Goal: Task Accomplishment & Management: Manage account settings

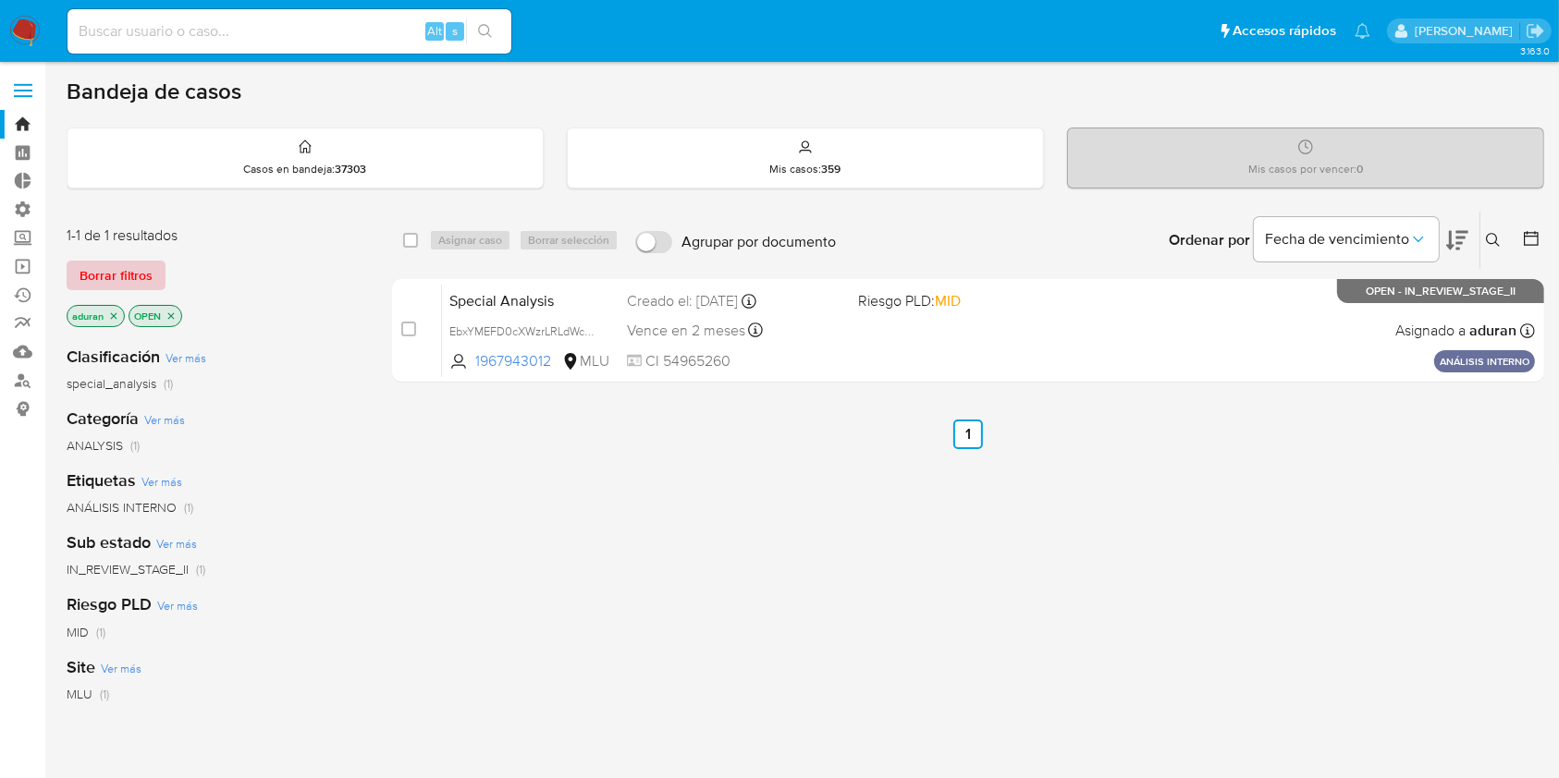
click at [152, 280] on button "Borrar filtros" at bounding box center [116, 276] width 99 height 30
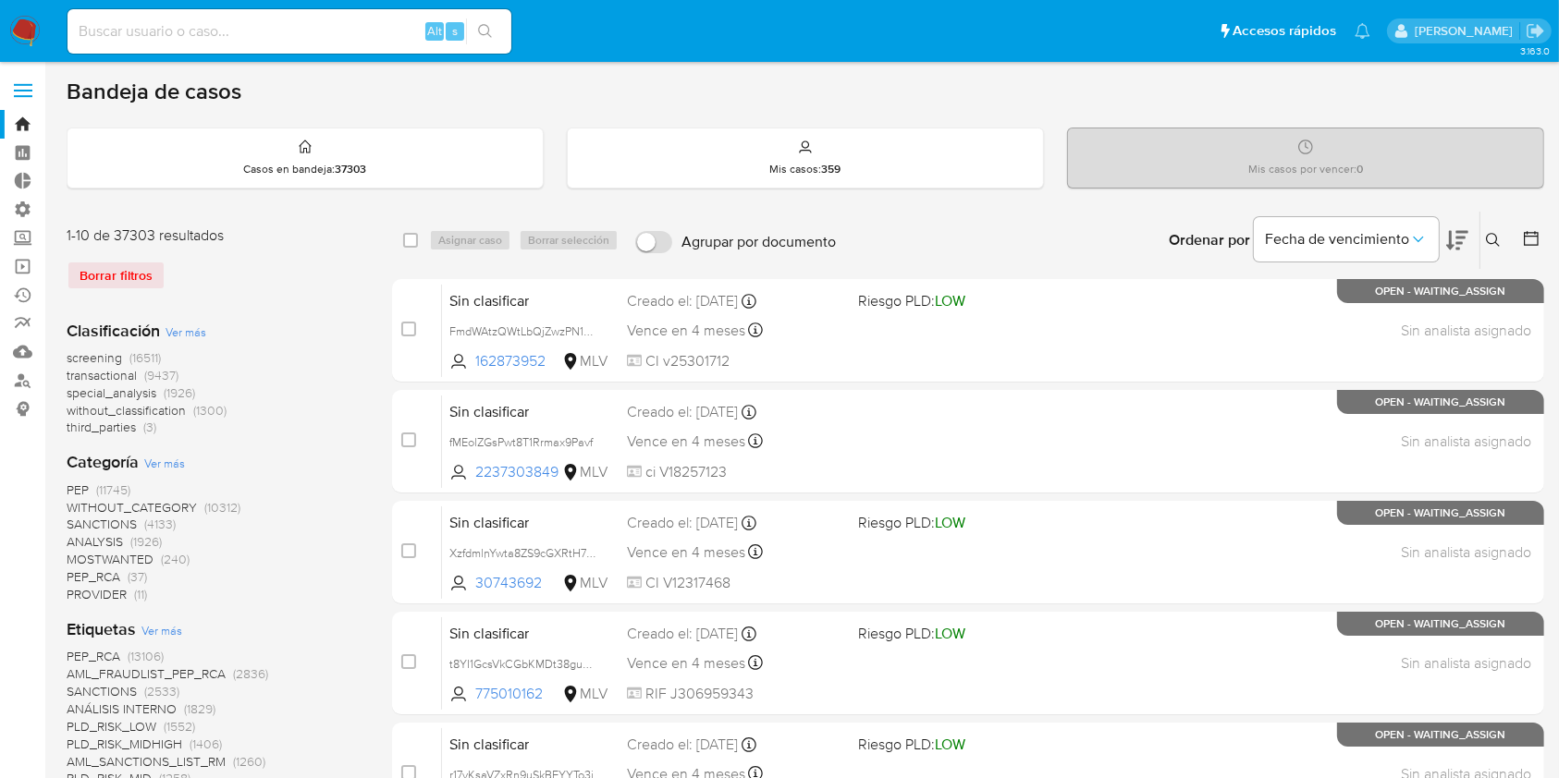
click at [1528, 262] on div at bounding box center [1527, 240] width 33 height 57
click at [1523, 248] on button at bounding box center [1533, 240] width 22 height 22
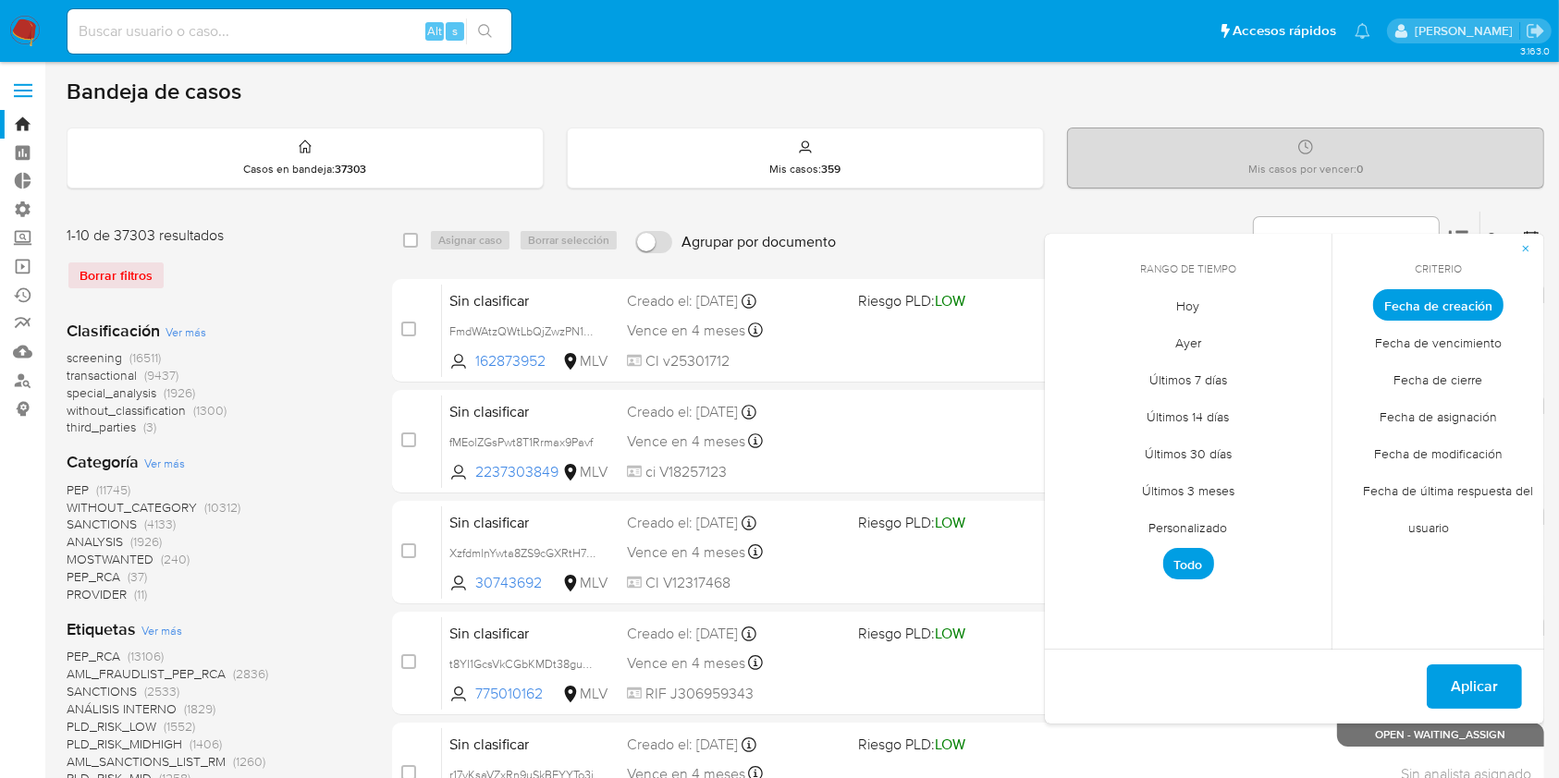
click at [1198, 529] on span "Personalizado" at bounding box center [1188, 528] width 117 height 38
click at [1077, 332] on icon "Mes anterior" at bounding box center [1073, 339] width 22 height 22
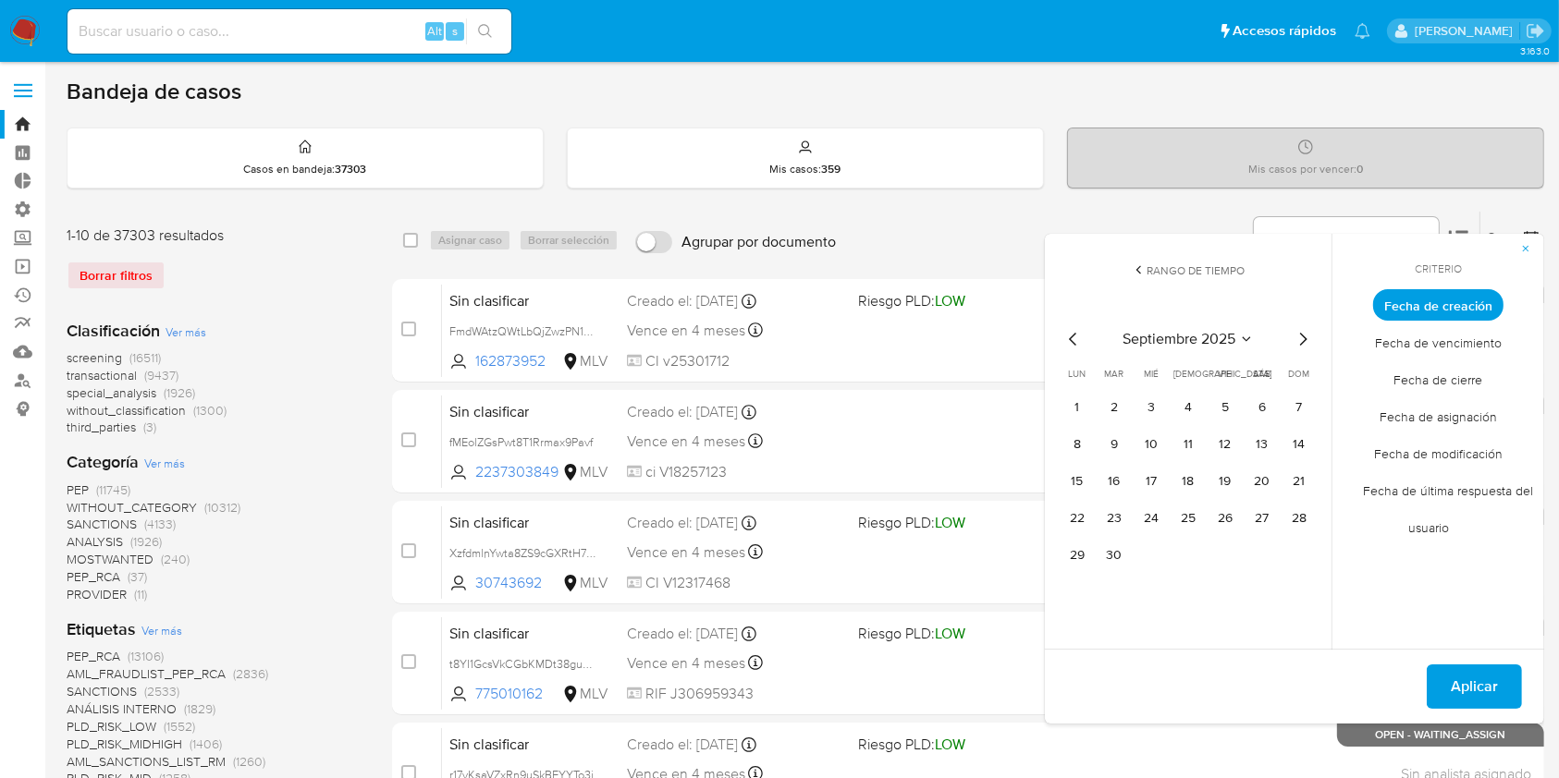
click at [1074, 334] on icon "Mes anterior" at bounding box center [1073, 339] width 22 height 22
click at [1073, 335] on icon "Mes anterior" at bounding box center [1072, 339] width 7 height 13
click at [1106, 411] on button "1" at bounding box center [1114, 408] width 30 height 30
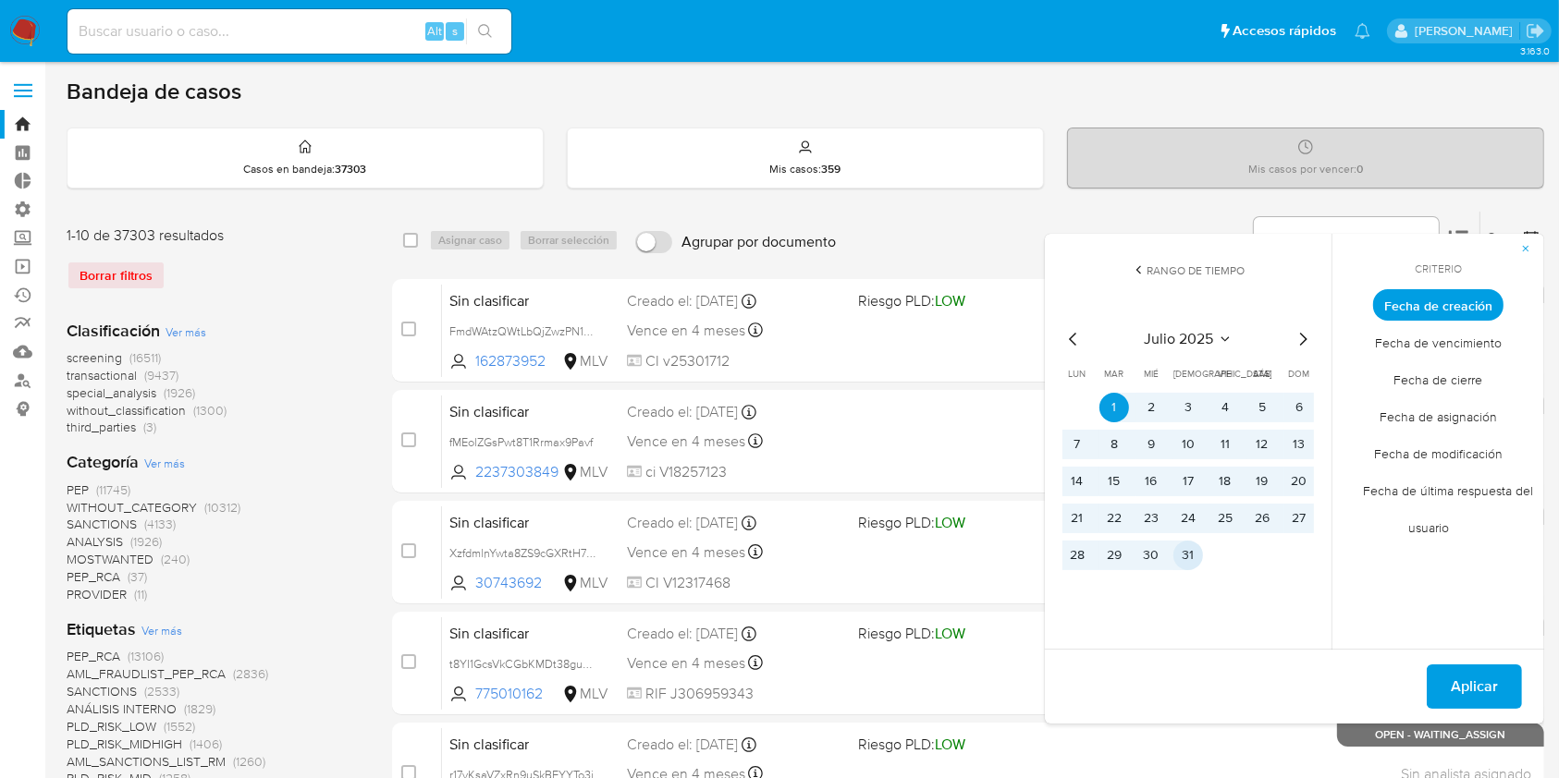
click at [1197, 563] on button "31" at bounding box center [1188, 556] width 30 height 30
click at [1483, 678] on span "Aplicar" at bounding box center [1474, 687] width 47 height 41
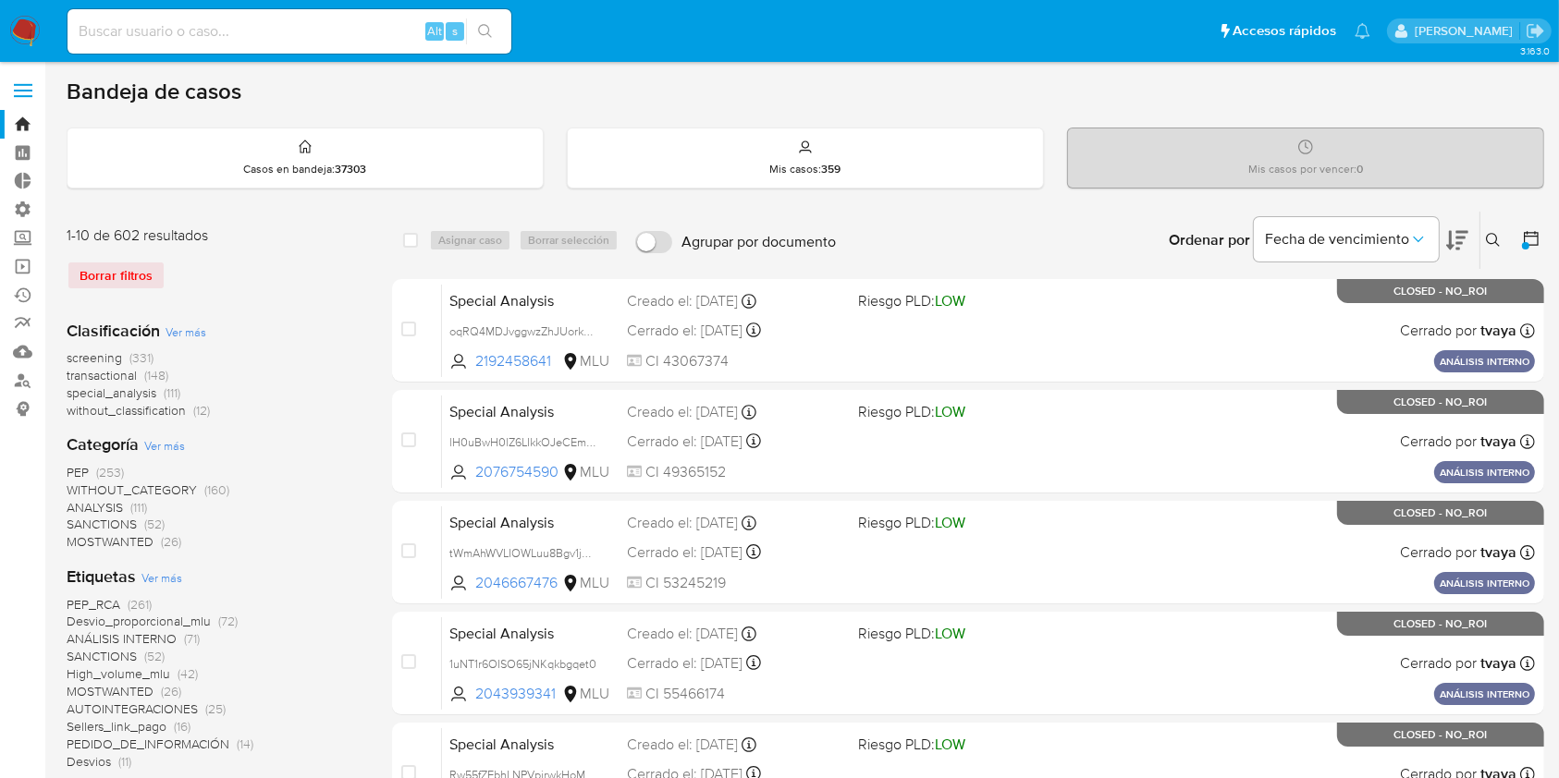
click at [190, 327] on span "Ver más" at bounding box center [185, 332] width 41 height 17
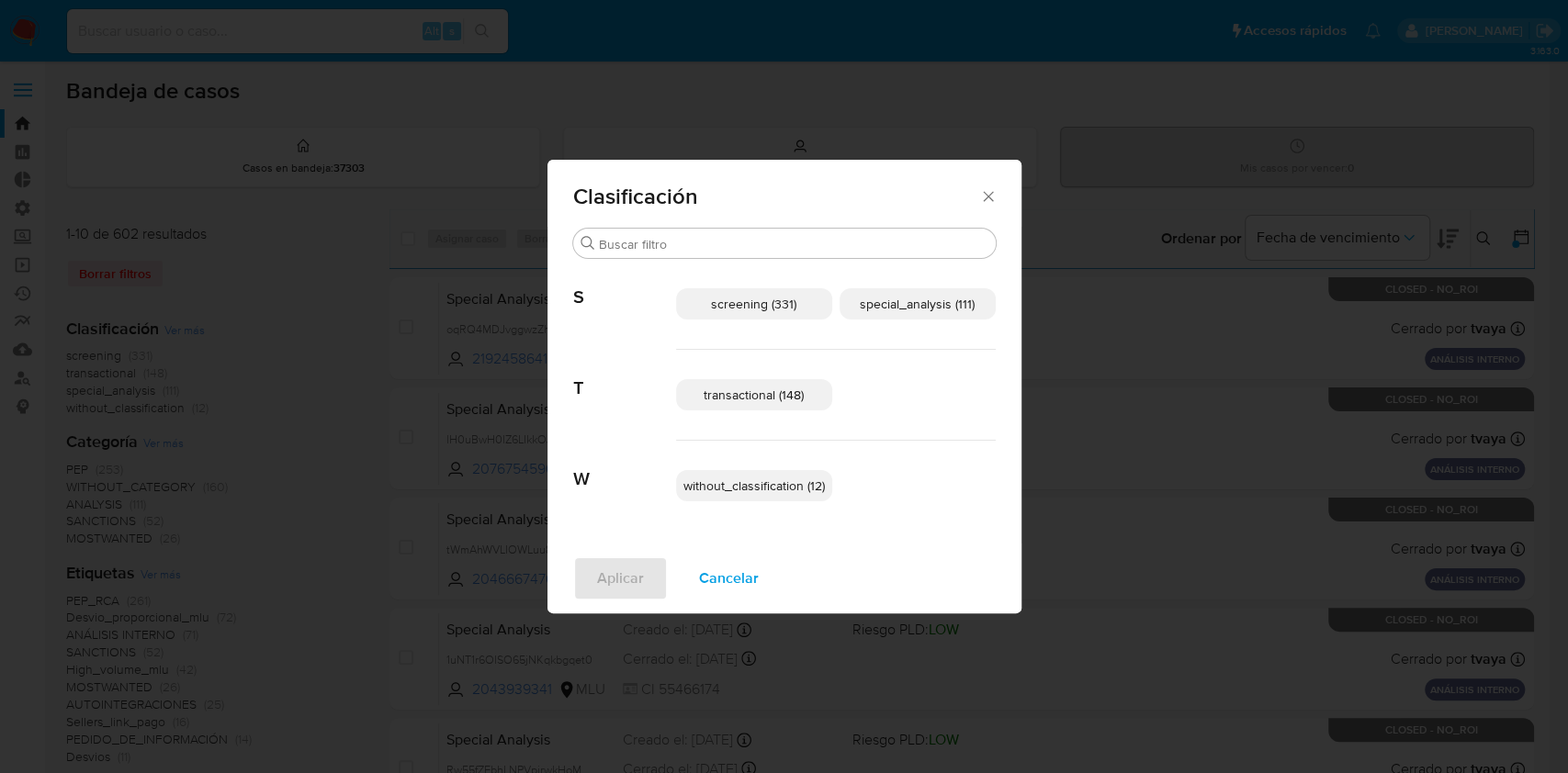
click at [783, 404] on p "transactional (148)" at bounding box center [753, 394] width 156 height 31
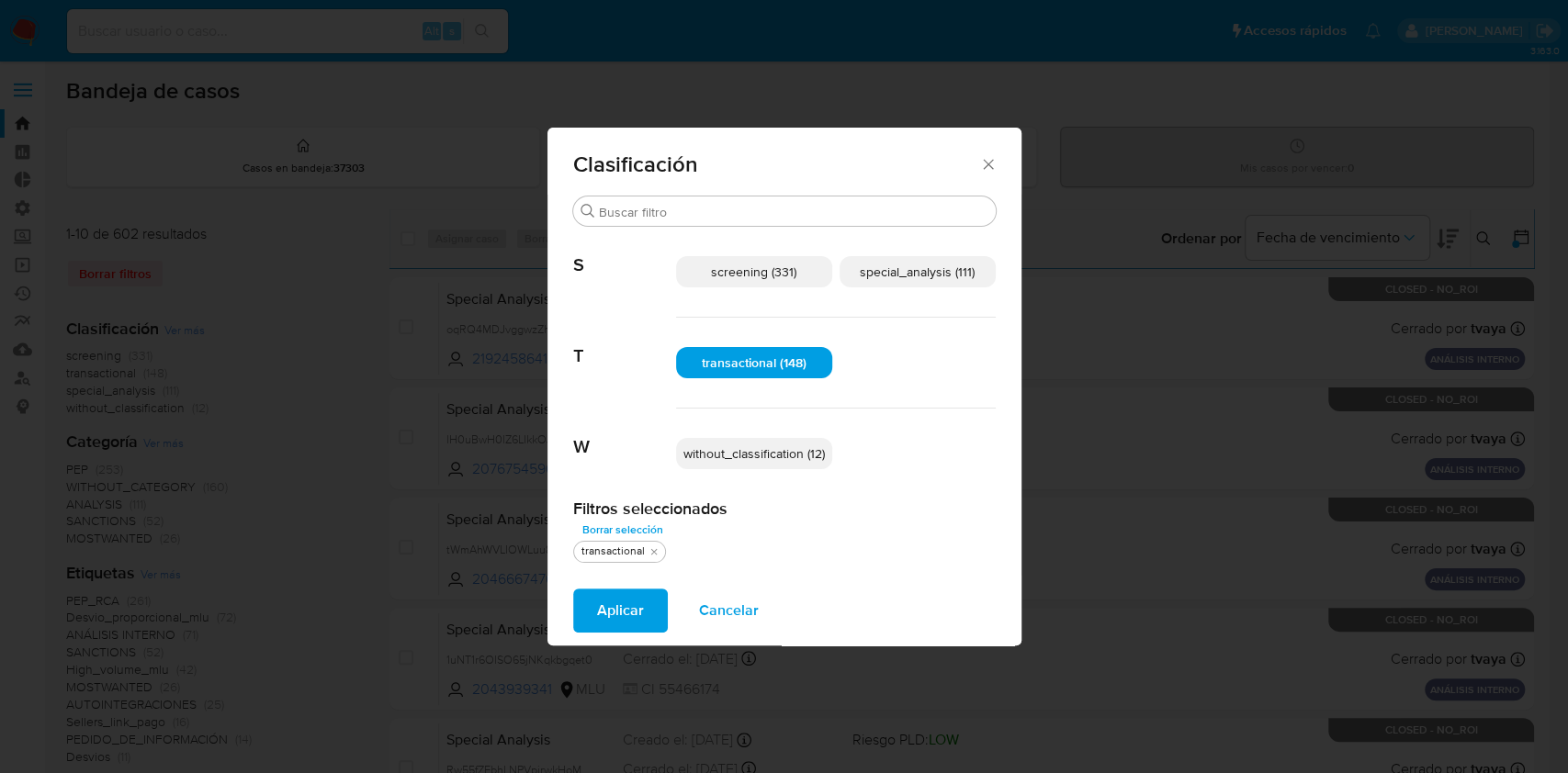
click at [951, 263] on span "special_analysis (111)" at bounding box center [917, 271] width 115 height 18
click at [626, 608] on span "Aplicar" at bounding box center [620, 610] width 47 height 41
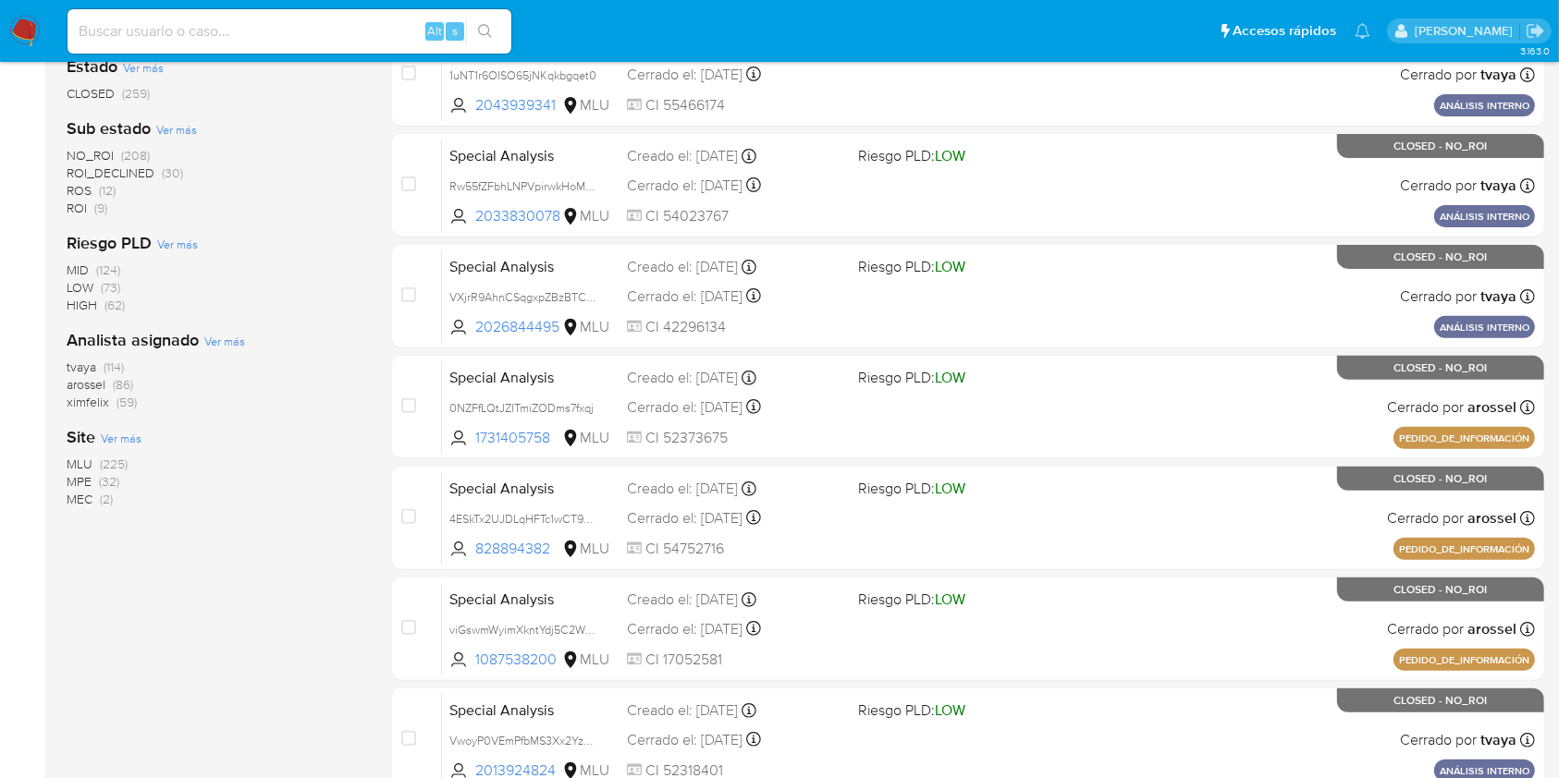
scroll to position [740, 0]
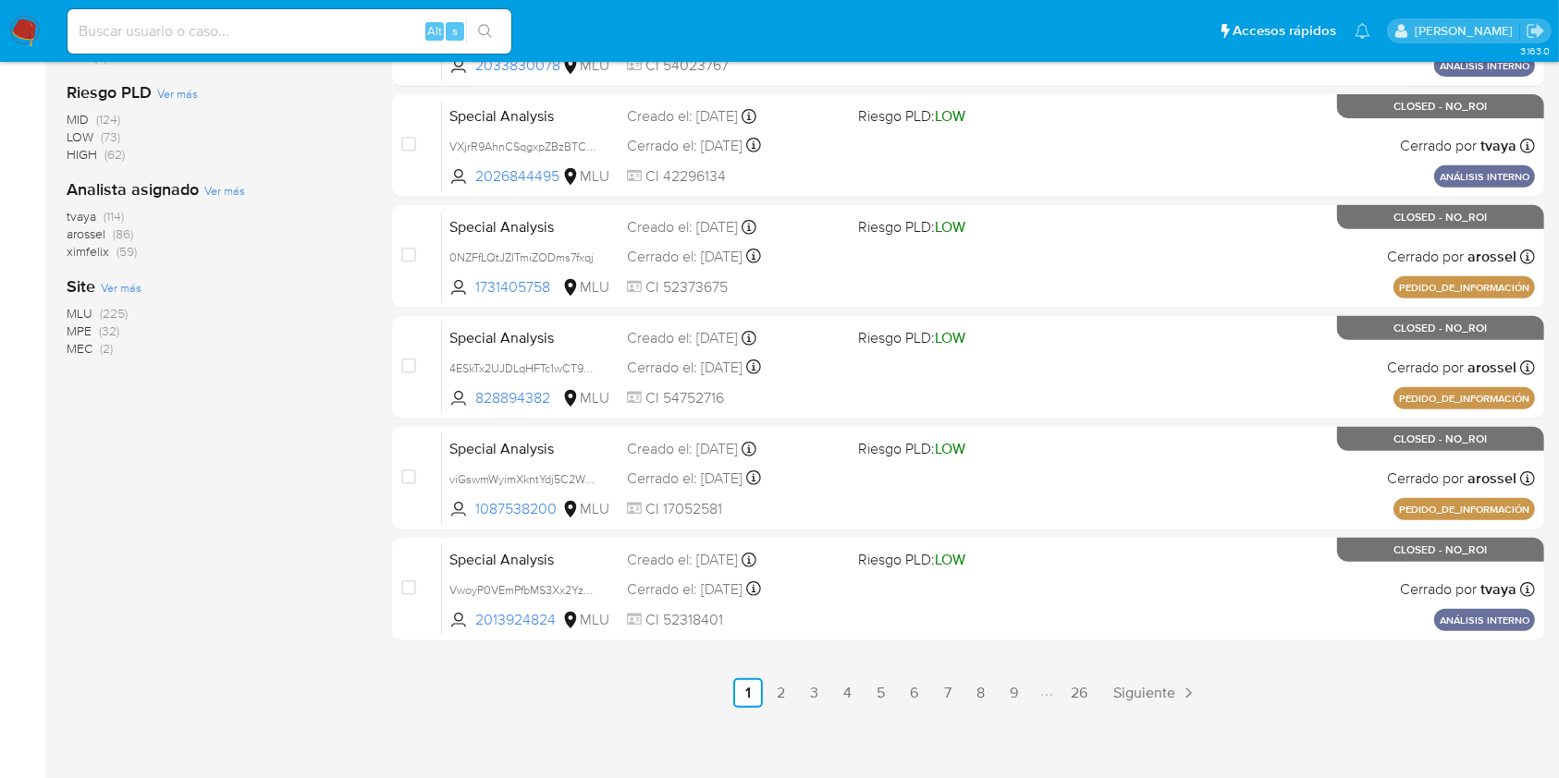
click at [80, 305] on span "MLU" at bounding box center [80, 313] width 26 height 18
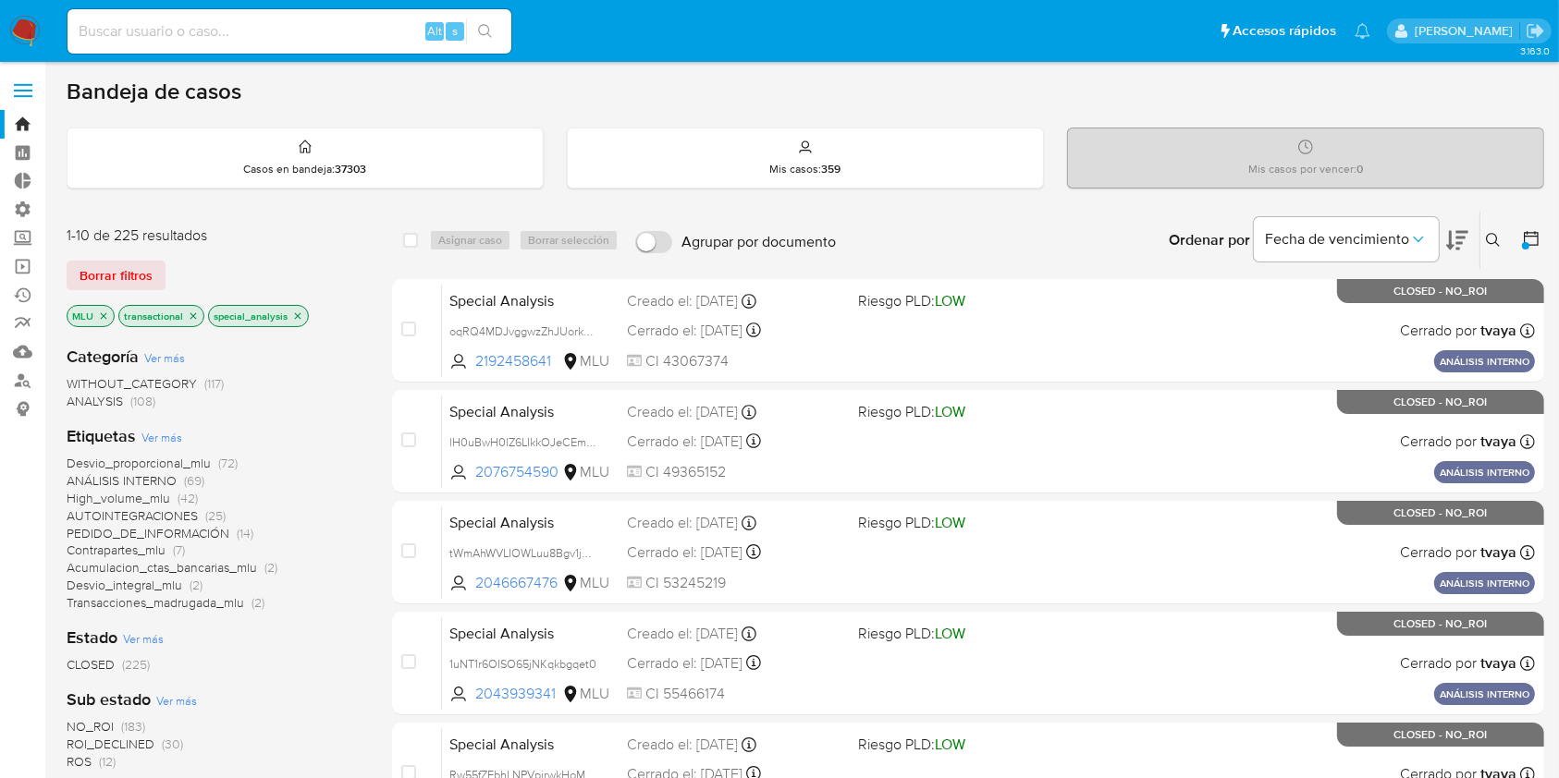
click at [22, 31] on img at bounding box center [24, 31] width 31 height 31
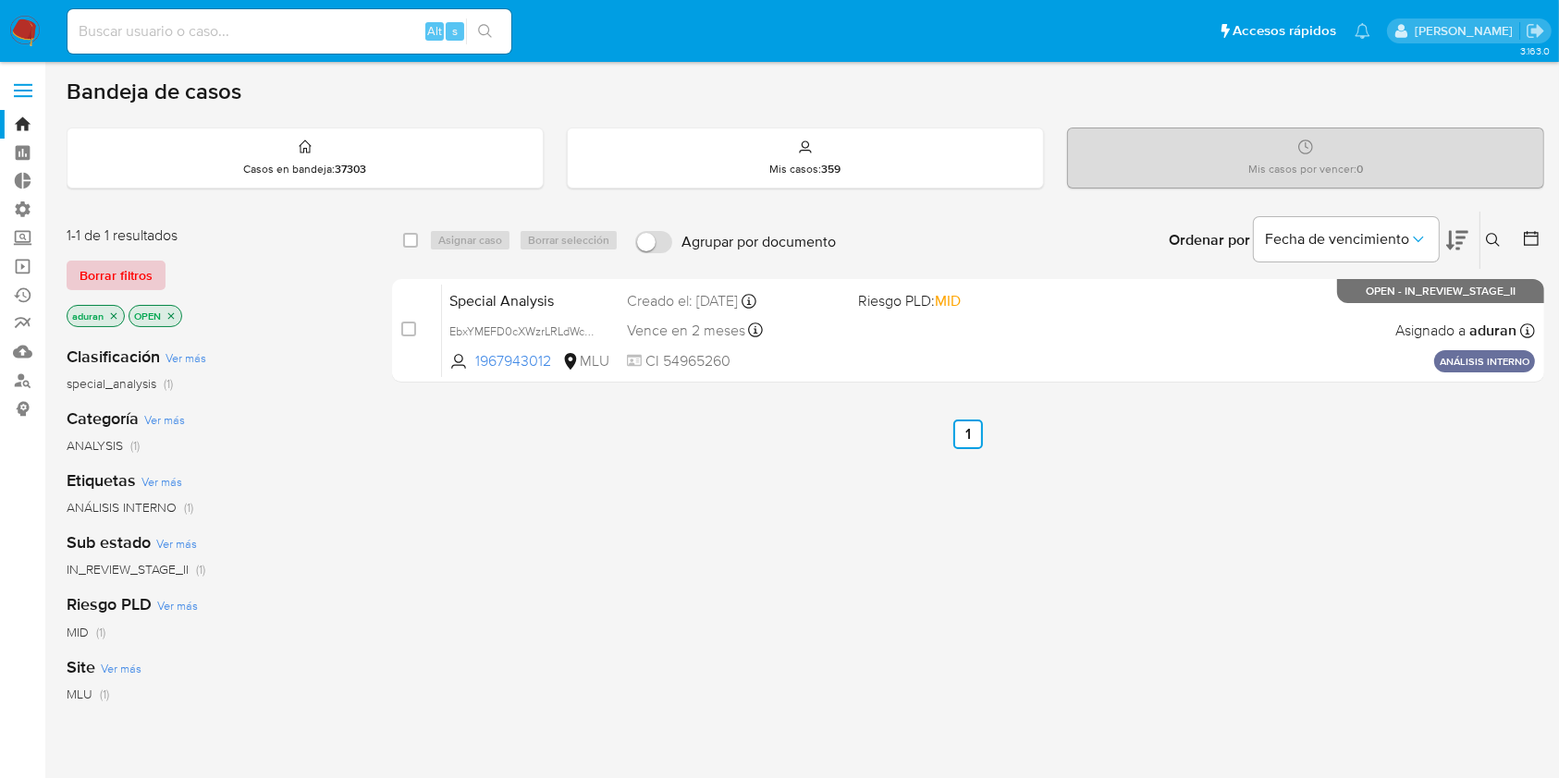
click at [144, 270] on span "Borrar filtros" at bounding box center [116, 276] width 73 height 26
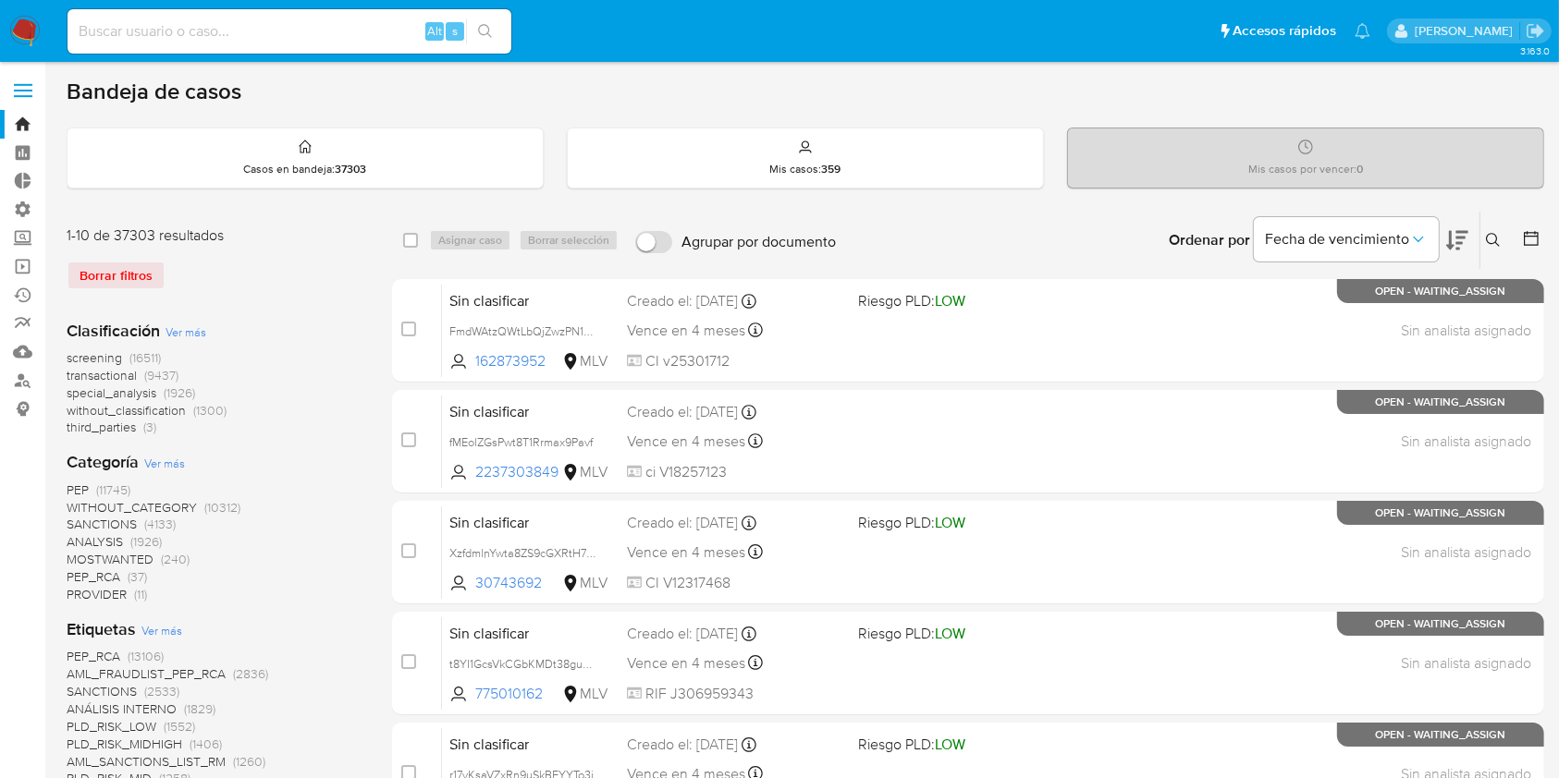
click at [1536, 245] on icon at bounding box center [1531, 238] width 18 height 18
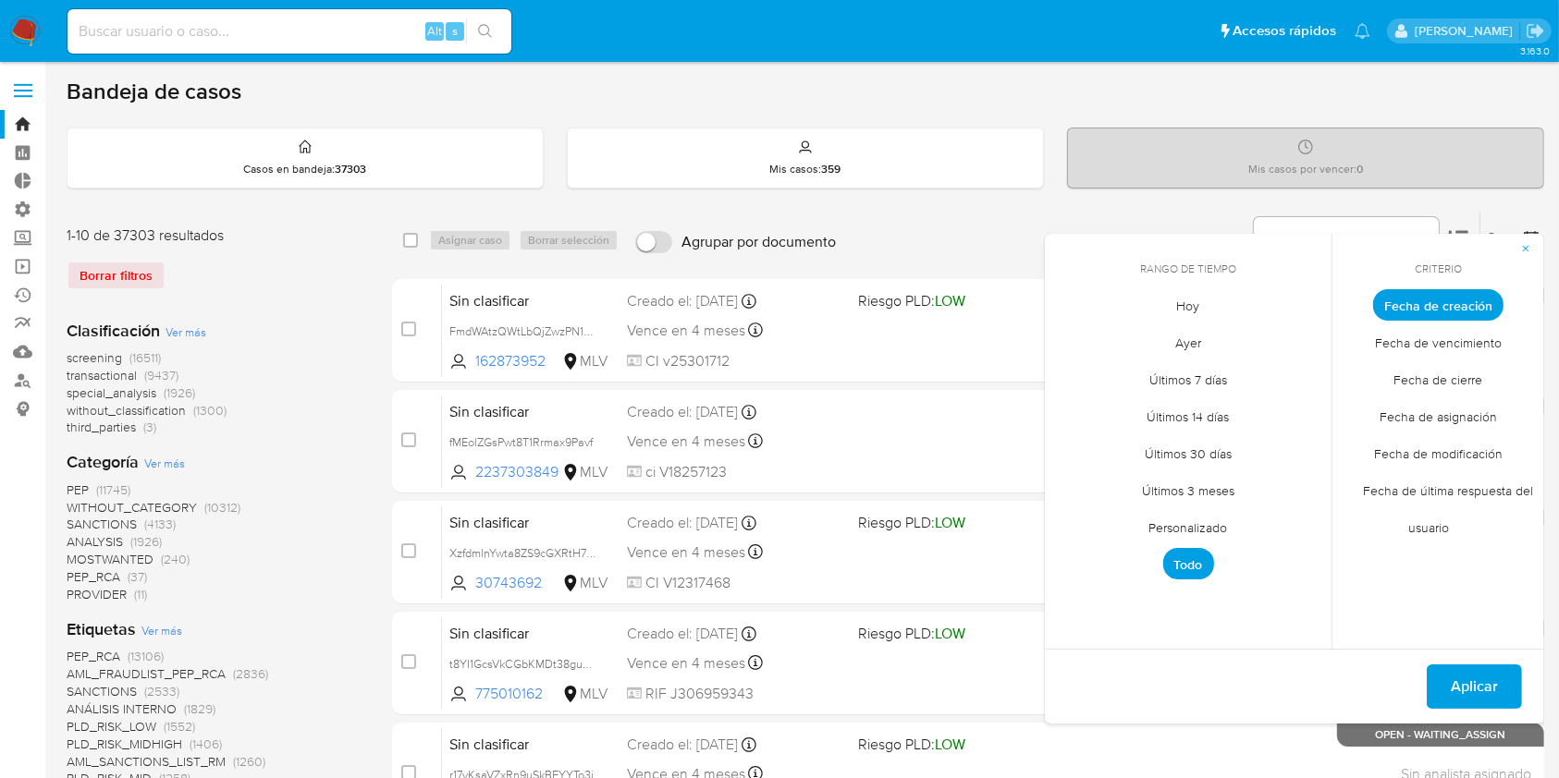
click at [1200, 521] on span "Personalizado" at bounding box center [1188, 528] width 117 height 38
click at [1068, 344] on icon "Mes anterior" at bounding box center [1073, 339] width 22 height 22
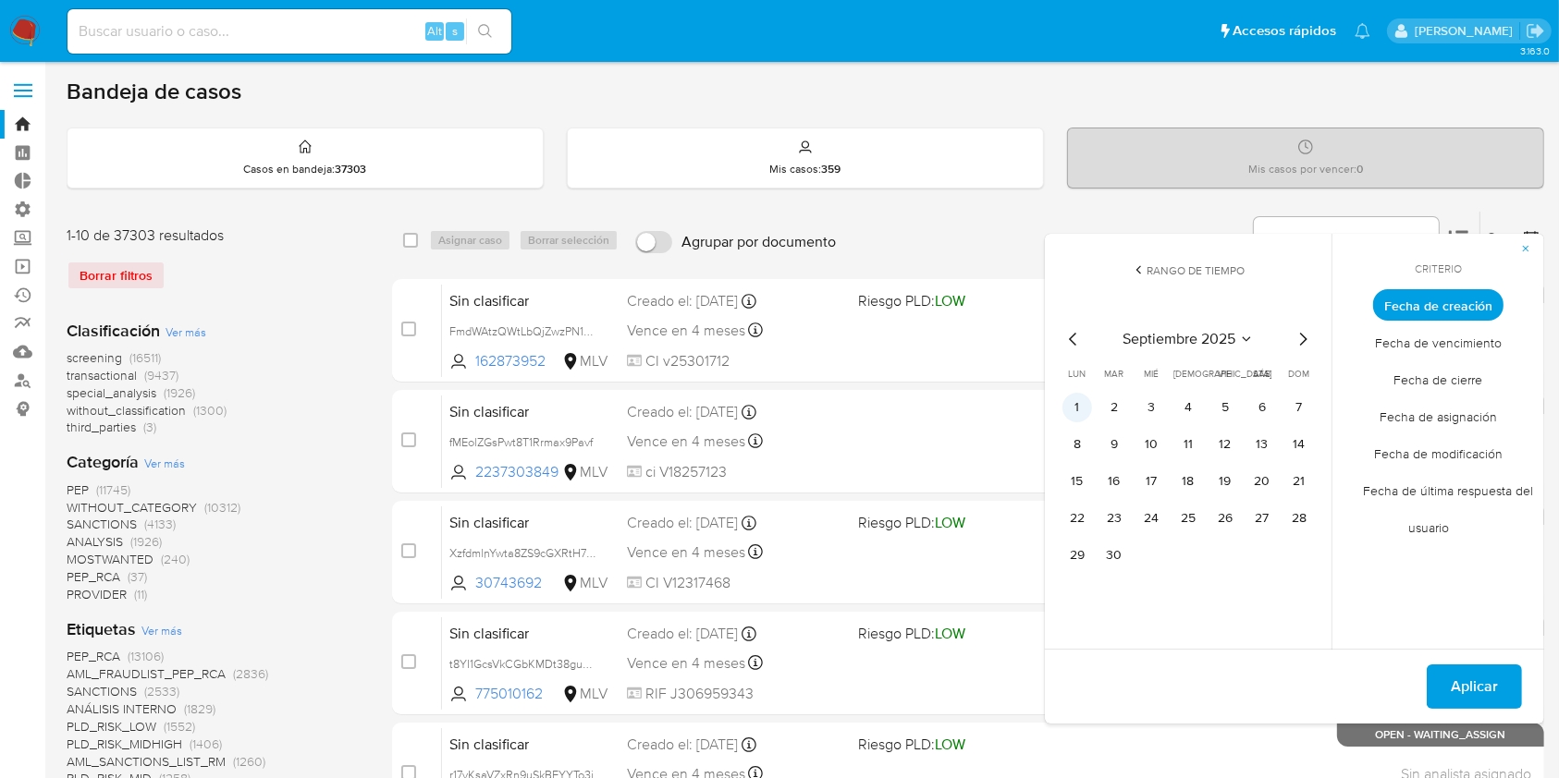
click at [1084, 410] on button "1" at bounding box center [1077, 408] width 30 height 30
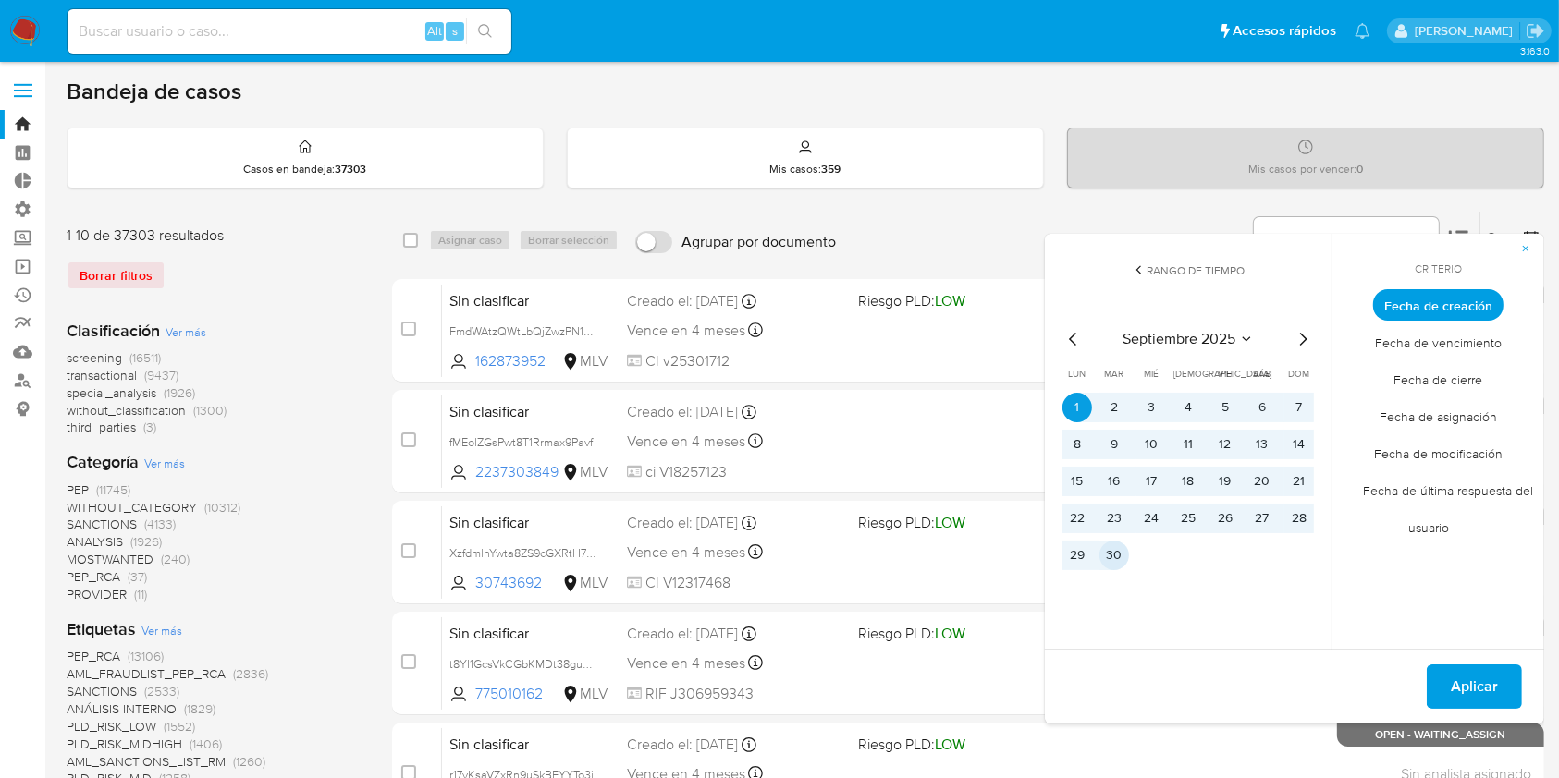
click at [1114, 566] on button "30" at bounding box center [1114, 556] width 30 height 30
click at [1466, 684] on span "Aplicar" at bounding box center [1474, 687] width 47 height 41
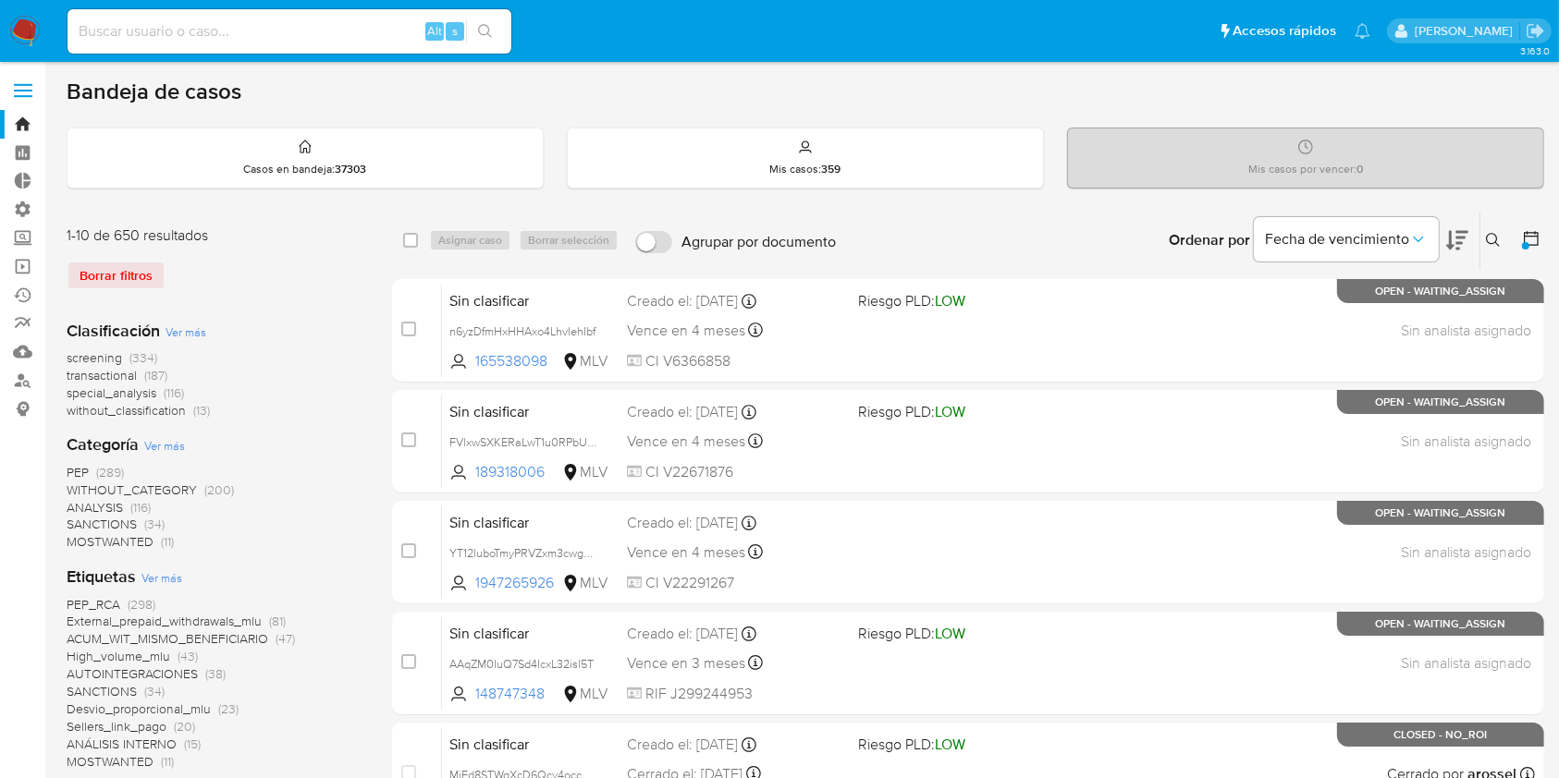
click at [198, 324] on span "Ver más" at bounding box center [185, 332] width 41 height 17
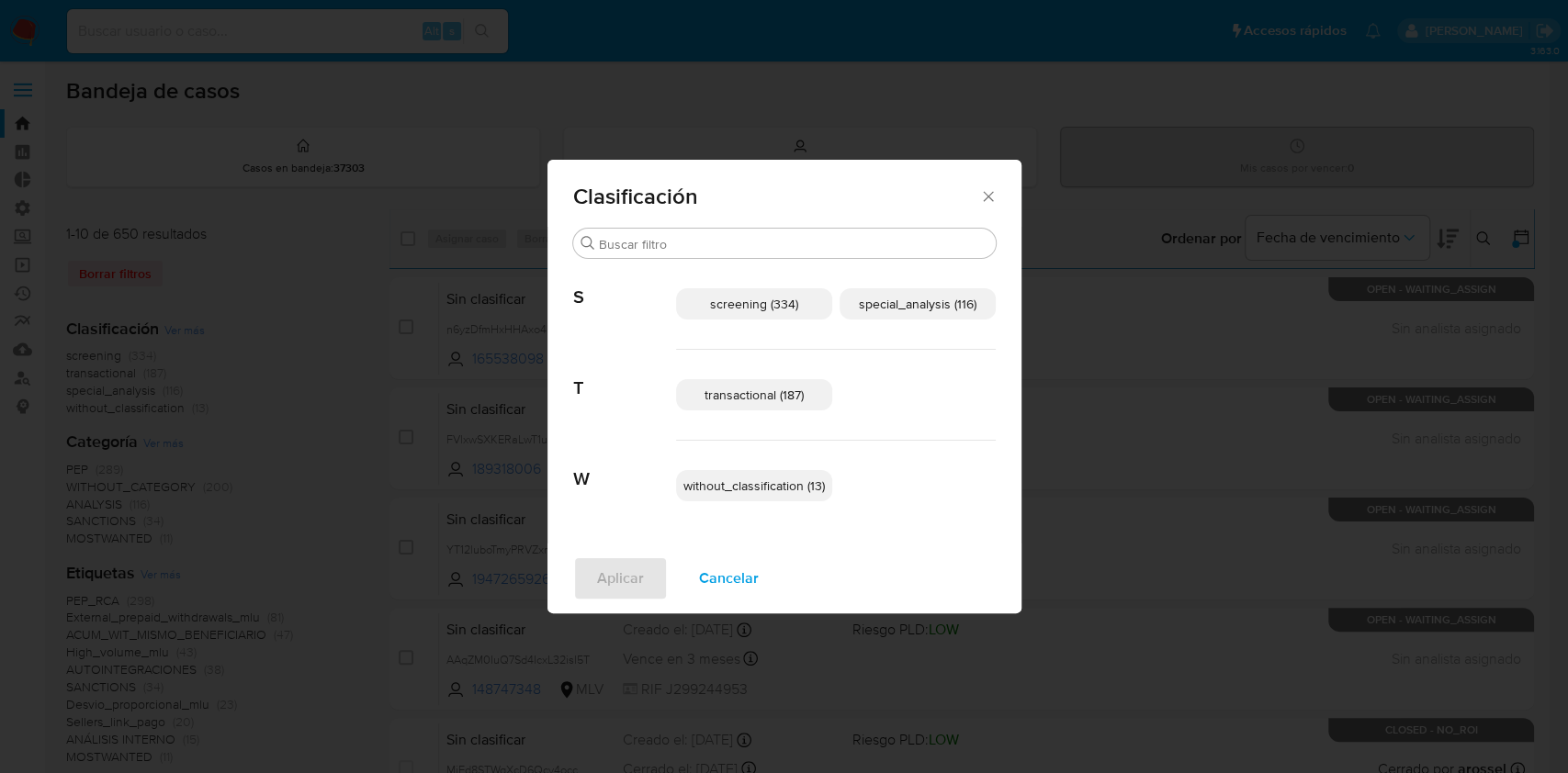
click at [767, 394] on span "transactional (187)" at bounding box center [754, 394] width 99 height 18
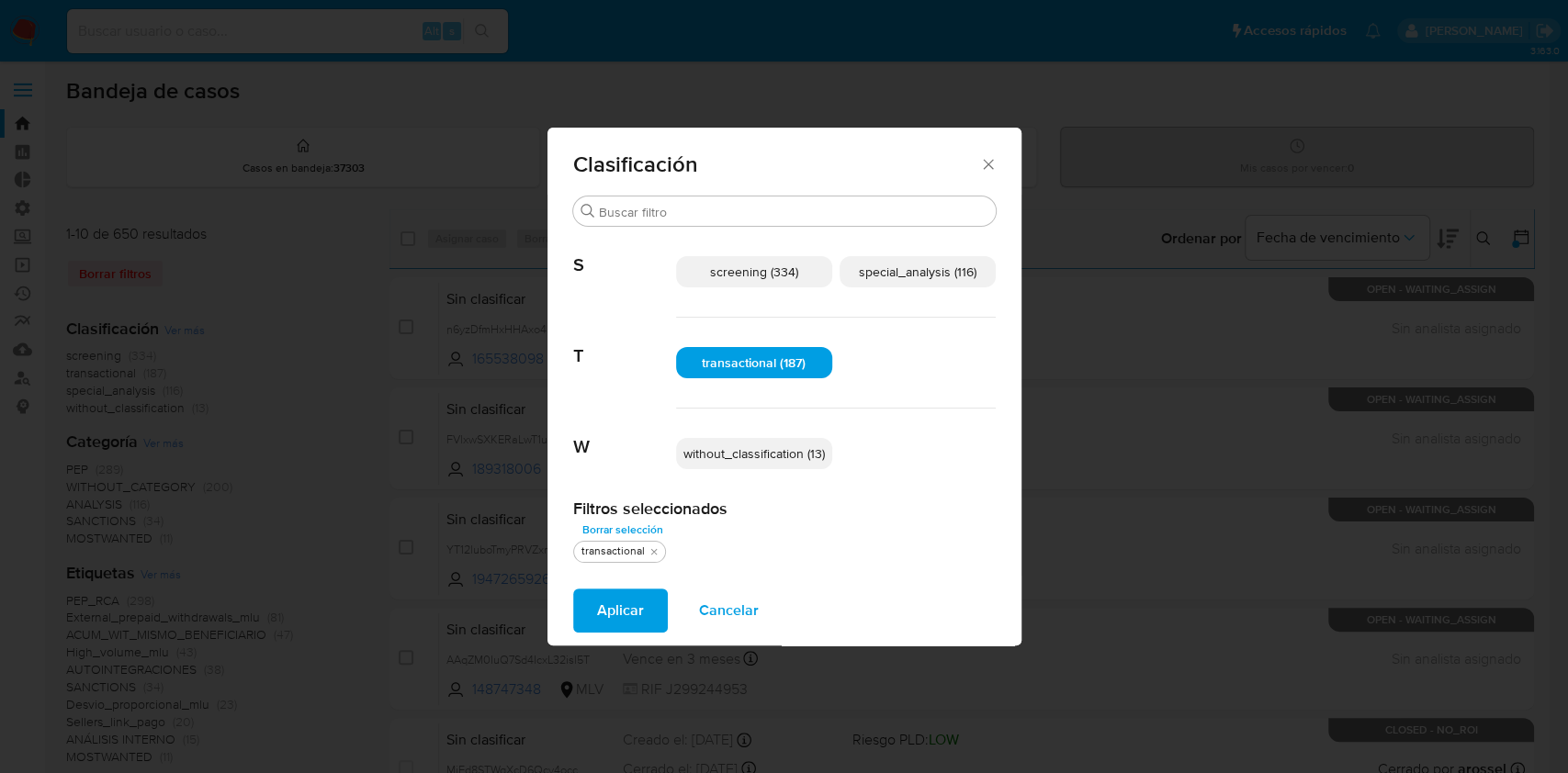
click at [922, 270] on span "special_analysis (116)" at bounding box center [917, 271] width 117 height 18
click at [632, 604] on span "Aplicar" at bounding box center [620, 610] width 47 height 41
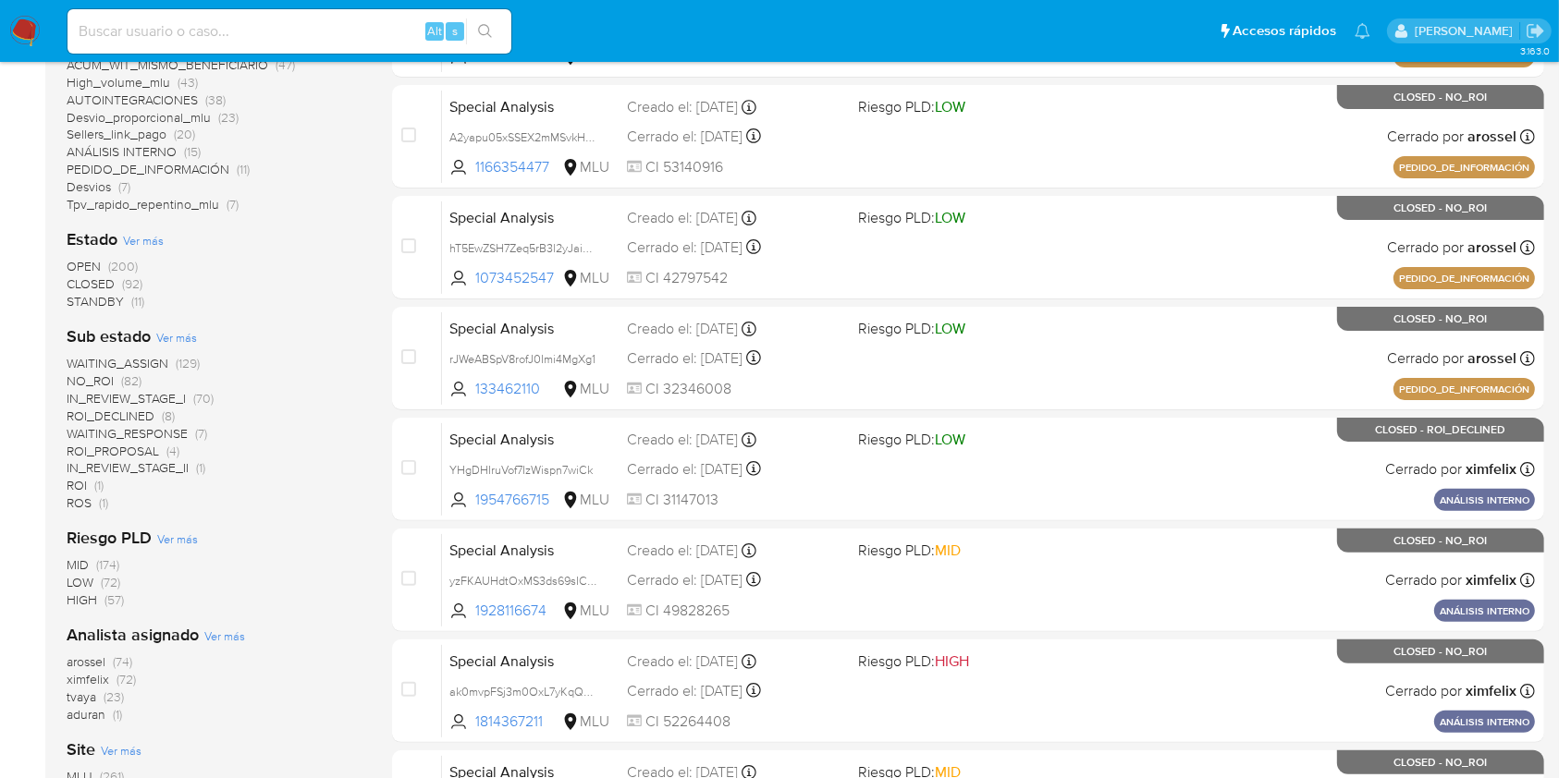
scroll to position [493, 0]
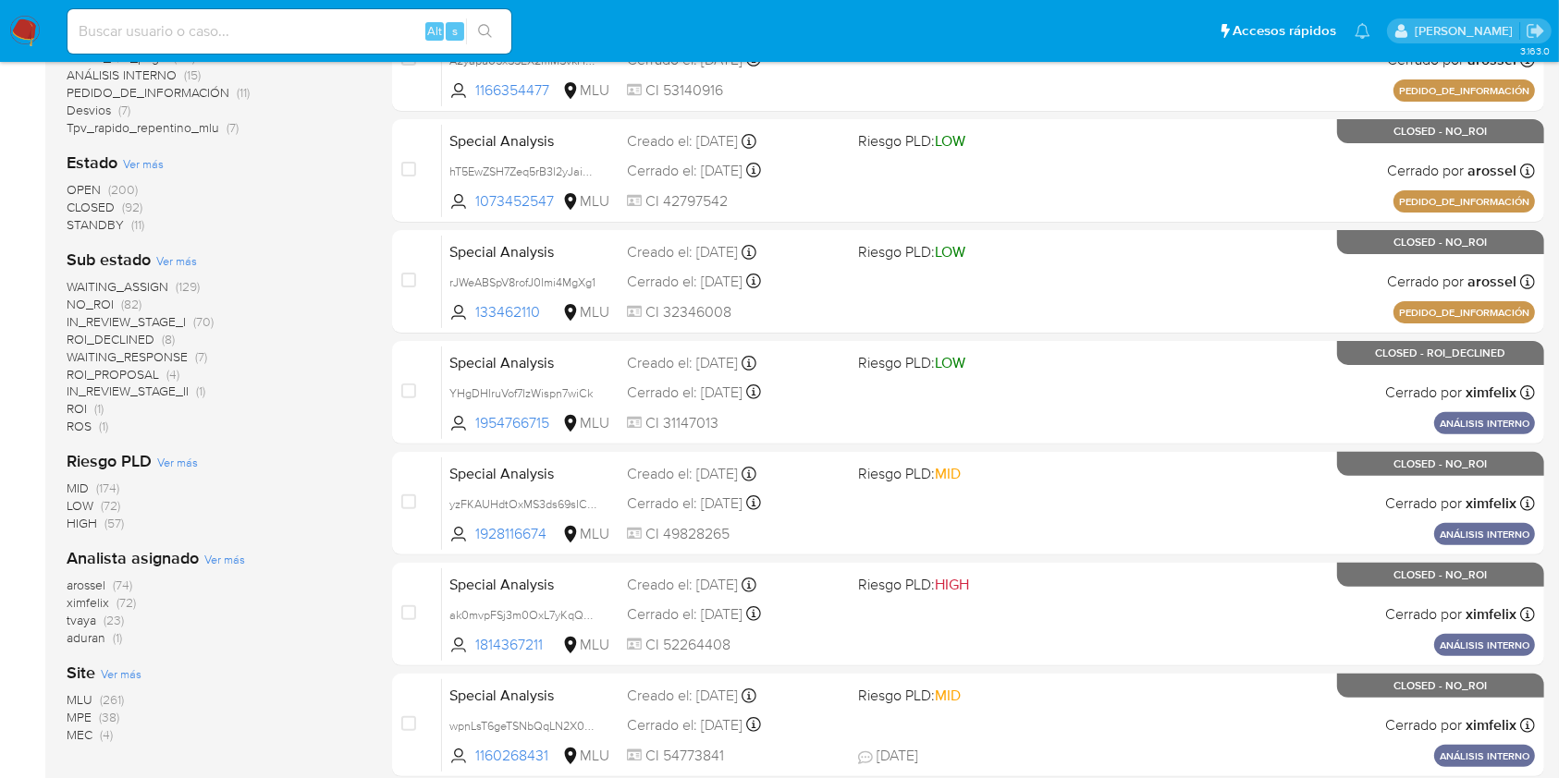
click at [84, 694] on span "MLU" at bounding box center [80, 700] width 26 height 18
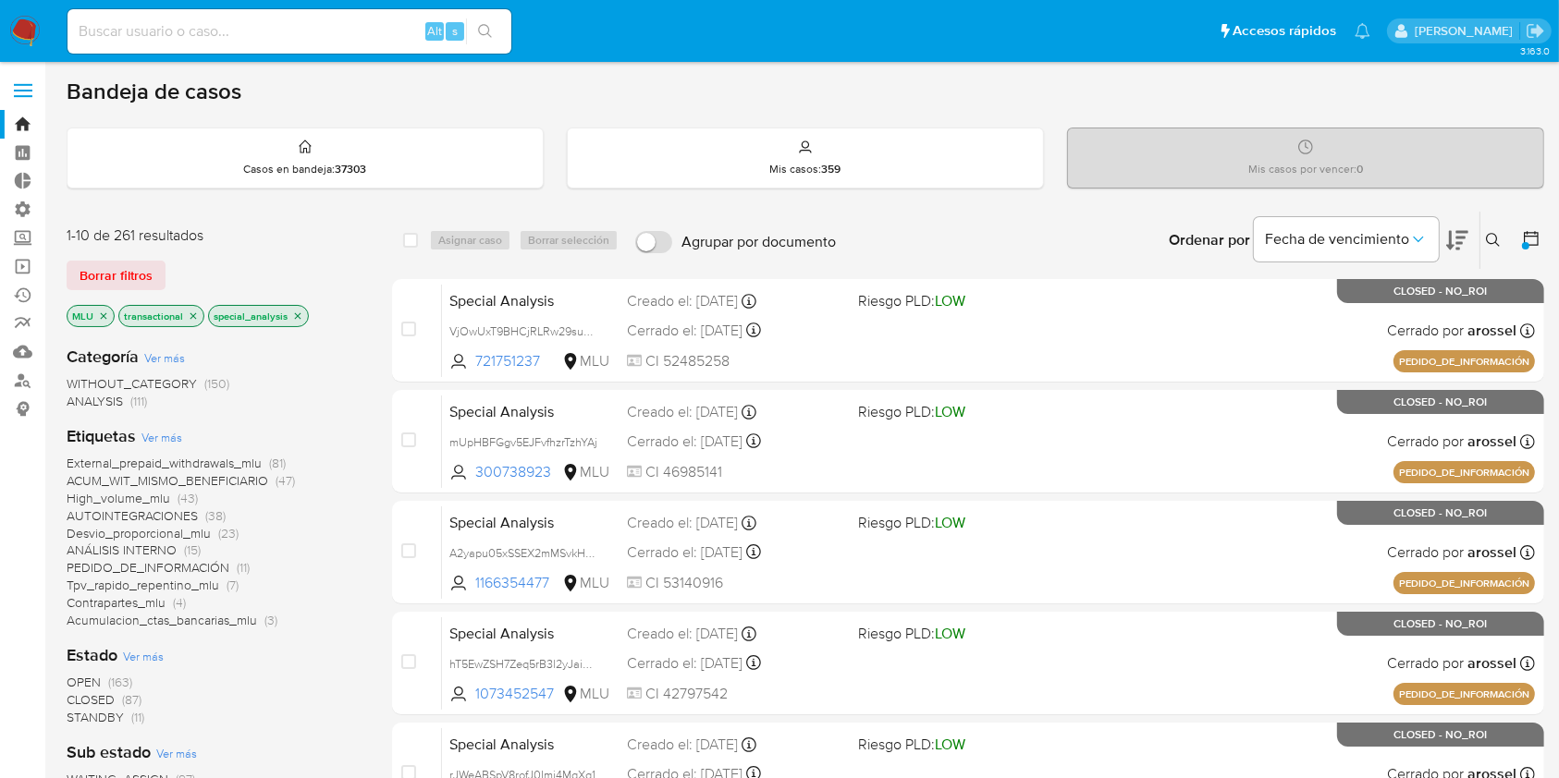
click at [151, 433] on span "Ver más" at bounding box center [161, 437] width 41 height 17
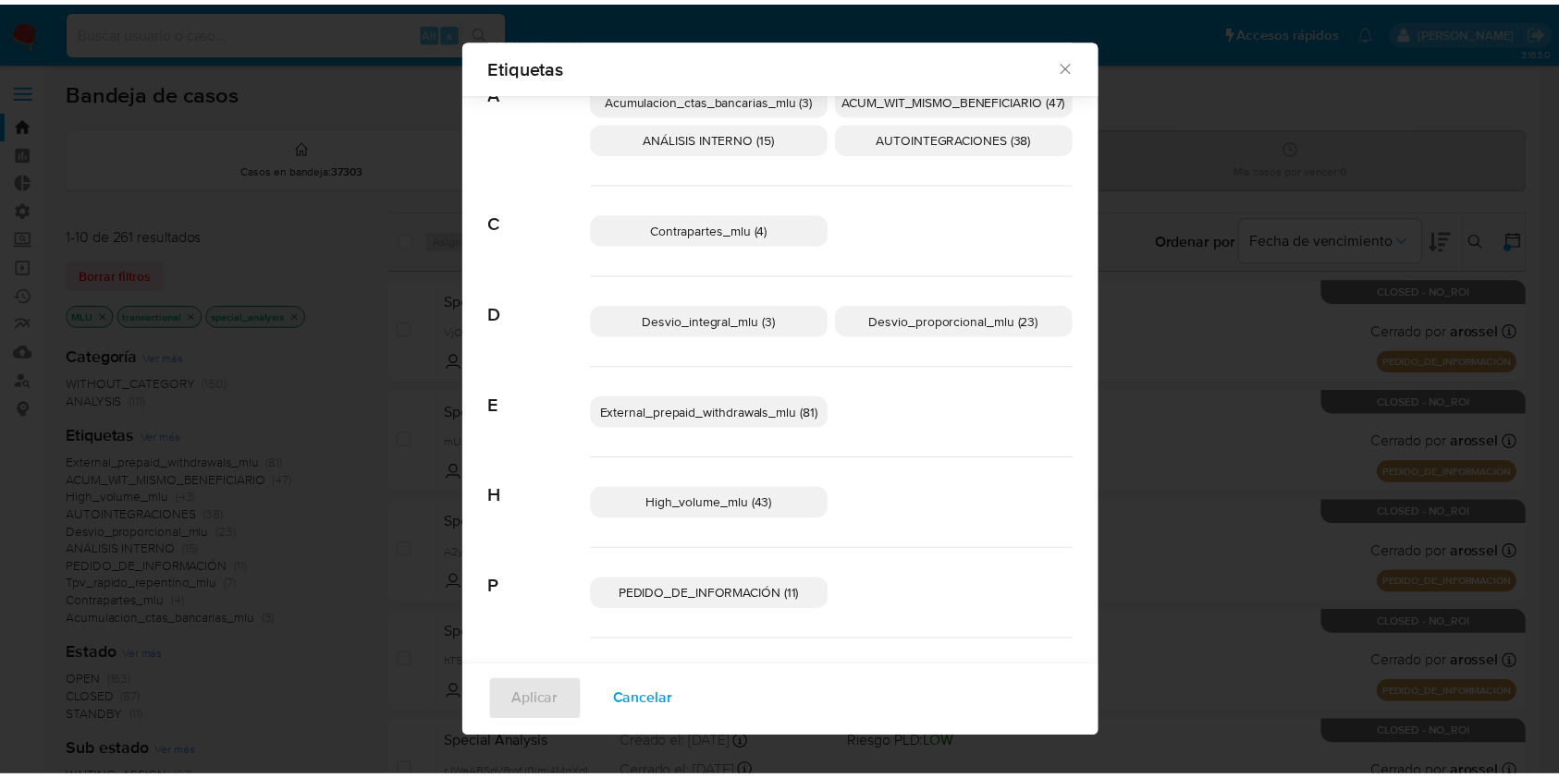
scroll to position [148, 0]
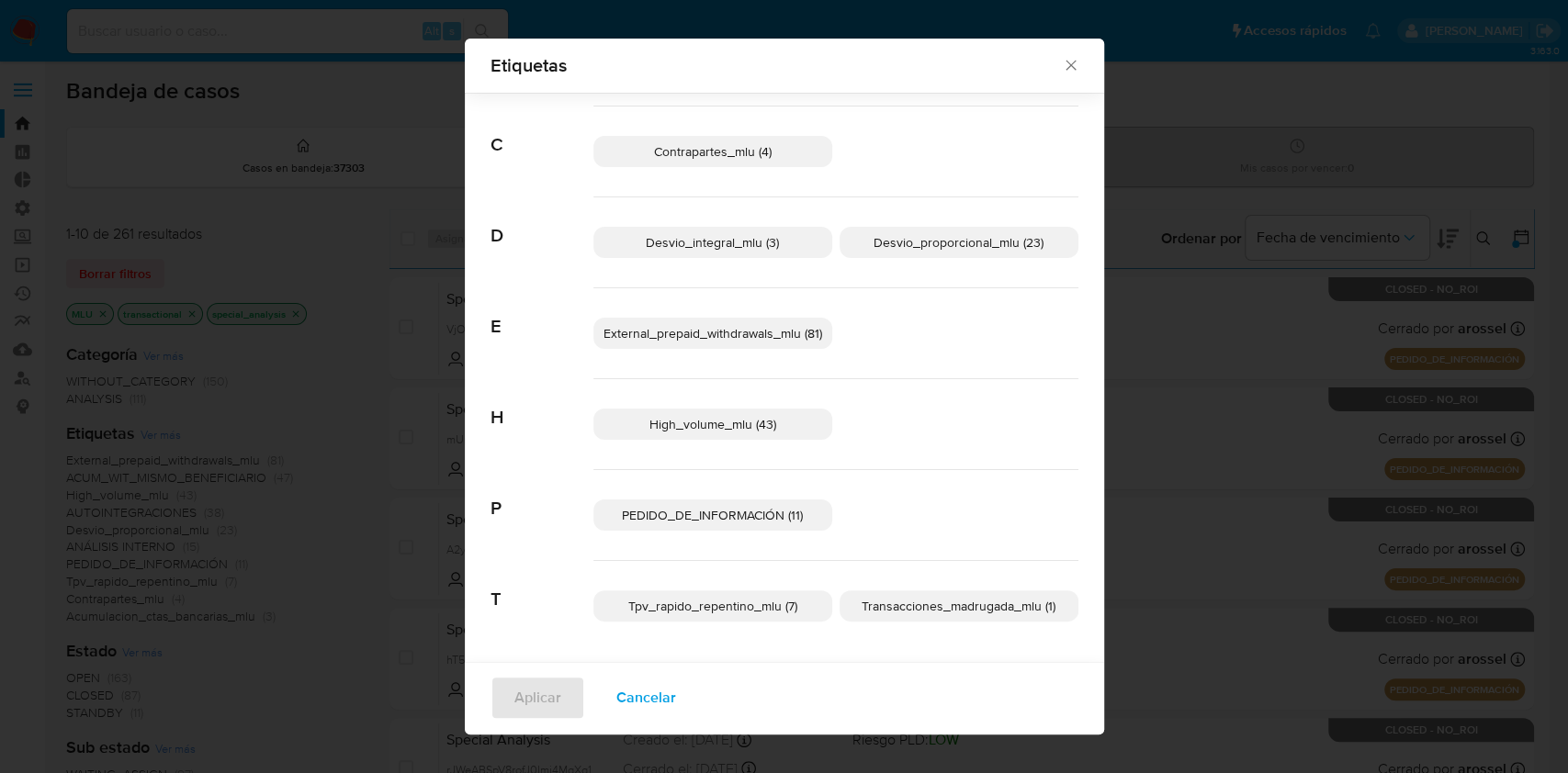
click at [1081, 68] on div "Etiquetas" at bounding box center [784, 66] width 639 height 55
click at [1064, 63] on icon "Cerrar" at bounding box center [1071, 65] width 18 height 18
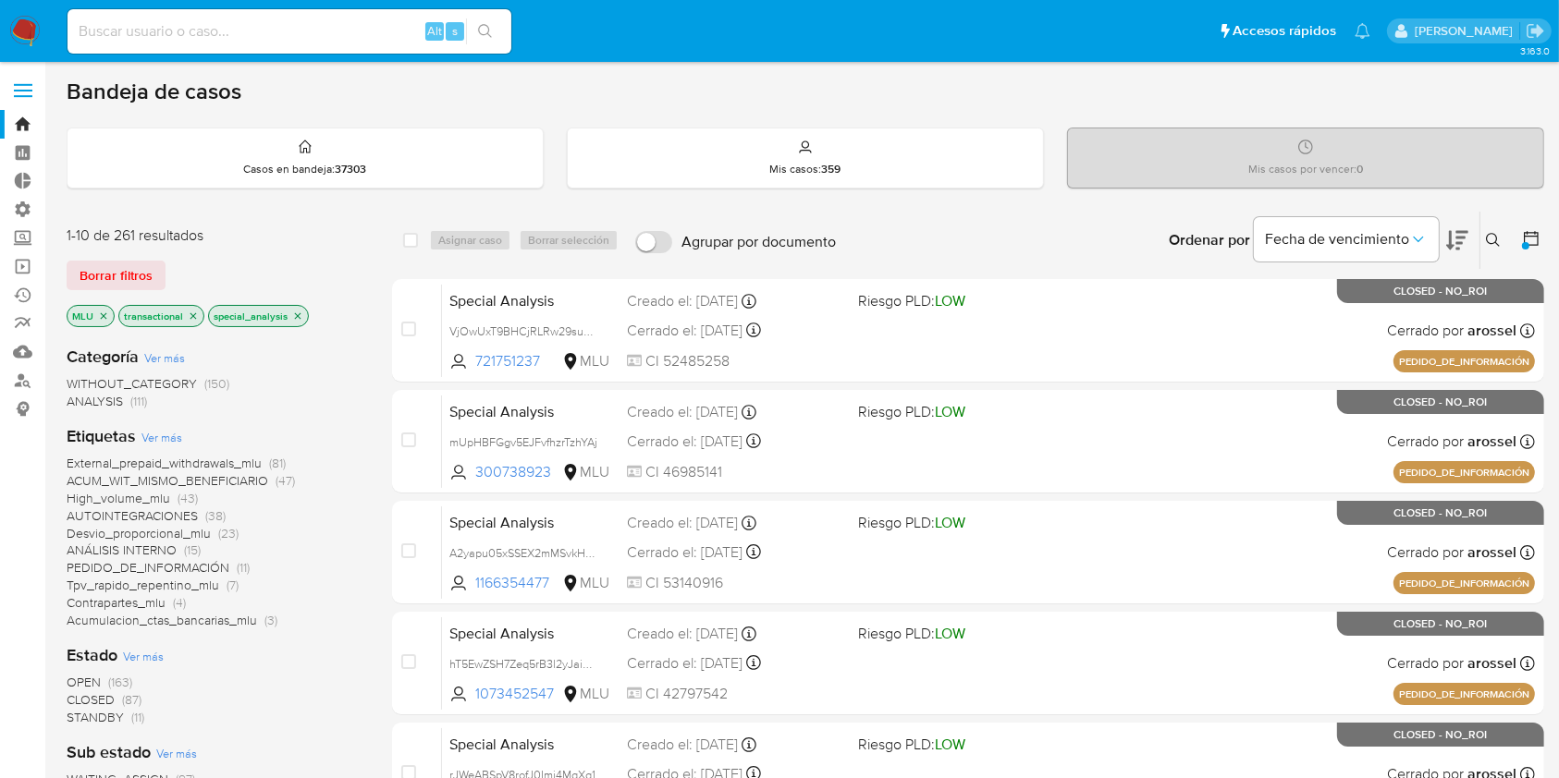
click at [1531, 241] on icon at bounding box center [1531, 238] width 18 height 18
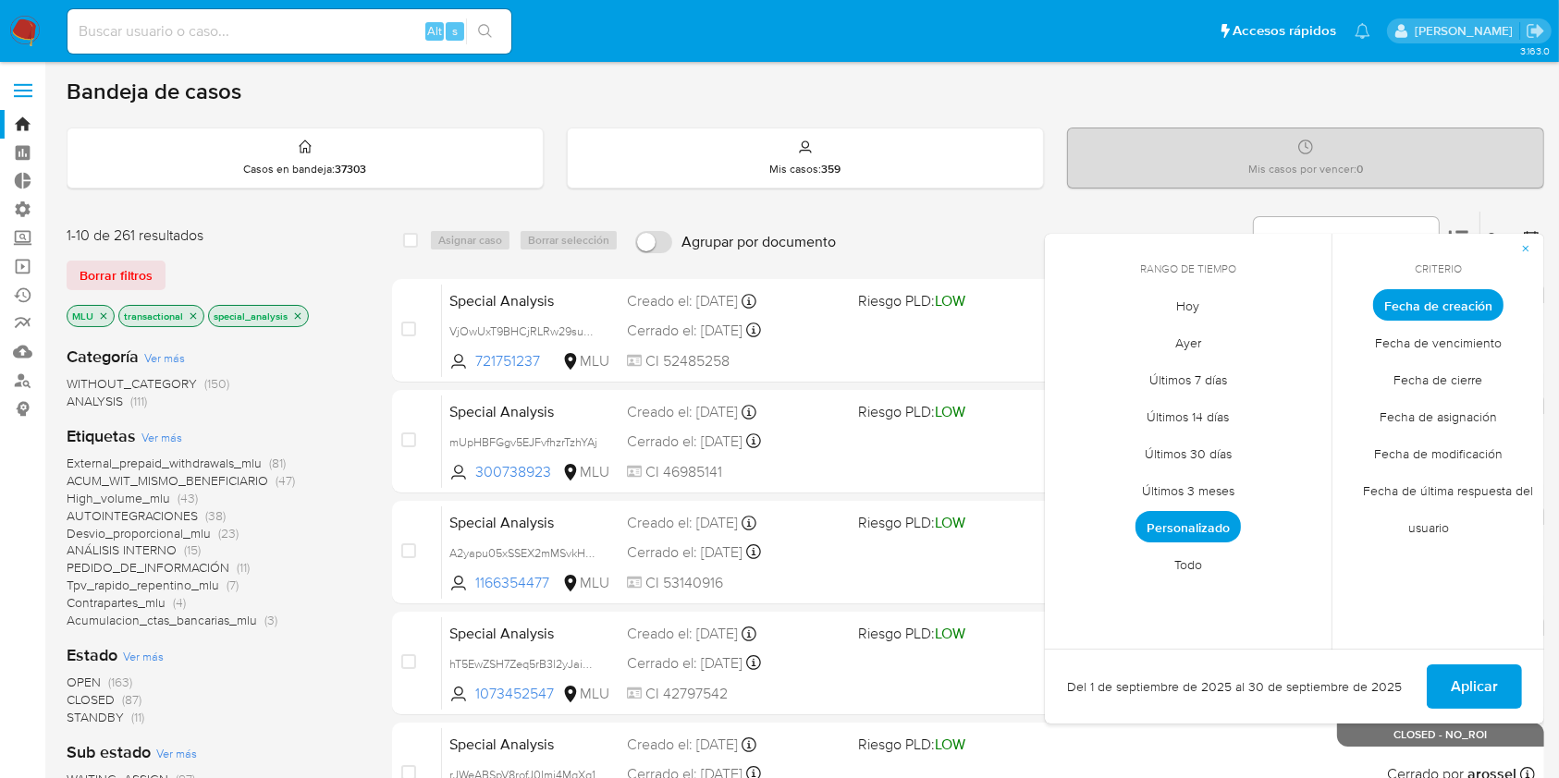
click at [1199, 525] on span "Personalizado" at bounding box center [1187, 526] width 105 height 31
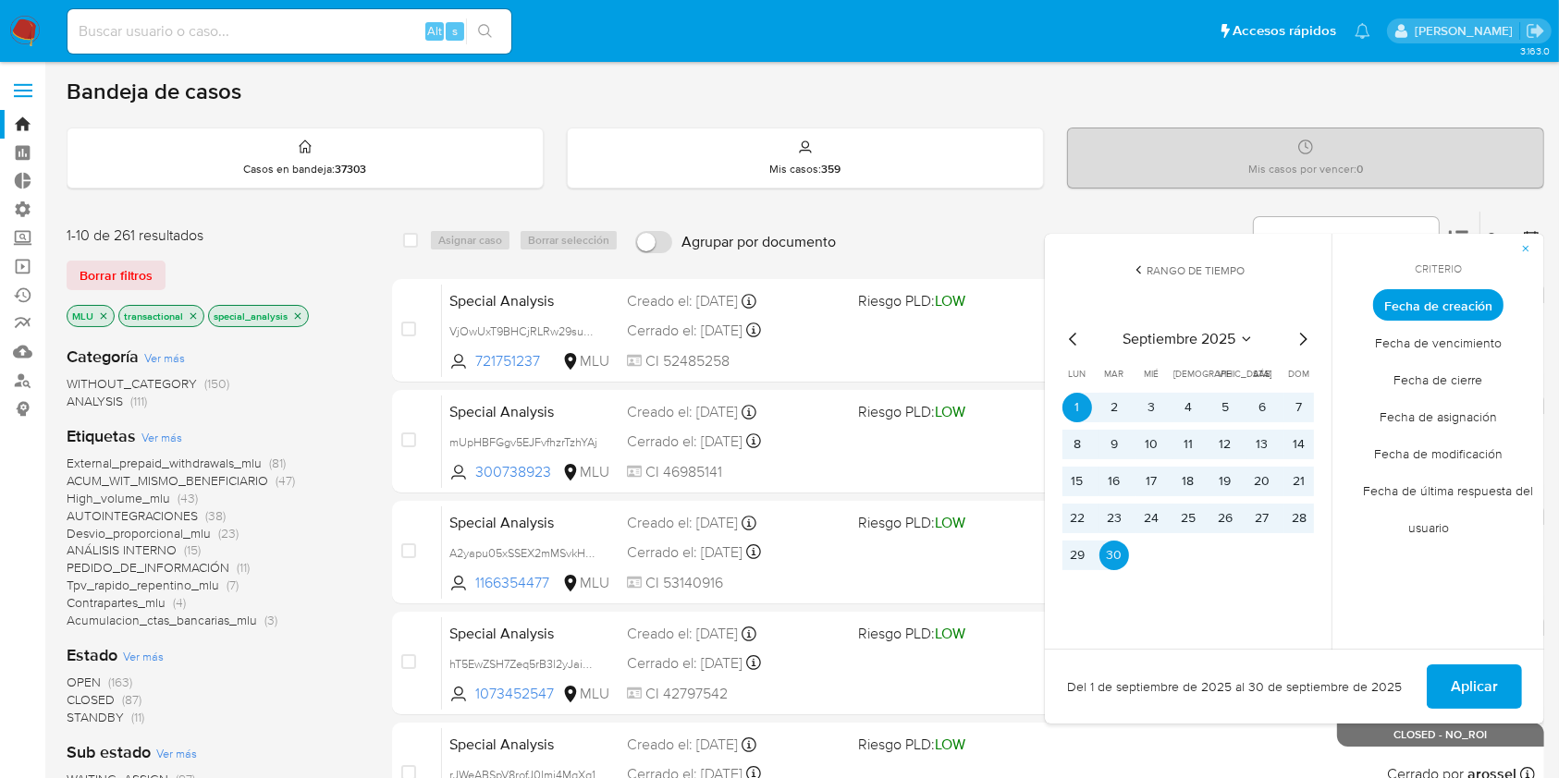
click at [1063, 337] on icon "Mes anterior" at bounding box center [1073, 339] width 22 height 22
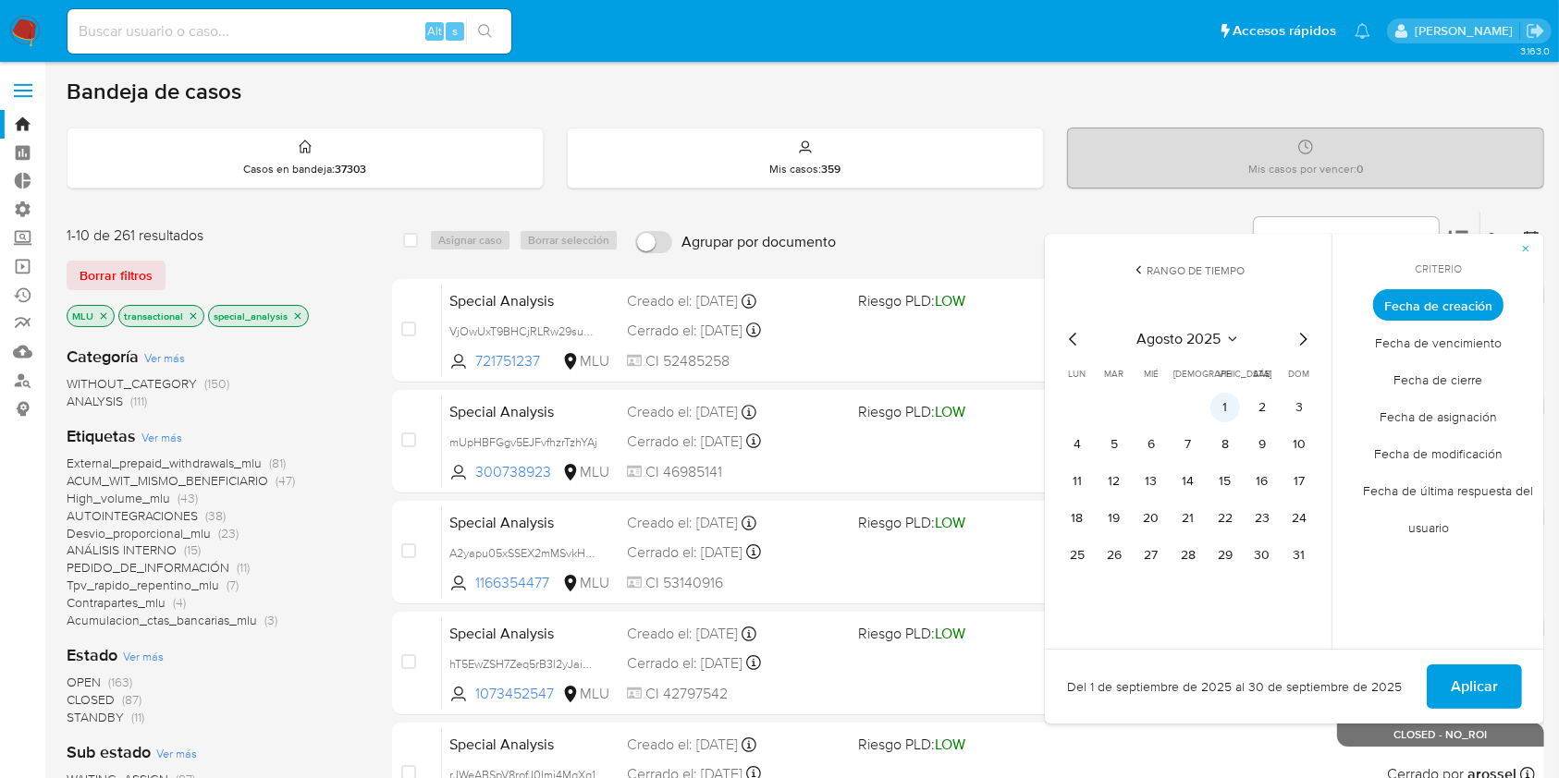
click at [1227, 410] on button "1" at bounding box center [1225, 408] width 30 height 30
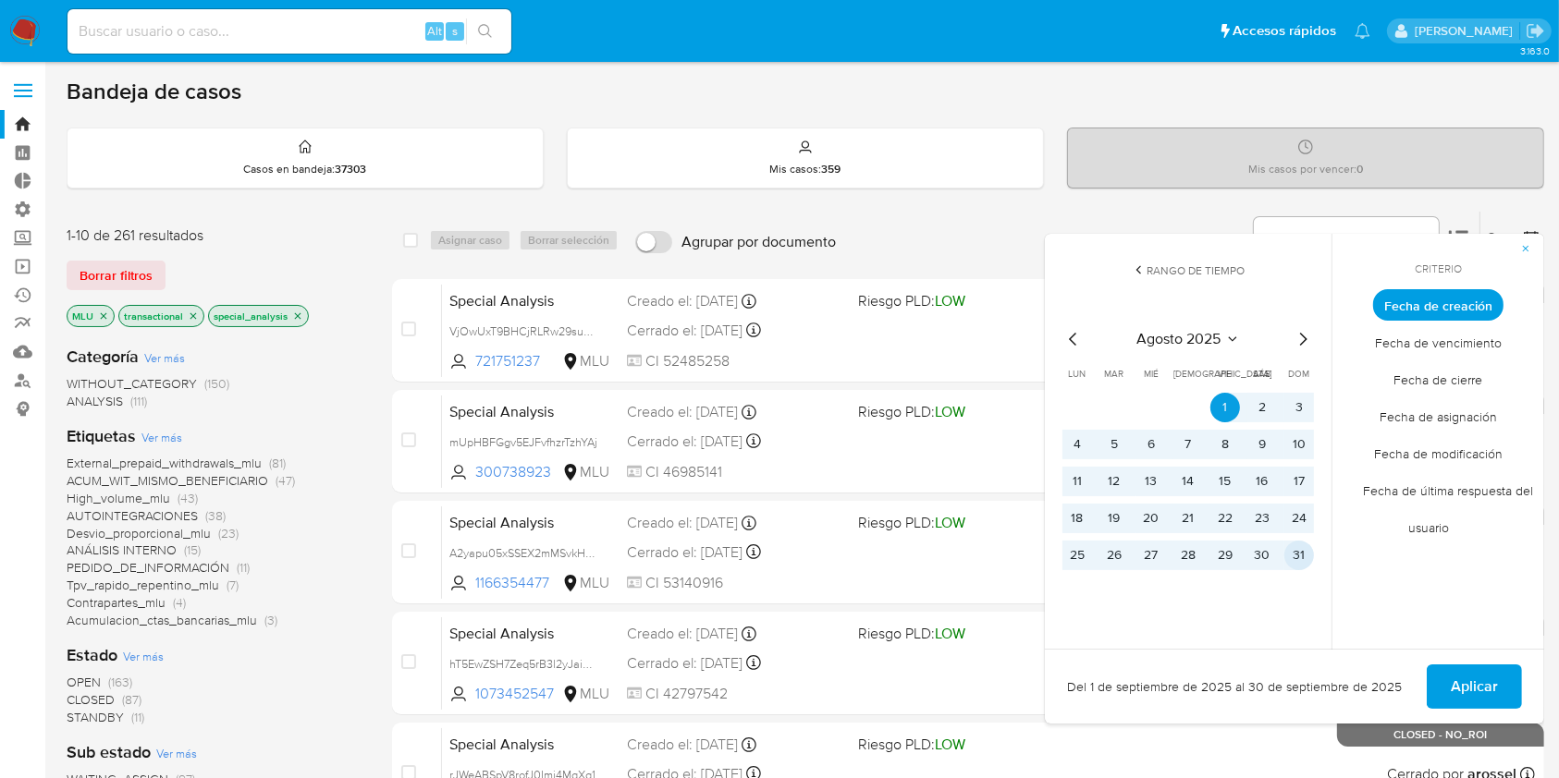
click at [1297, 552] on button "31" at bounding box center [1299, 556] width 30 height 30
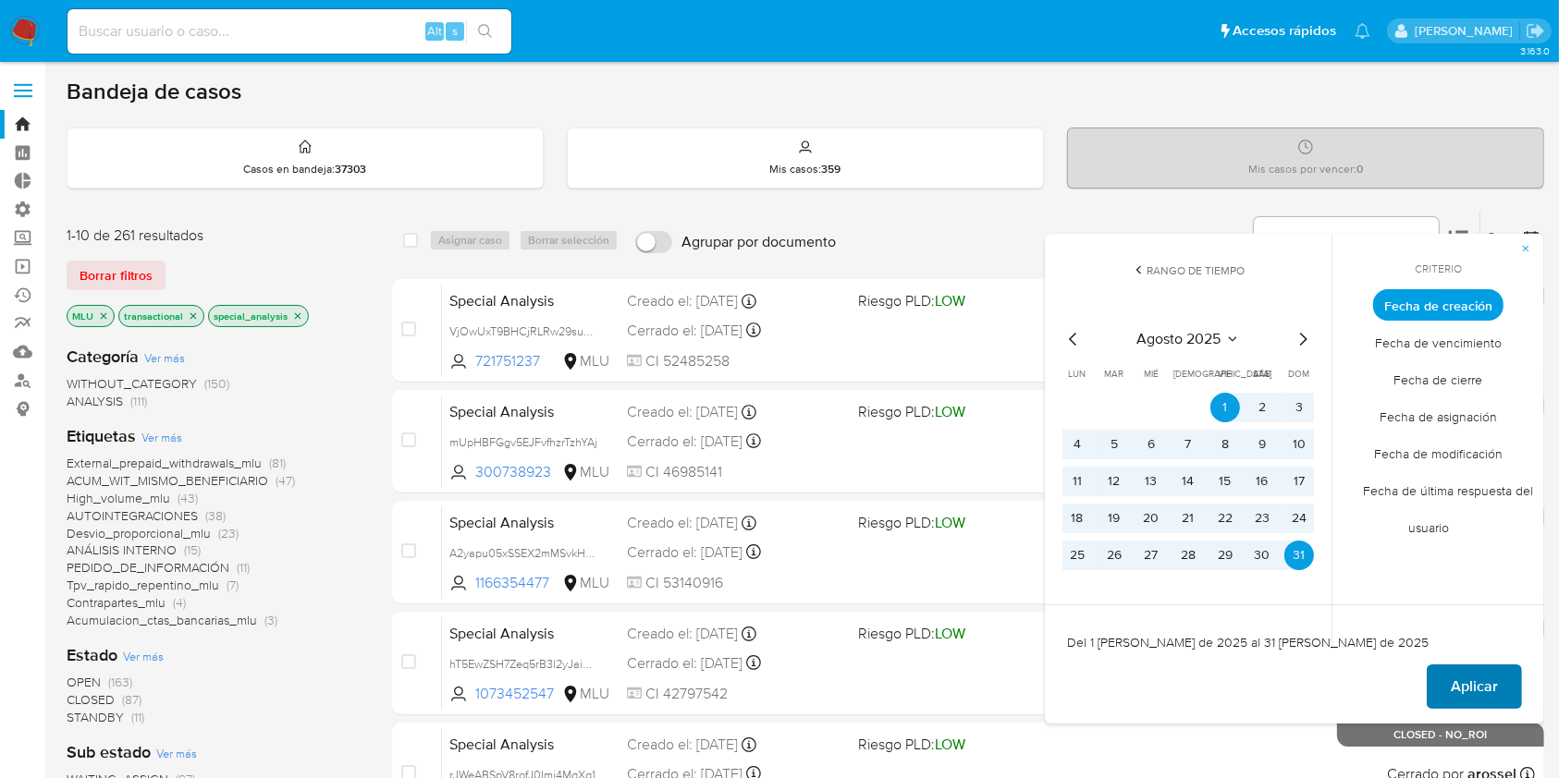
click at [1470, 690] on span "Aplicar" at bounding box center [1474, 687] width 47 height 41
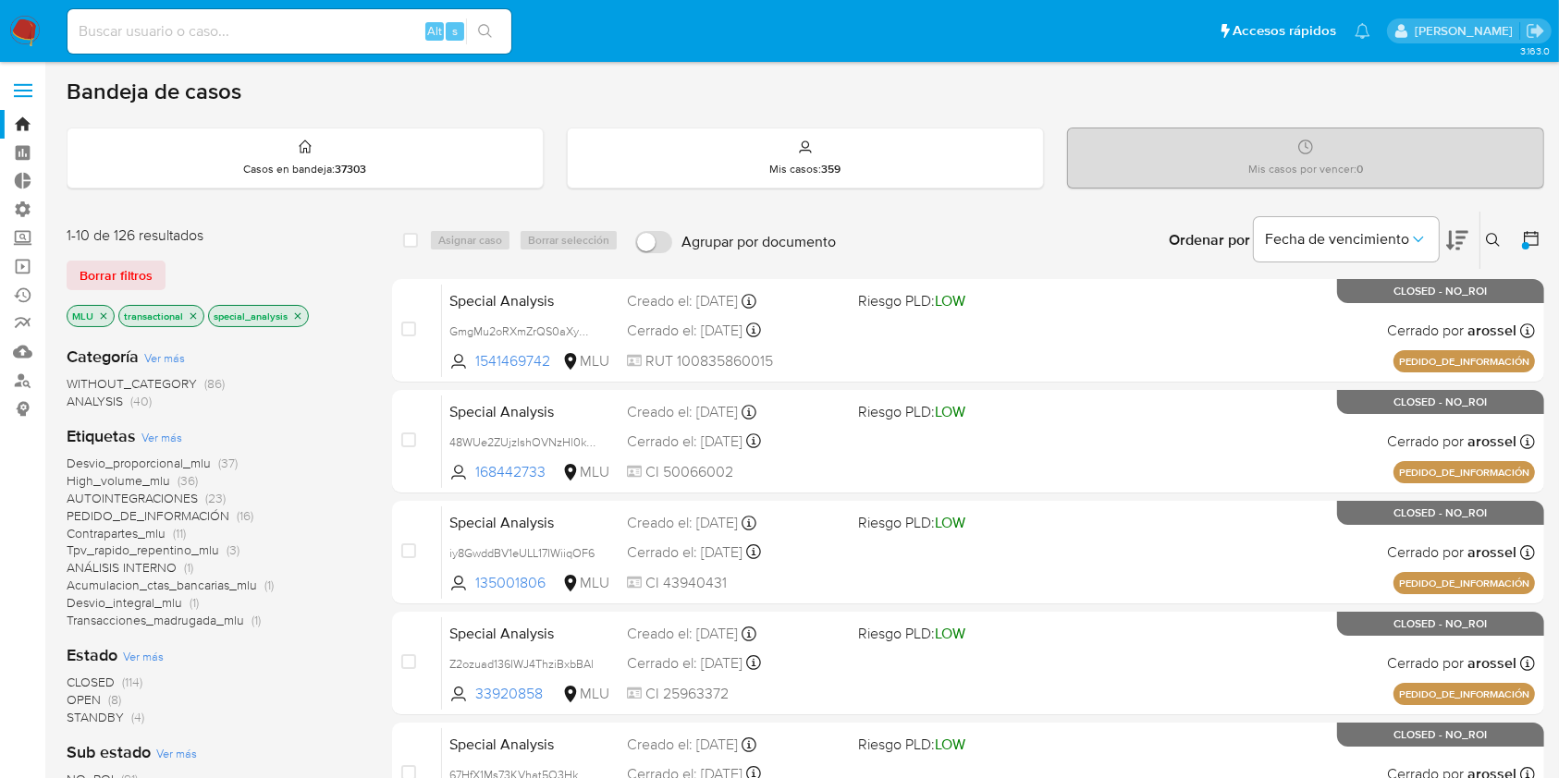
click at [1525, 244] on div at bounding box center [1525, 245] width 7 height 7
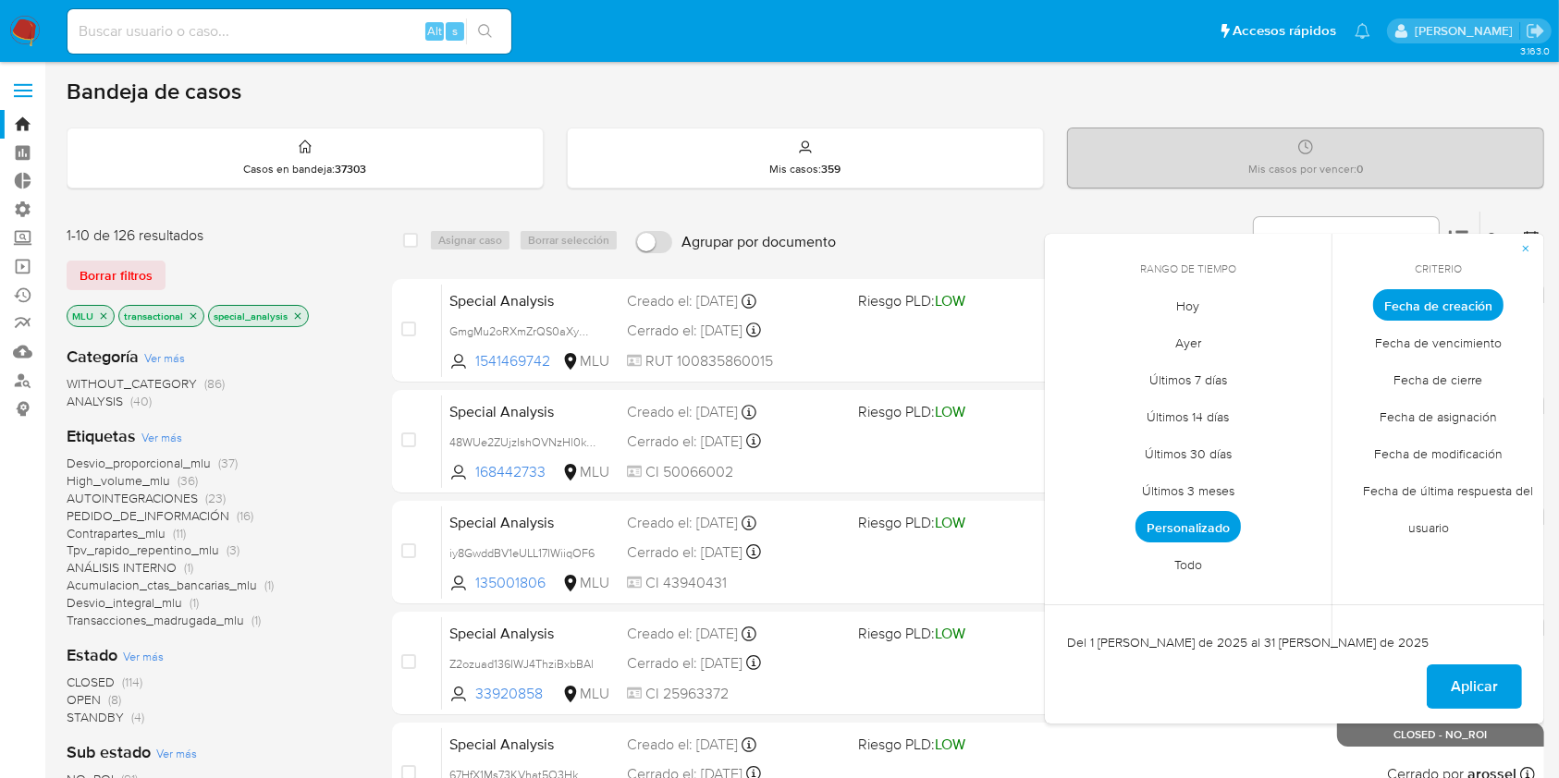
click at [1157, 528] on span "Personalizado" at bounding box center [1187, 526] width 105 height 31
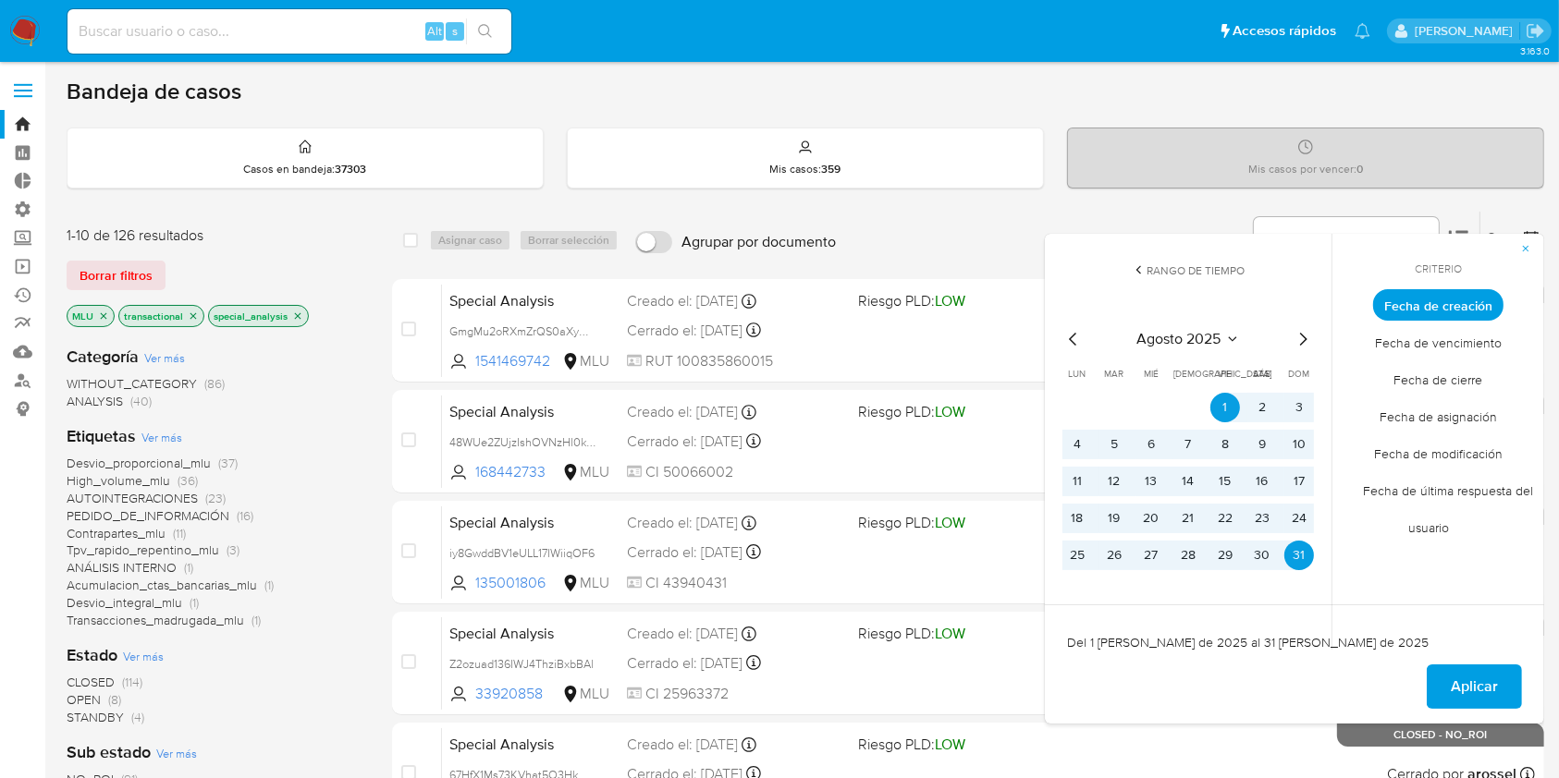
click at [1306, 334] on icon "Mes siguiente" at bounding box center [1303, 339] width 22 height 22
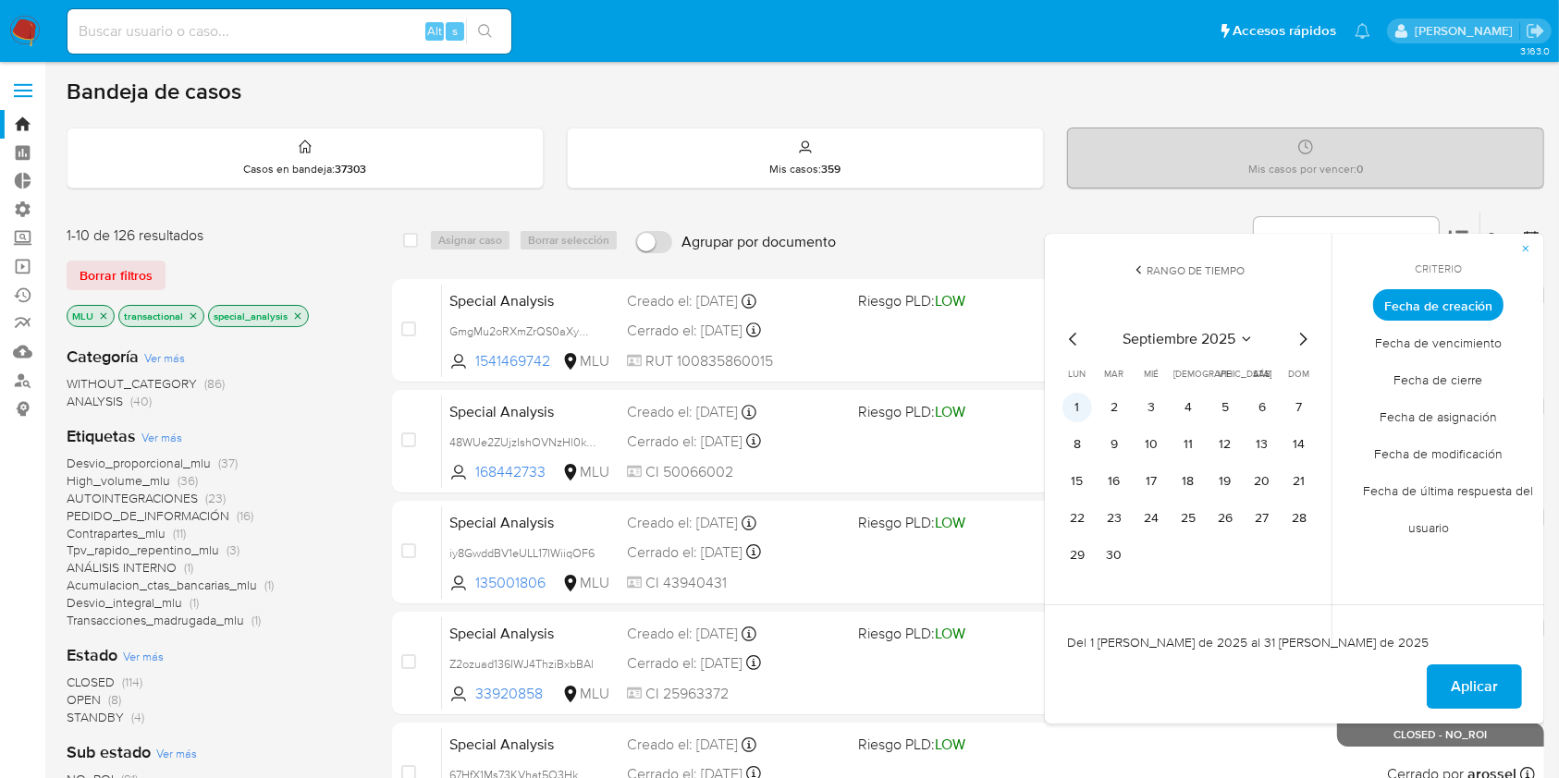
click at [1077, 409] on button "1" at bounding box center [1077, 408] width 30 height 30
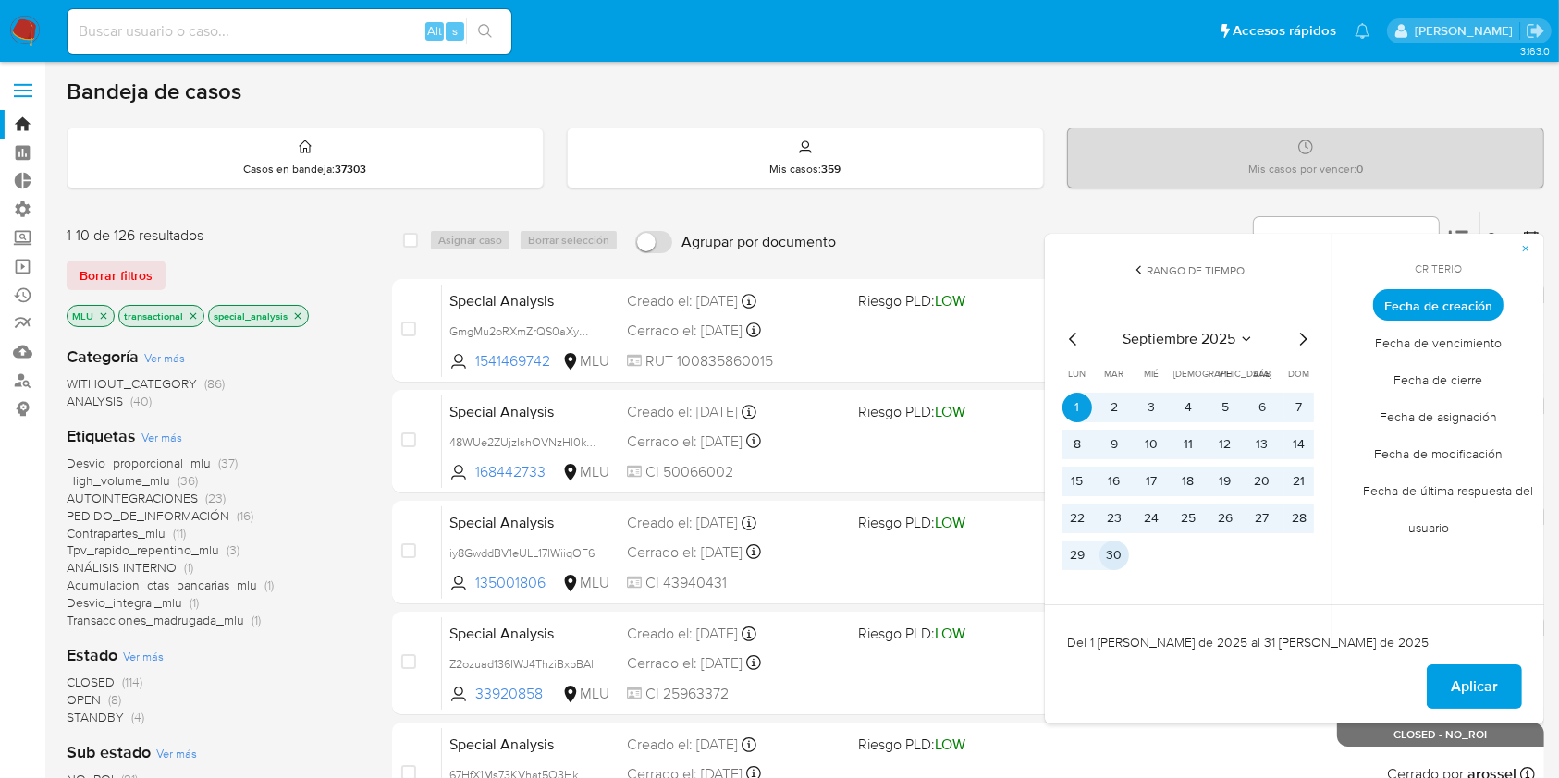
click at [1112, 561] on button "30" at bounding box center [1114, 556] width 30 height 30
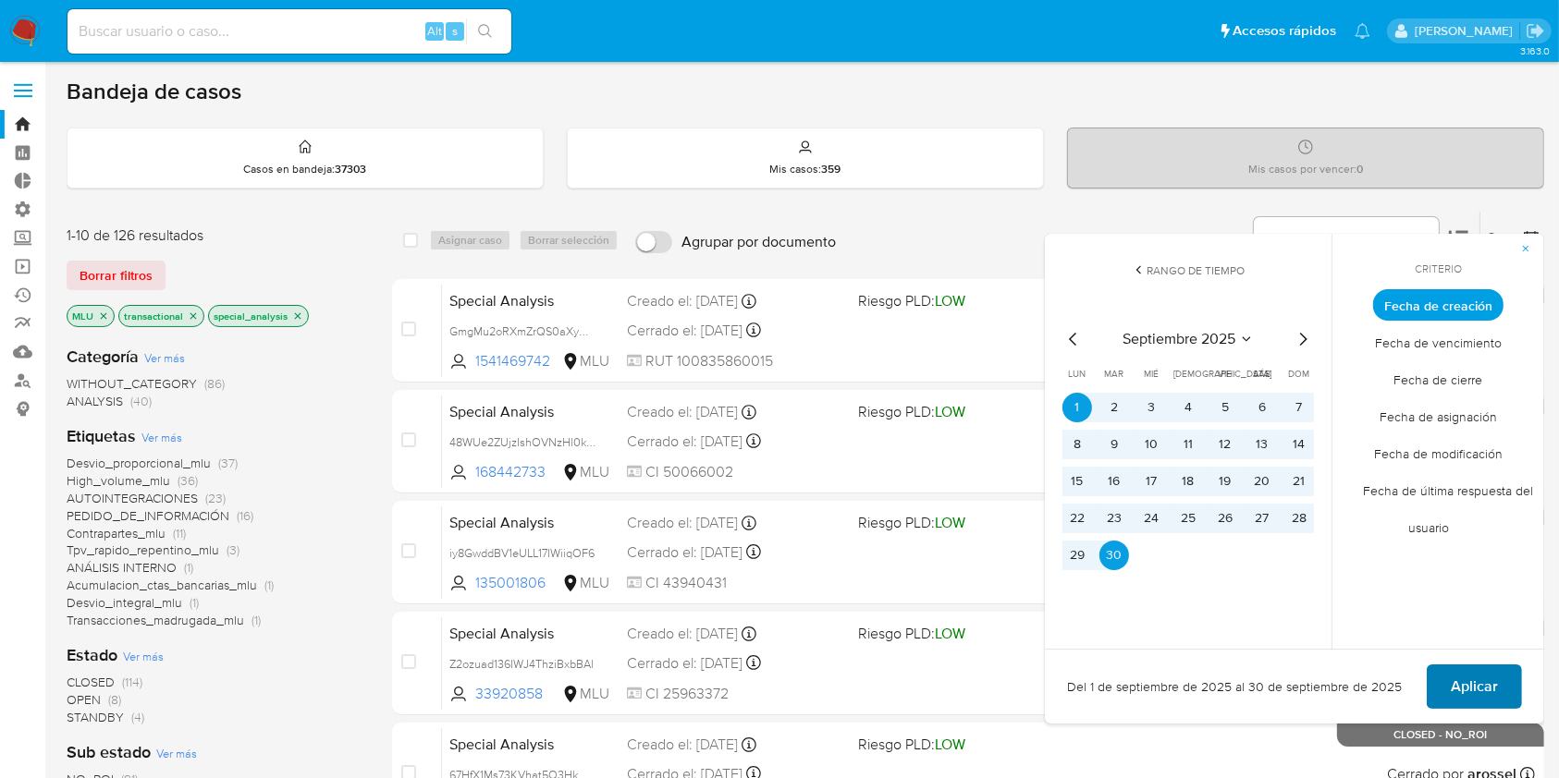
click at [1446, 685] on button "Aplicar" at bounding box center [1474, 687] width 95 height 44
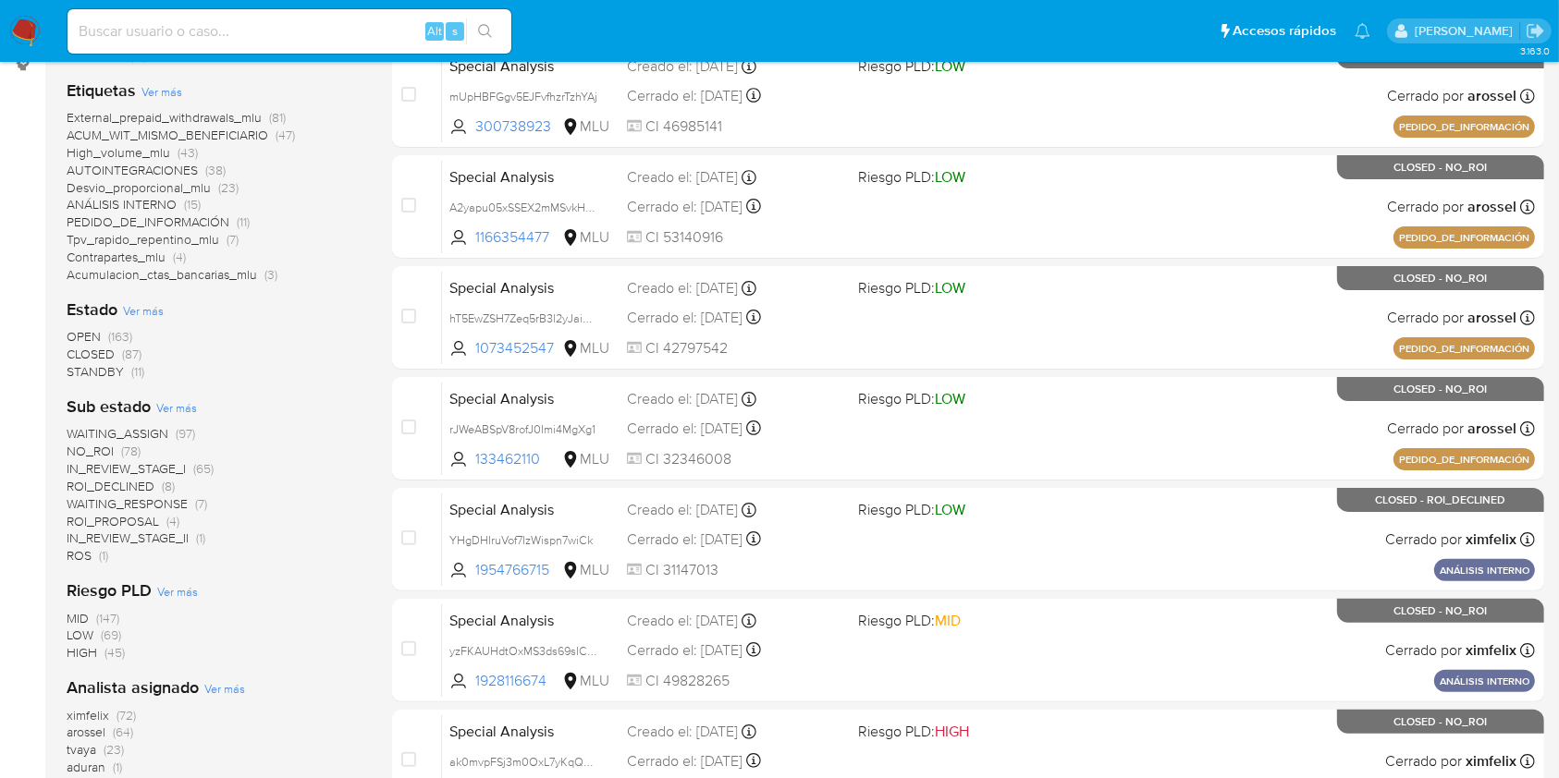
scroll to position [370, 0]
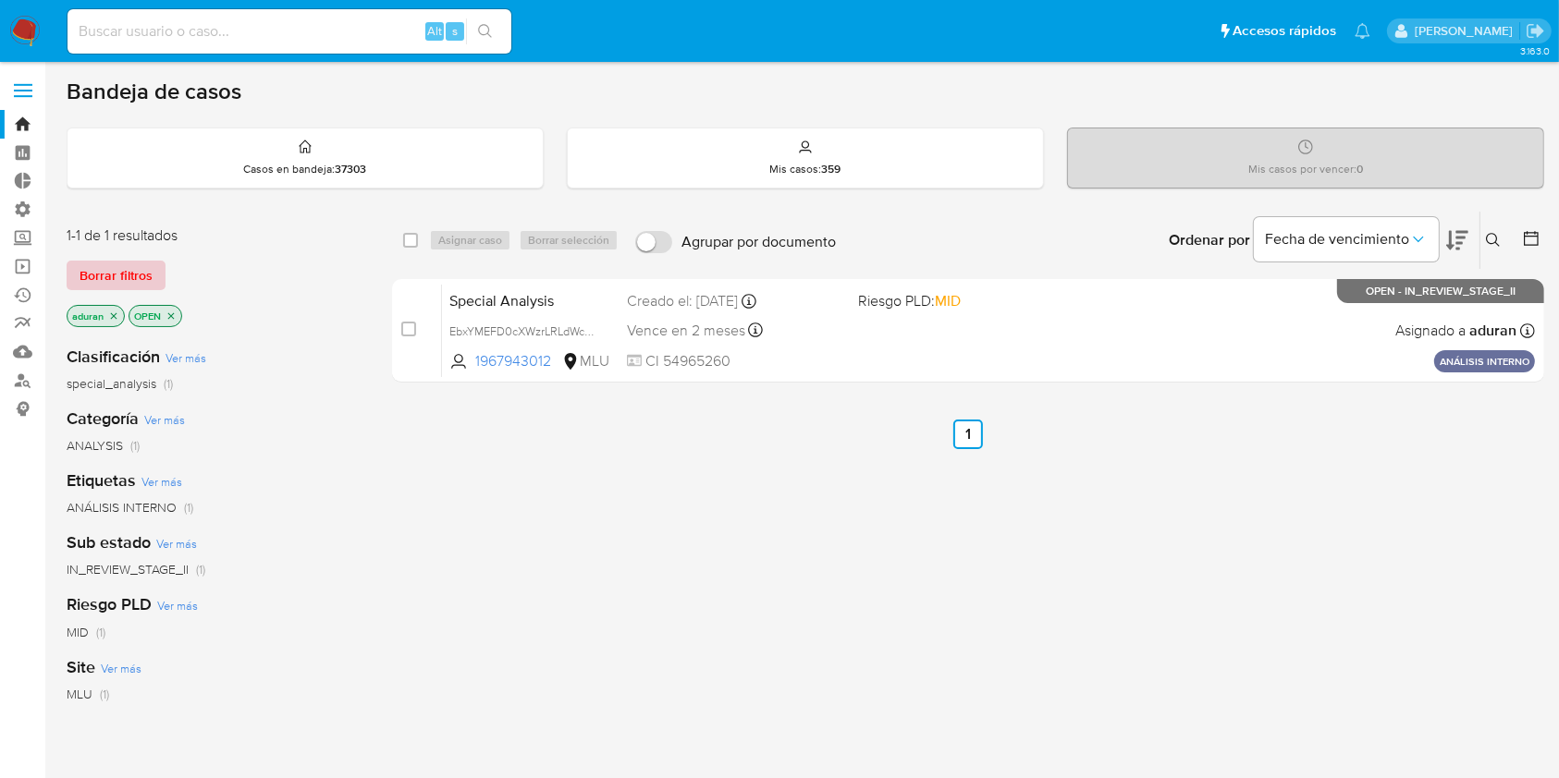
click at [141, 276] on span "Borrar filtros" at bounding box center [116, 276] width 73 height 26
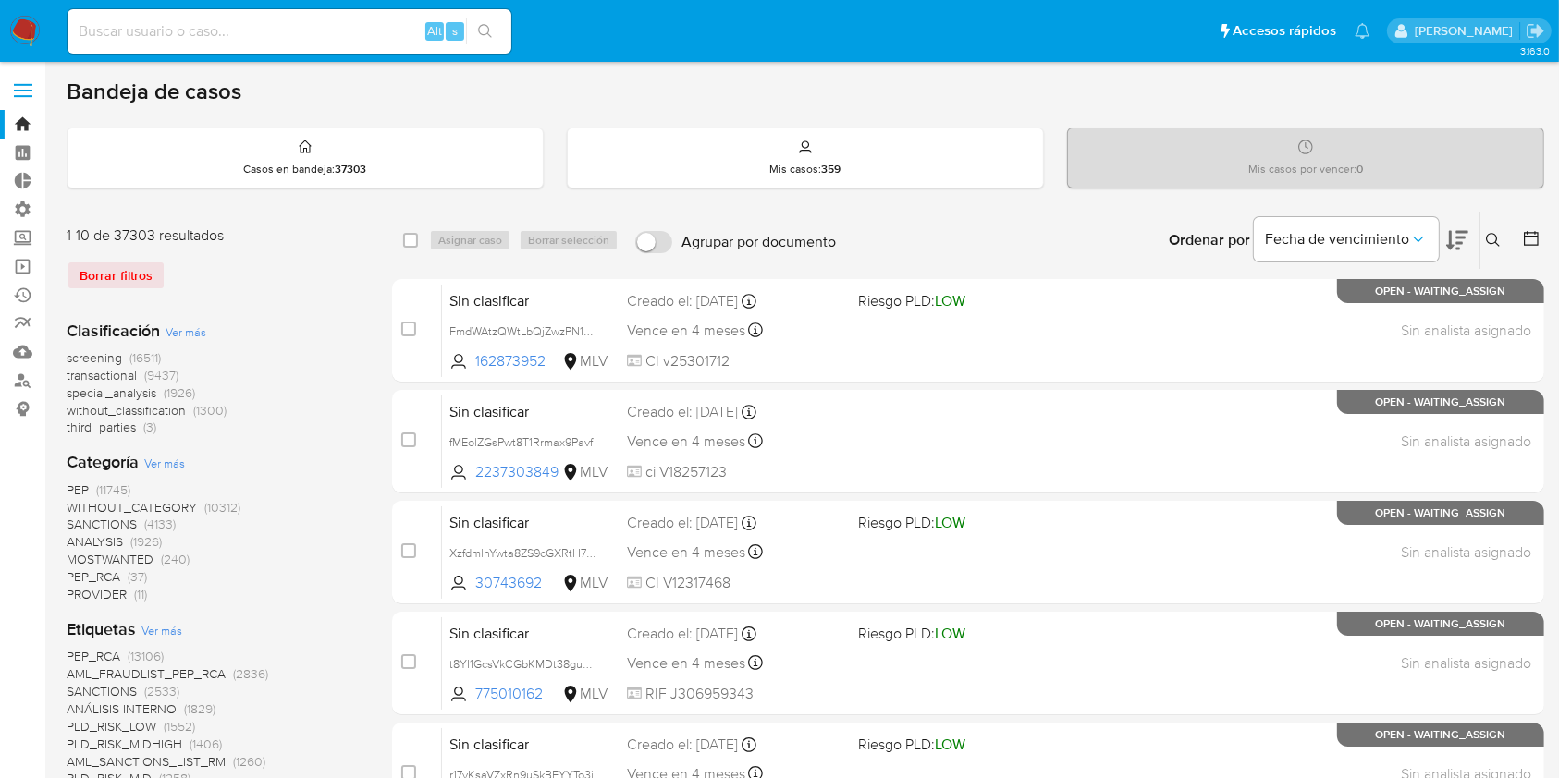
click at [1534, 238] on icon at bounding box center [1531, 238] width 18 height 18
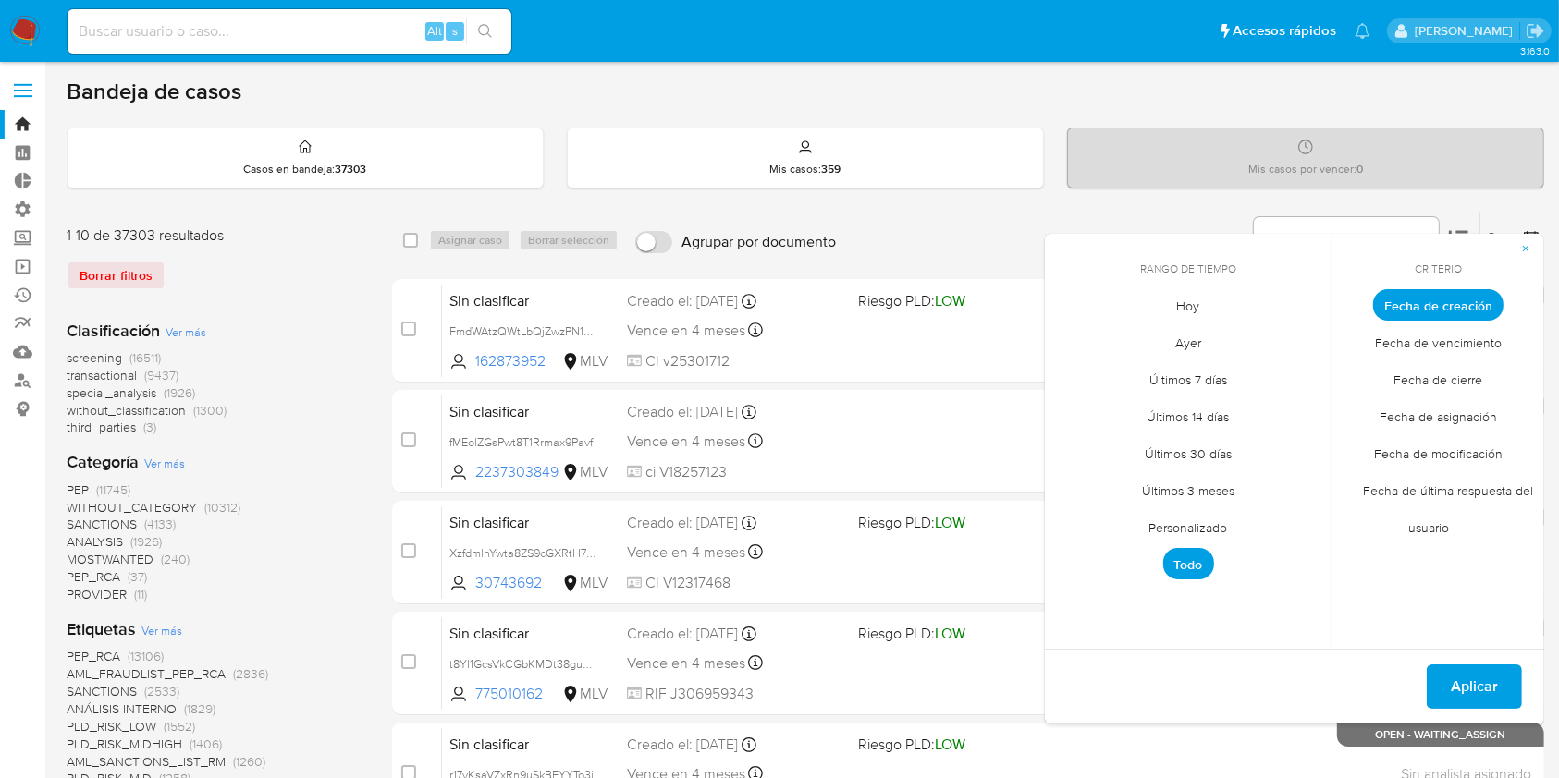
click at [1423, 386] on span "Fecha de cierre" at bounding box center [1439, 380] width 128 height 38
click at [1185, 529] on span "Personalizado" at bounding box center [1188, 528] width 117 height 38
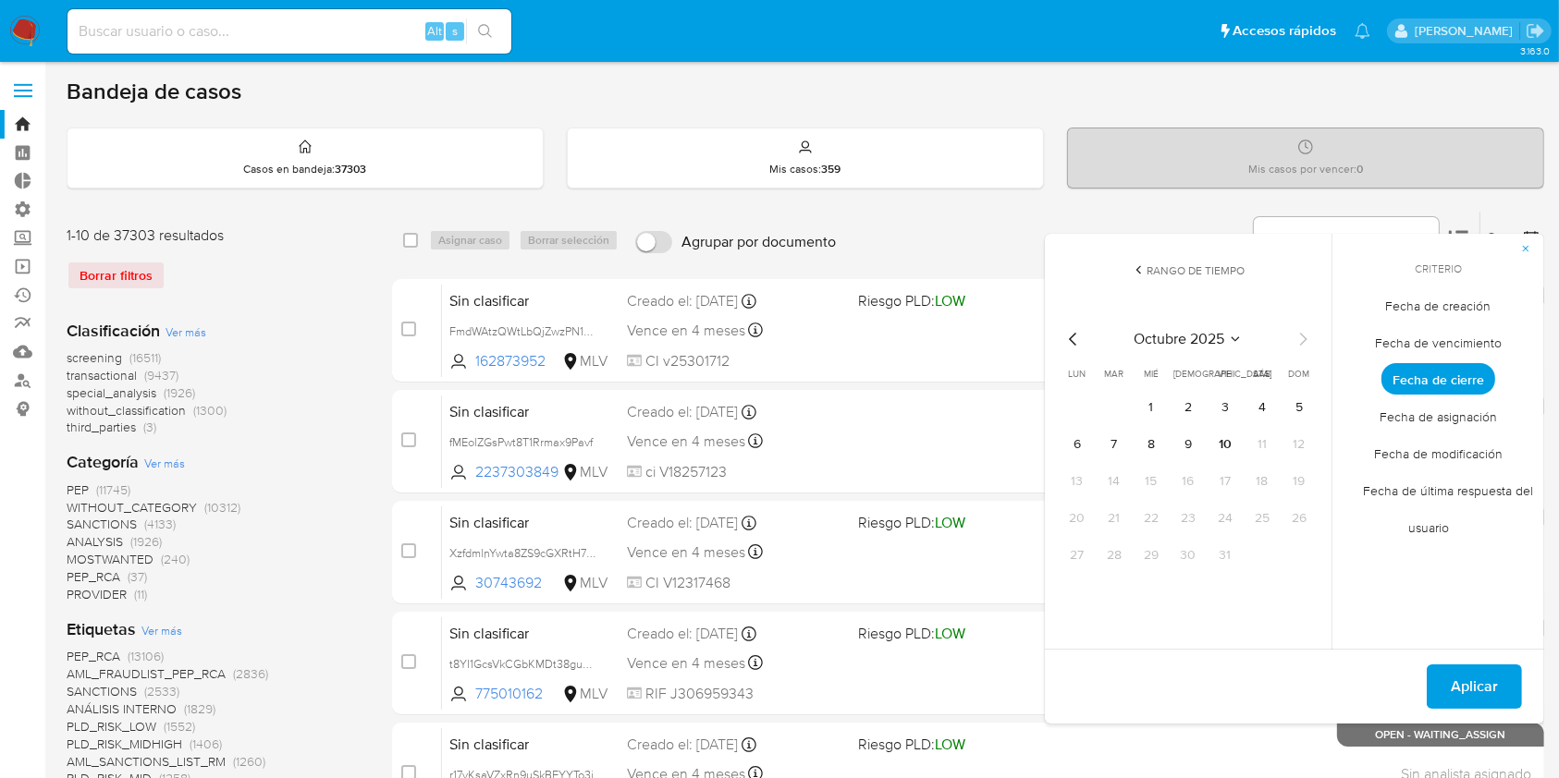
click at [1062, 330] on icon "Mes anterior" at bounding box center [1073, 339] width 22 height 22
click at [1072, 408] on button "1" at bounding box center [1077, 408] width 30 height 30
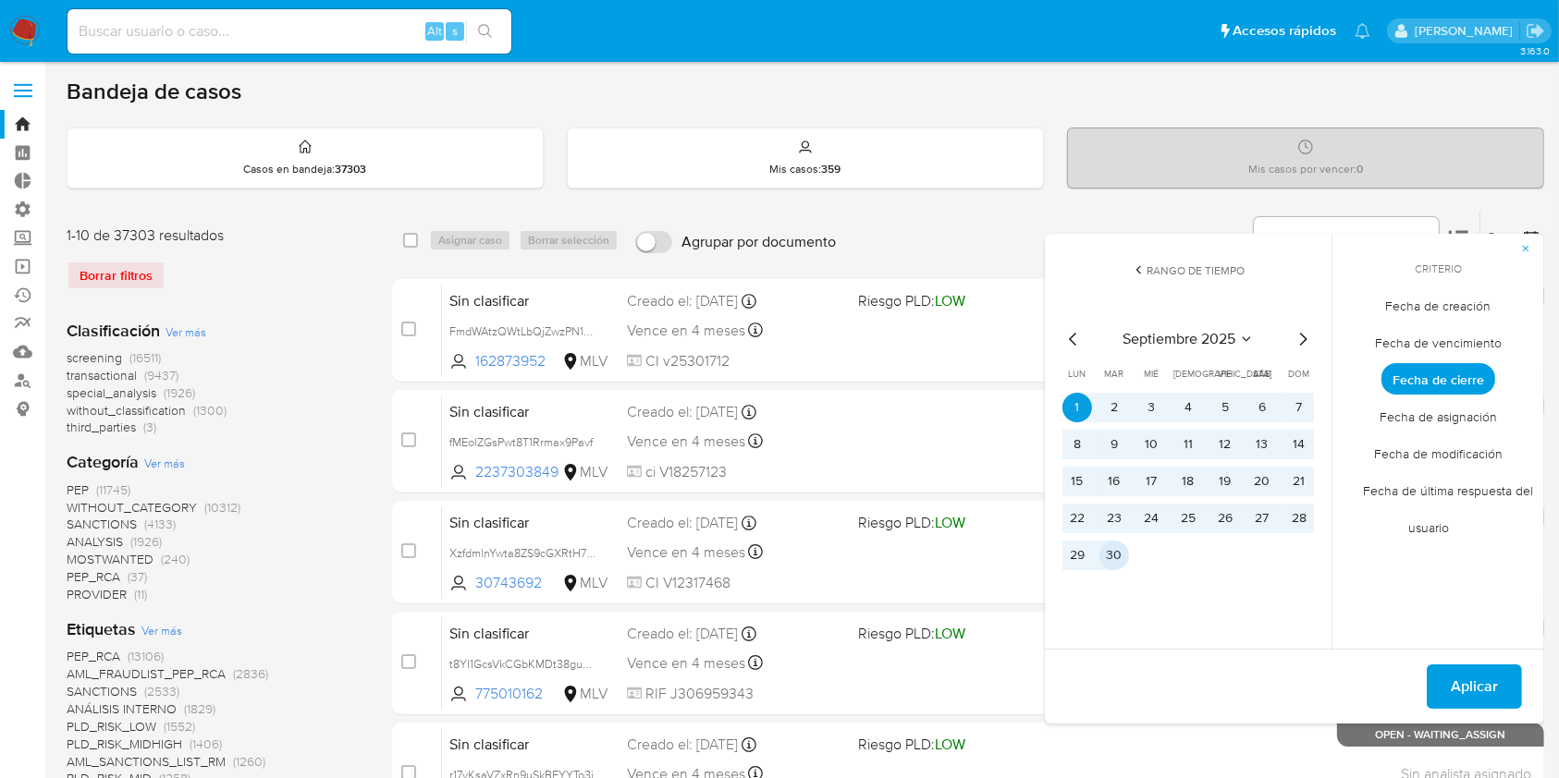
click at [1120, 553] on button "30" at bounding box center [1114, 556] width 30 height 30
click at [1492, 681] on span "Aplicar" at bounding box center [1474, 687] width 47 height 41
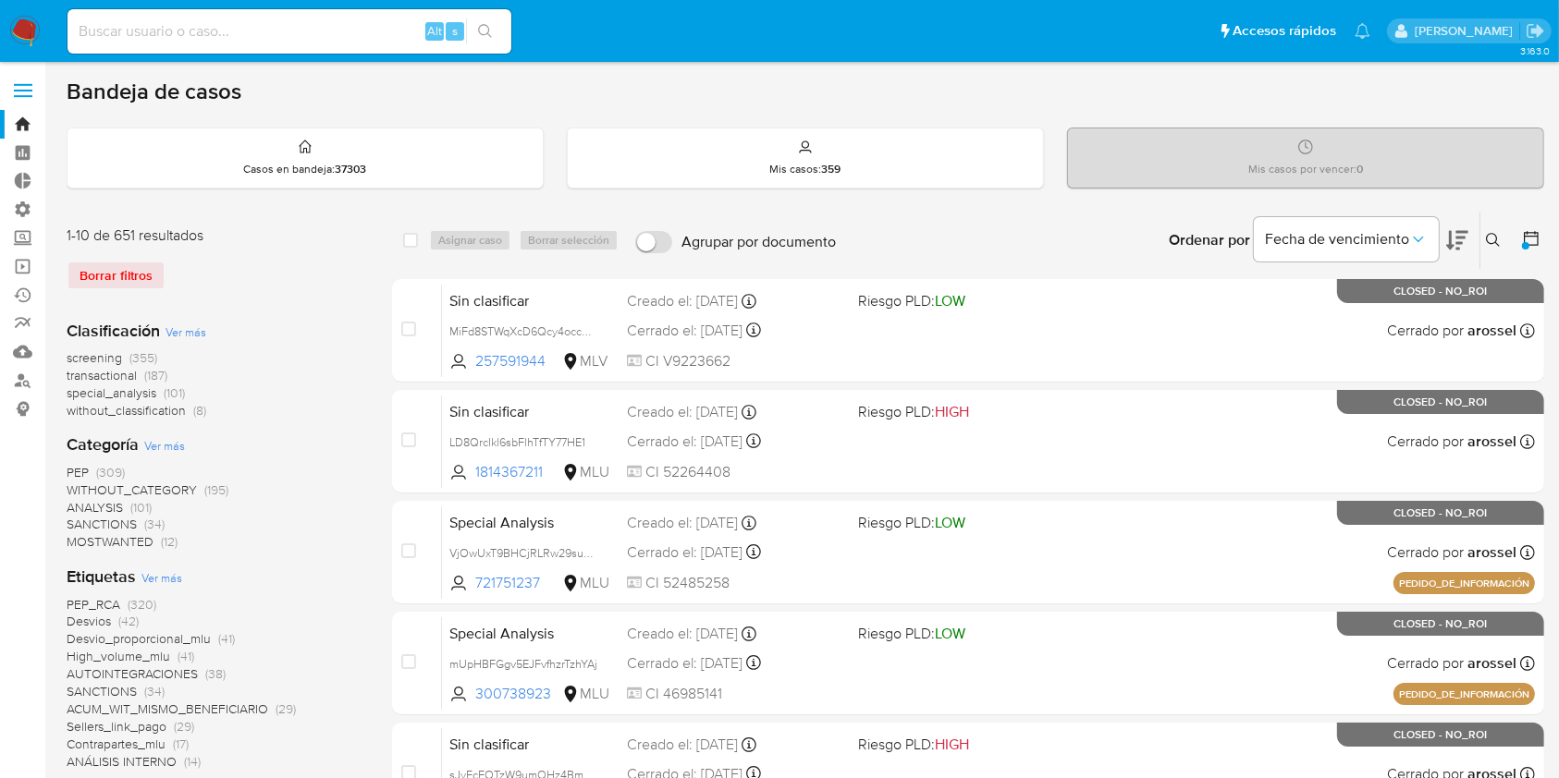
click at [190, 330] on span "Ver más" at bounding box center [185, 332] width 41 height 17
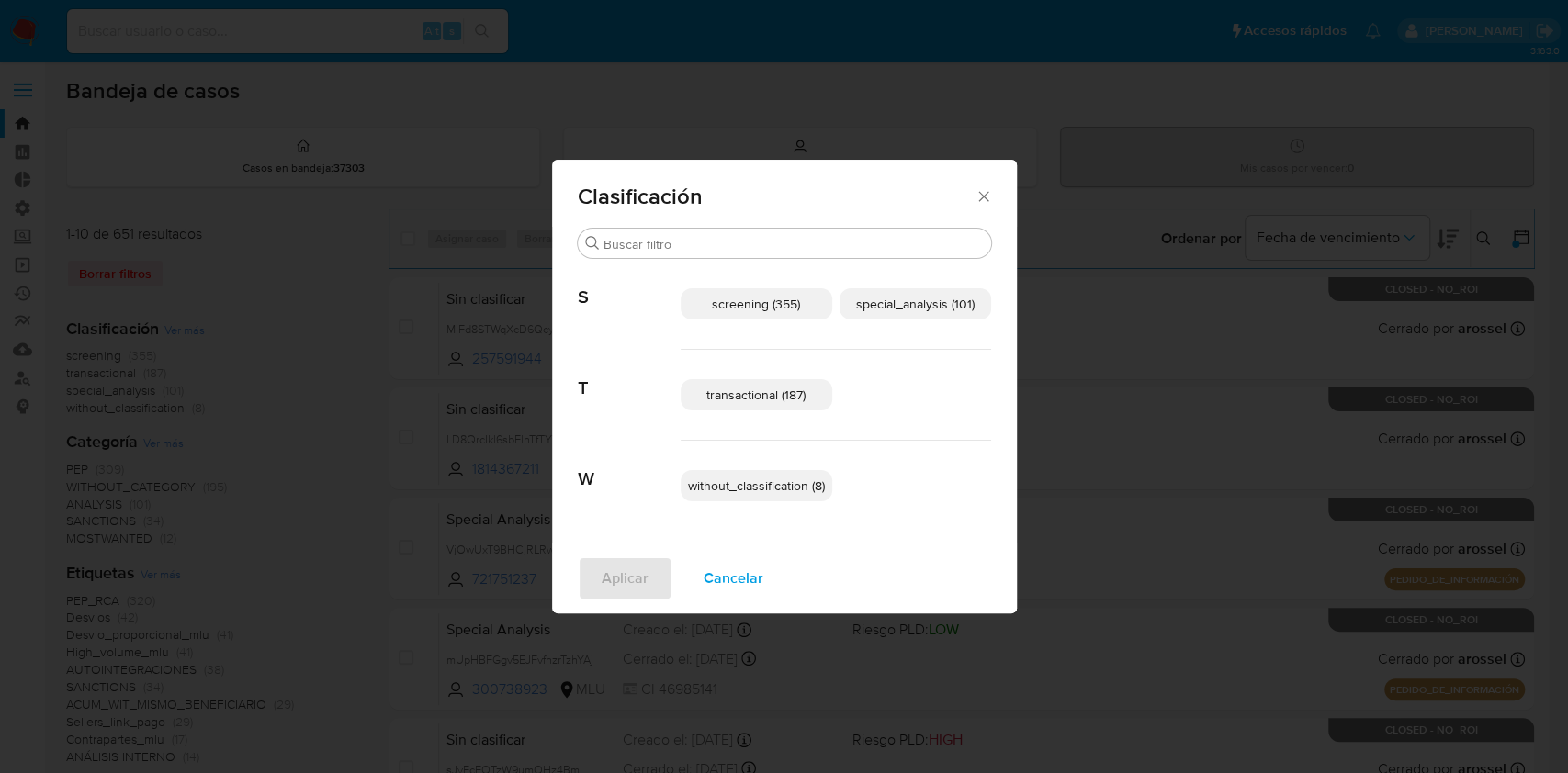
click at [763, 400] on span "transactional (187)" at bounding box center [756, 394] width 99 height 18
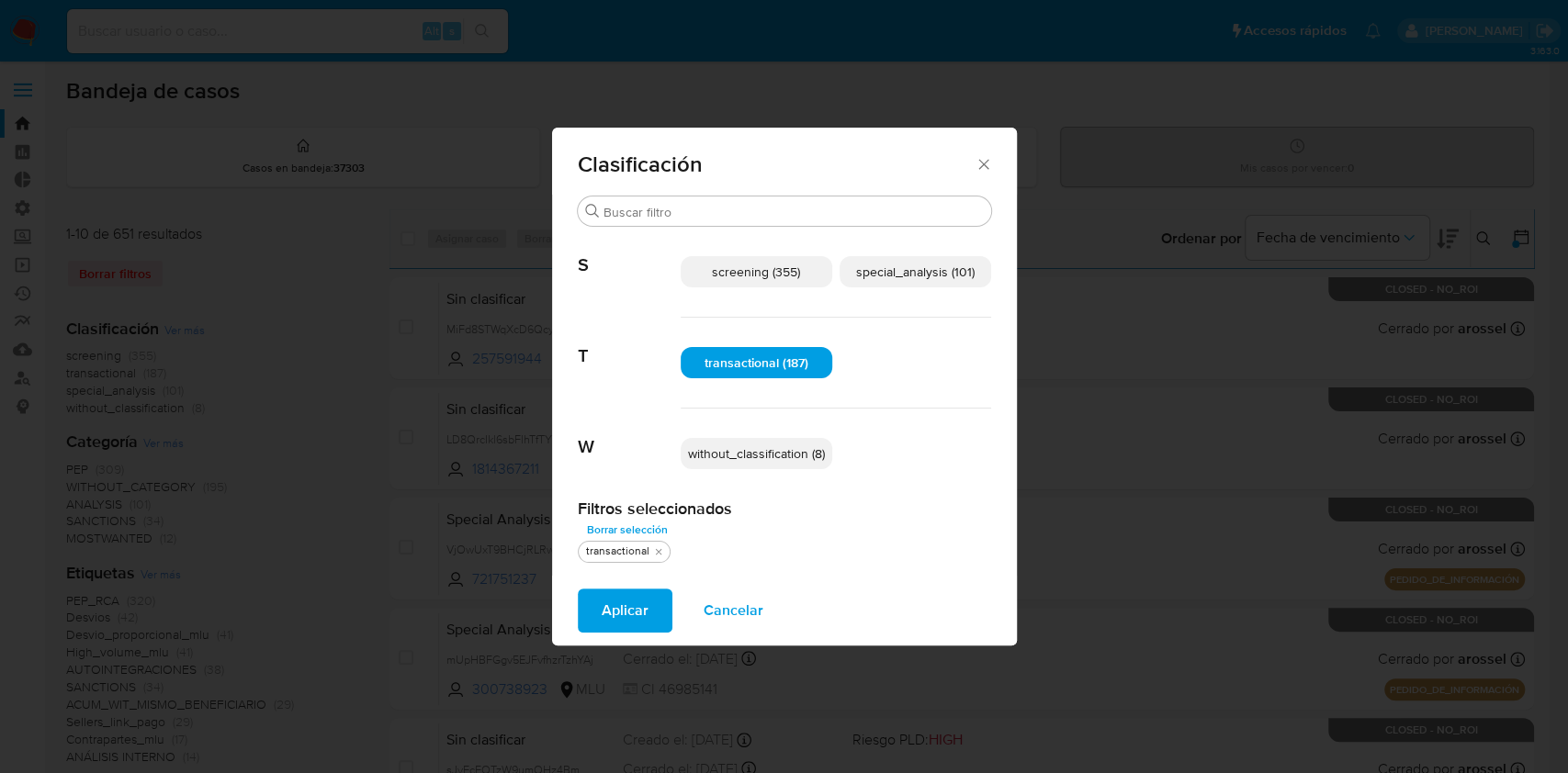
click at [898, 262] on span "special_analysis (101)" at bounding box center [915, 271] width 118 height 18
click at [595, 606] on button "Aplicar" at bounding box center [625, 611] width 94 height 44
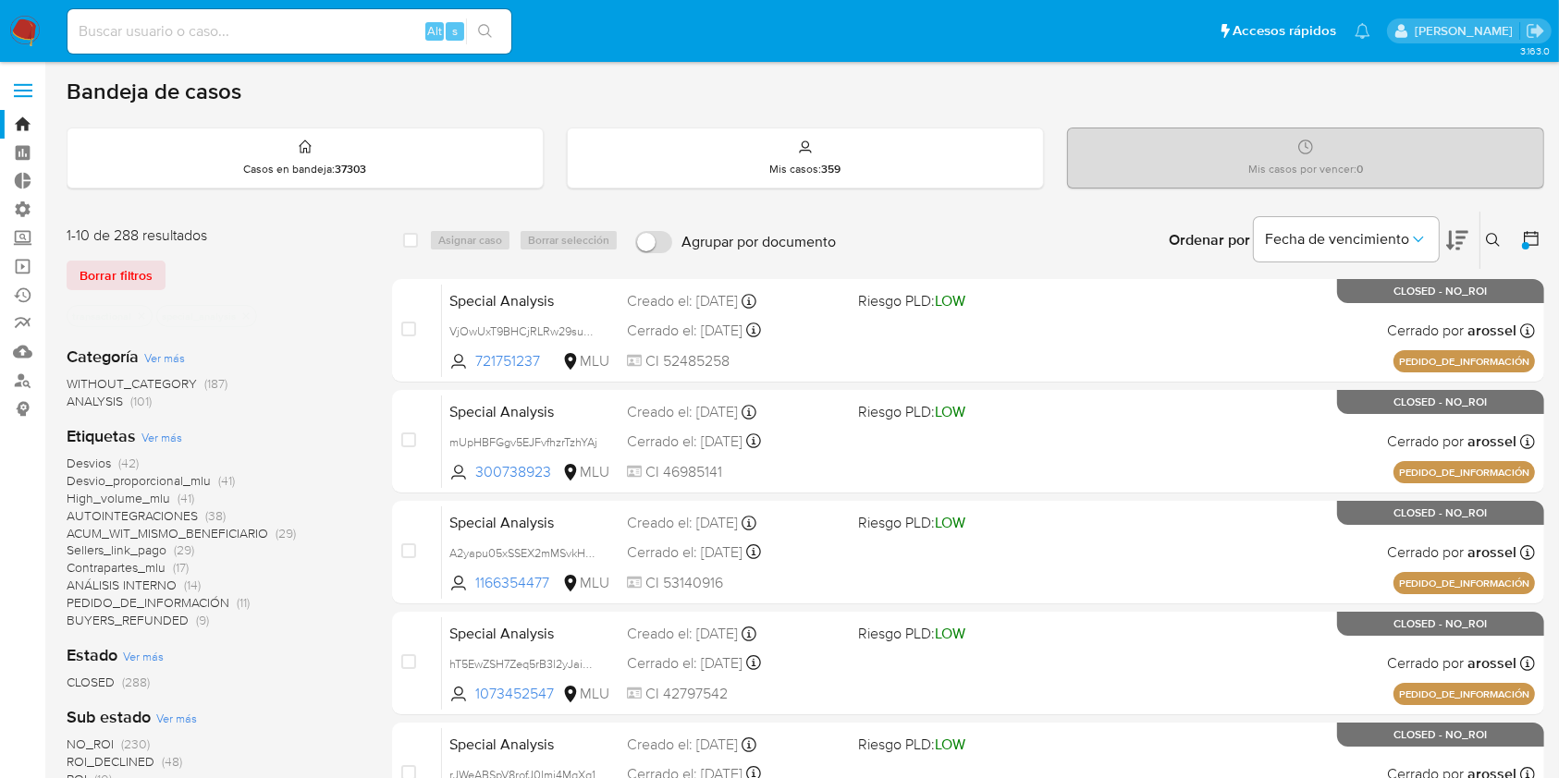
click at [137, 314] on icon "close-filter" at bounding box center [141, 316] width 11 height 11
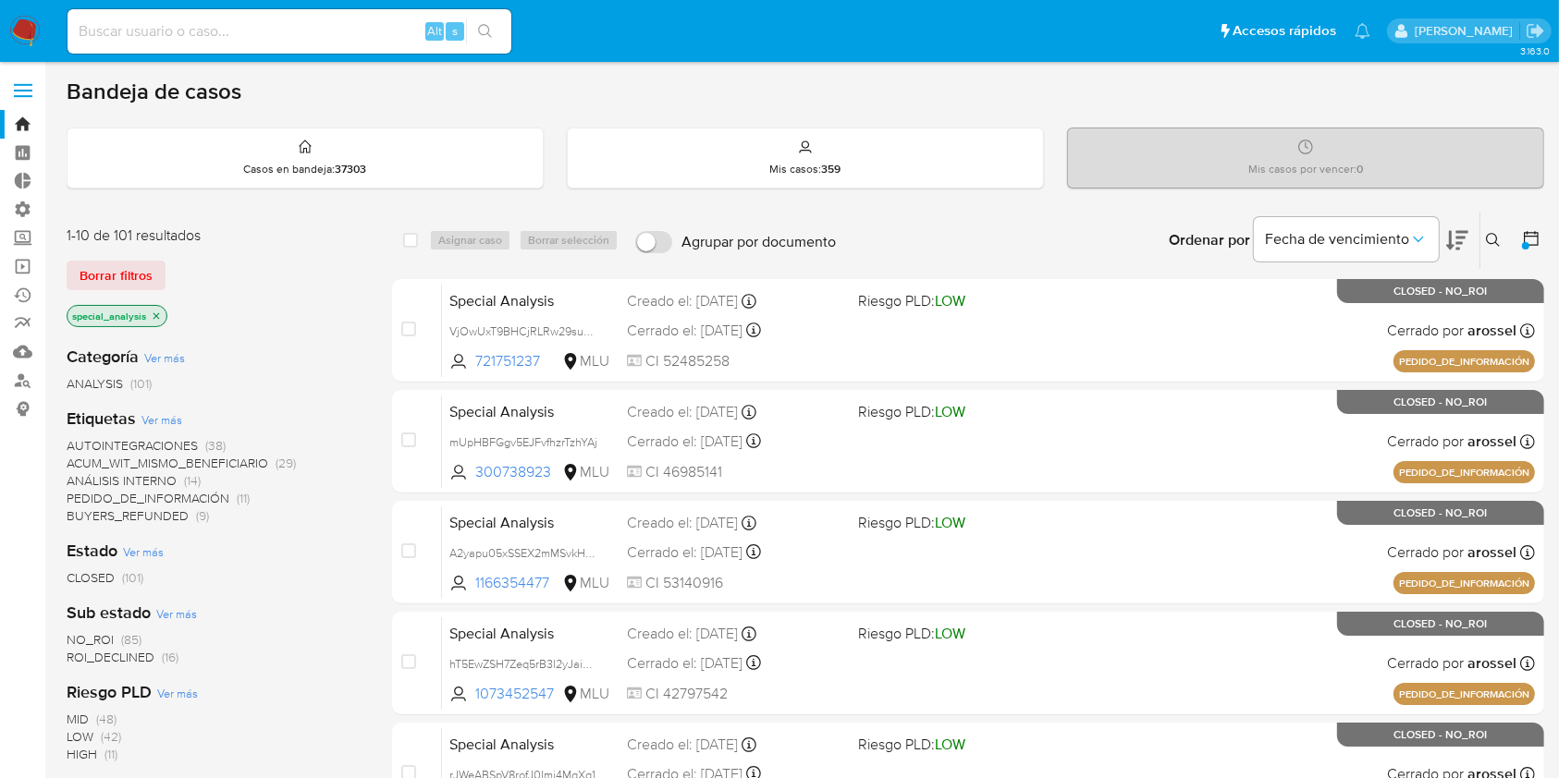
click at [153, 314] on icon "close-filter" at bounding box center [156, 316] width 11 height 11
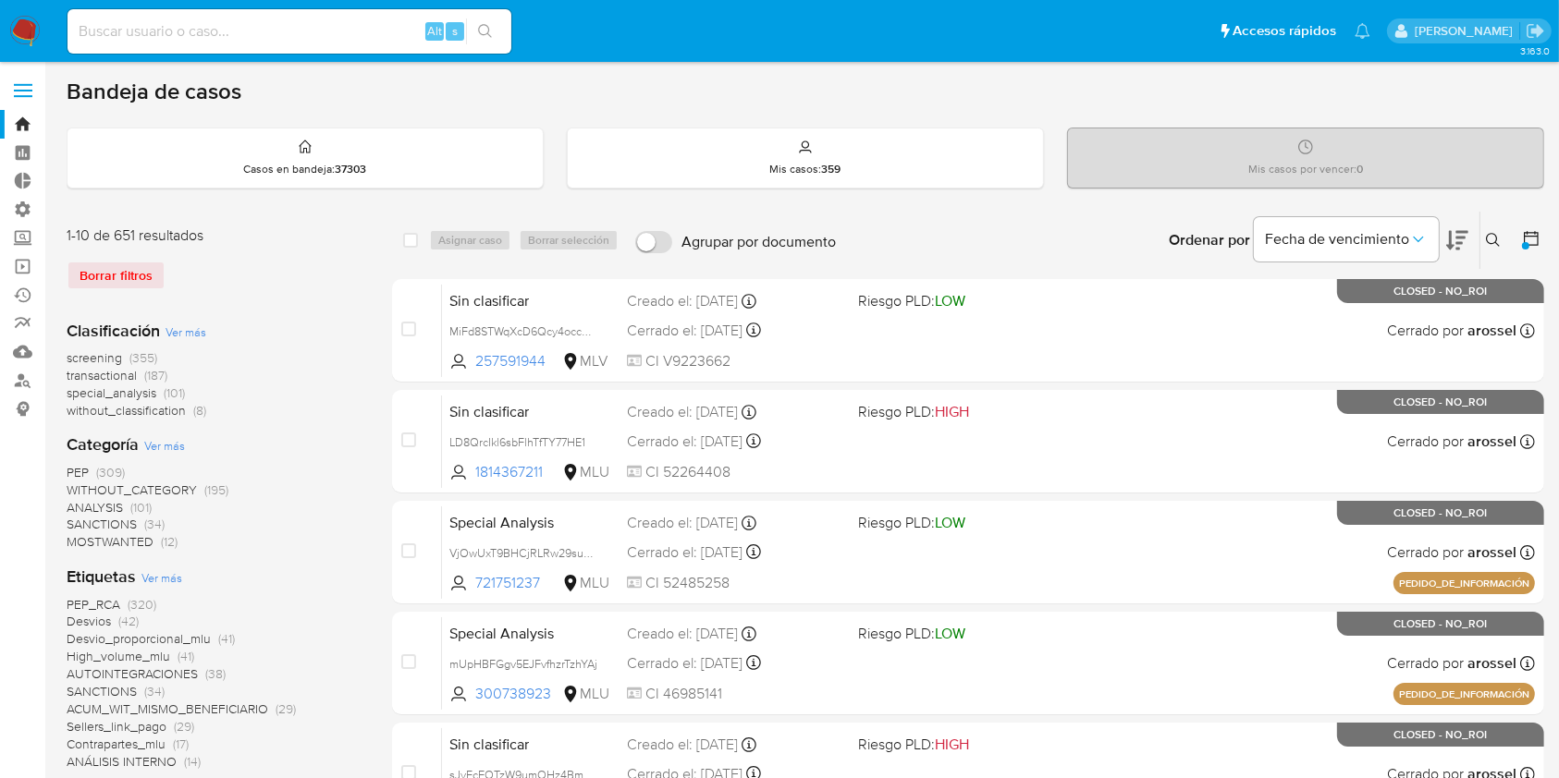
click at [129, 410] on span "without_classification" at bounding box center [126, 410] width 119 height 18
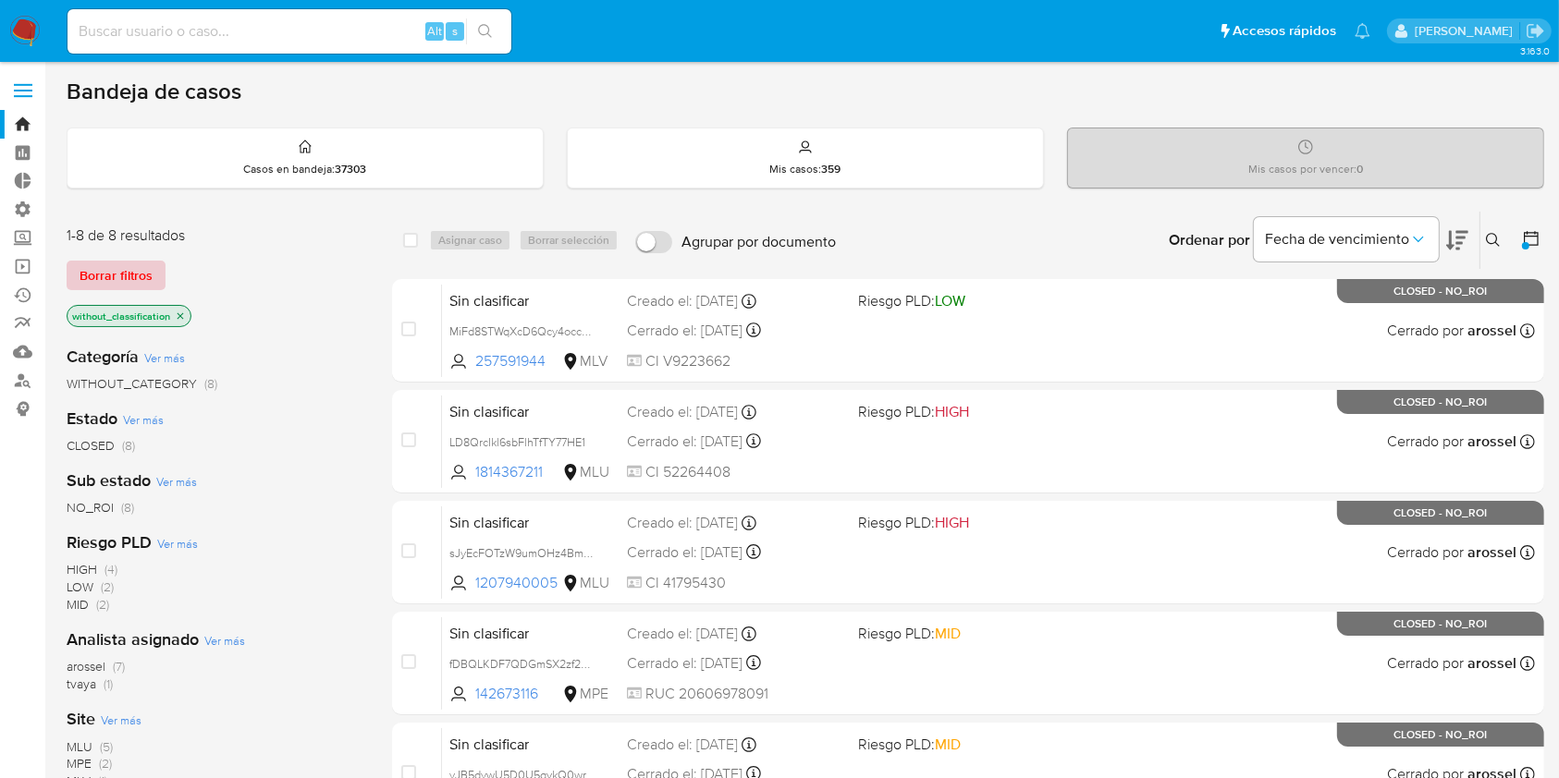
click at [149, 270] on span "Borrar filtros" at bounding box center [116, 276] width 73 height 26
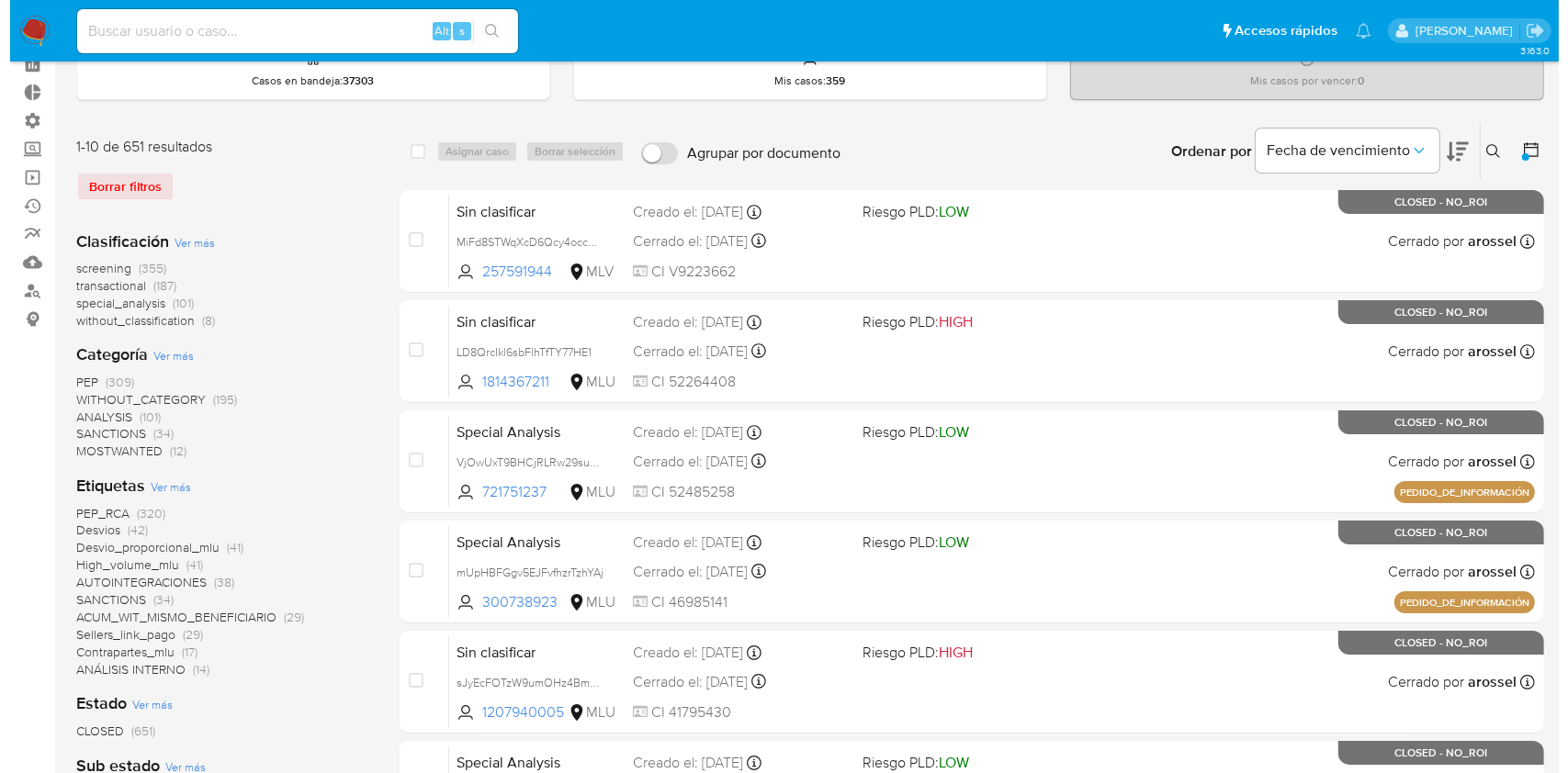
scroll to position [122, 0]
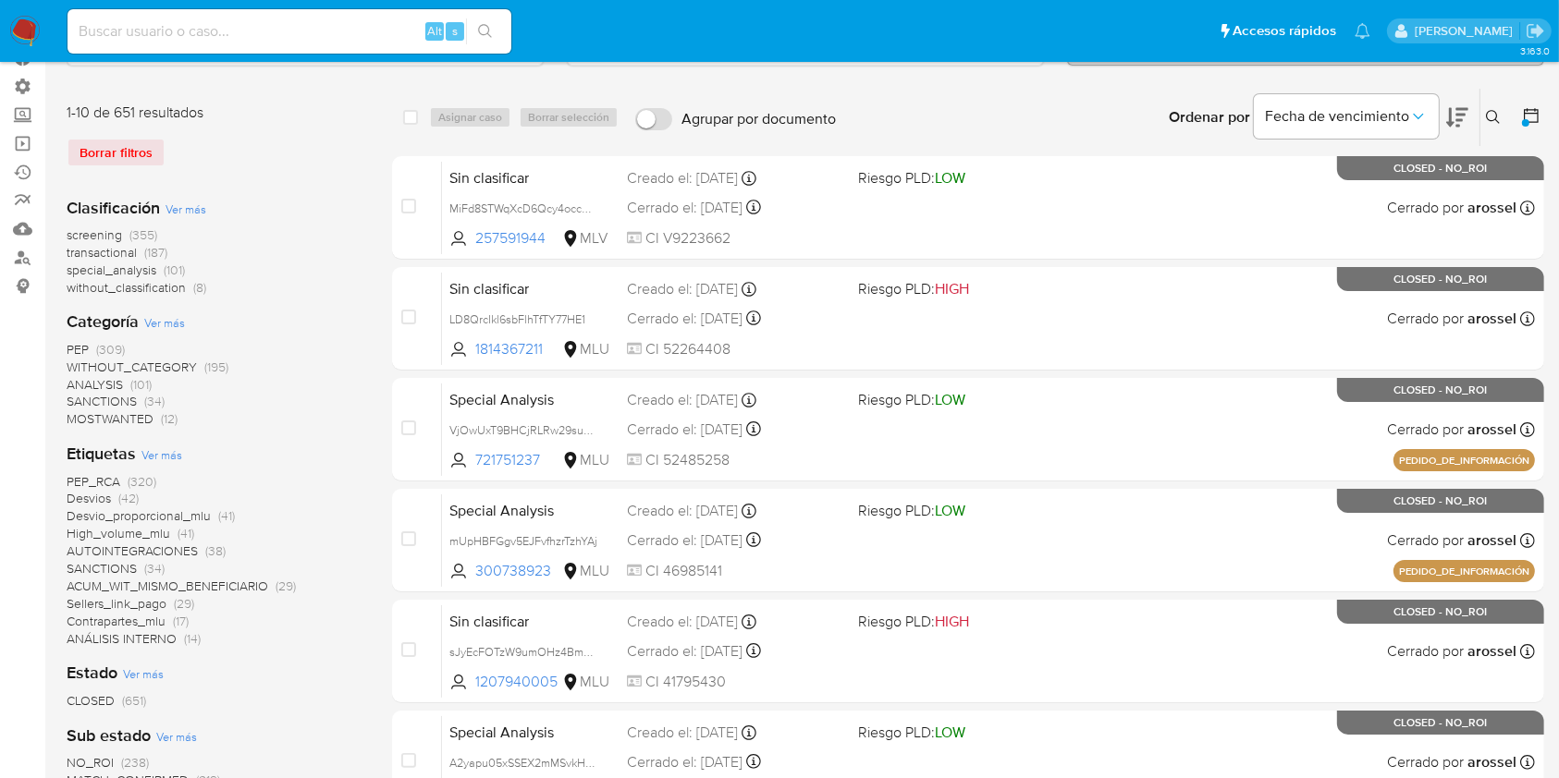
click at [166, 449] on span "Ver más" at bounding box center [161, 455] width 41 height 17
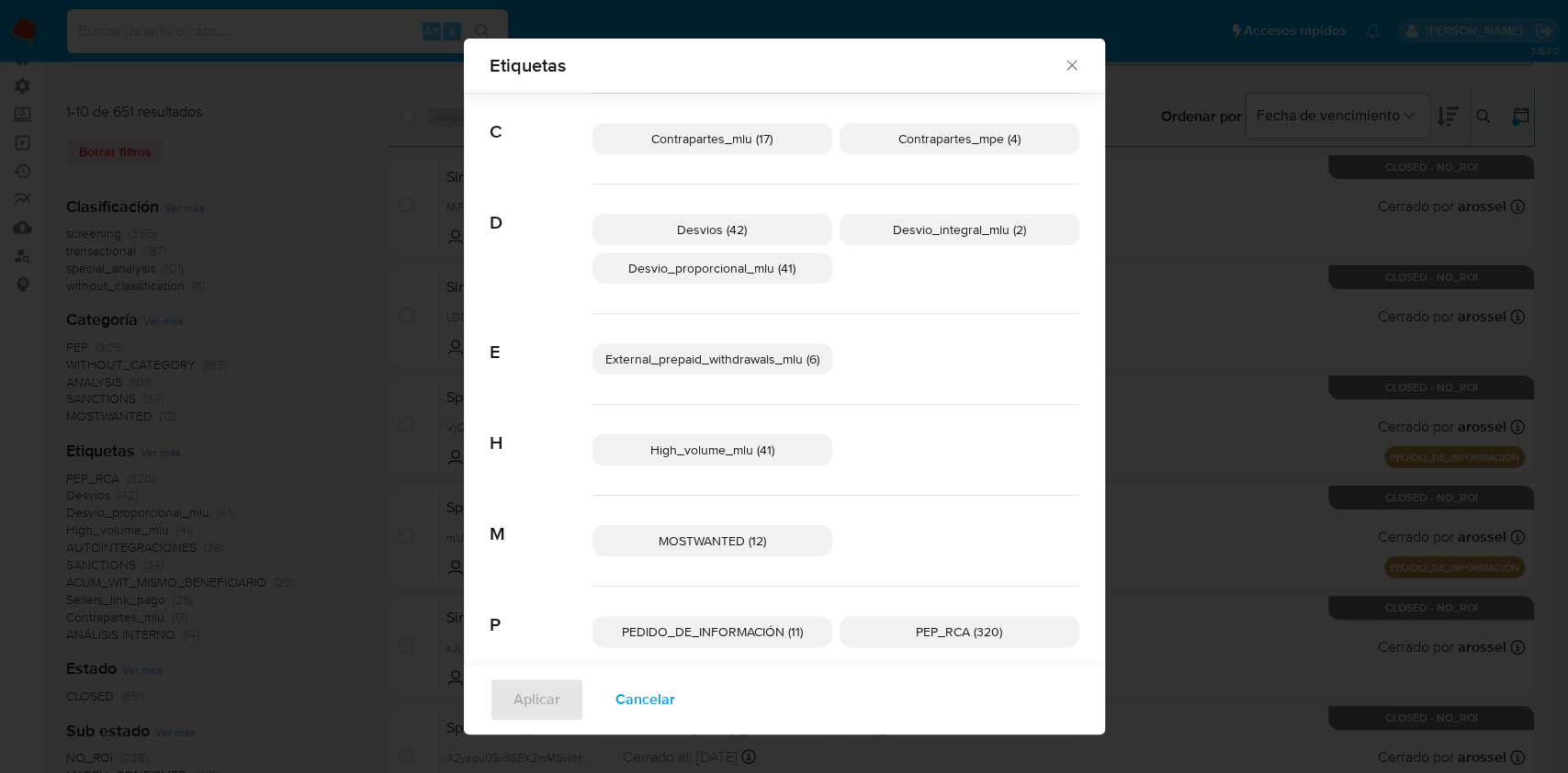
scroll to position [495, 0]
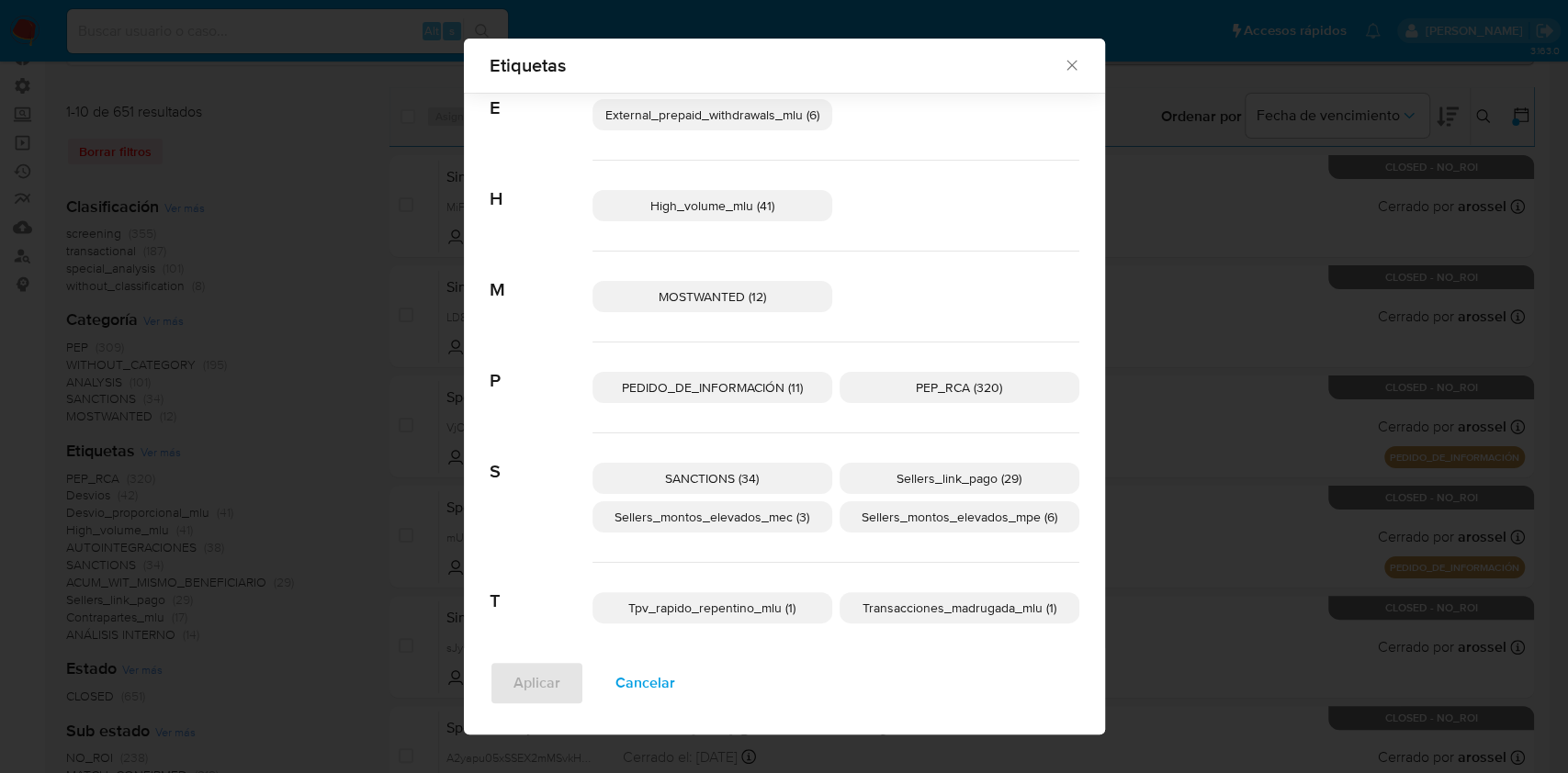
click at [615, 702] on span "Cancelar" at bounding box center [645, 683] width 60 height 41
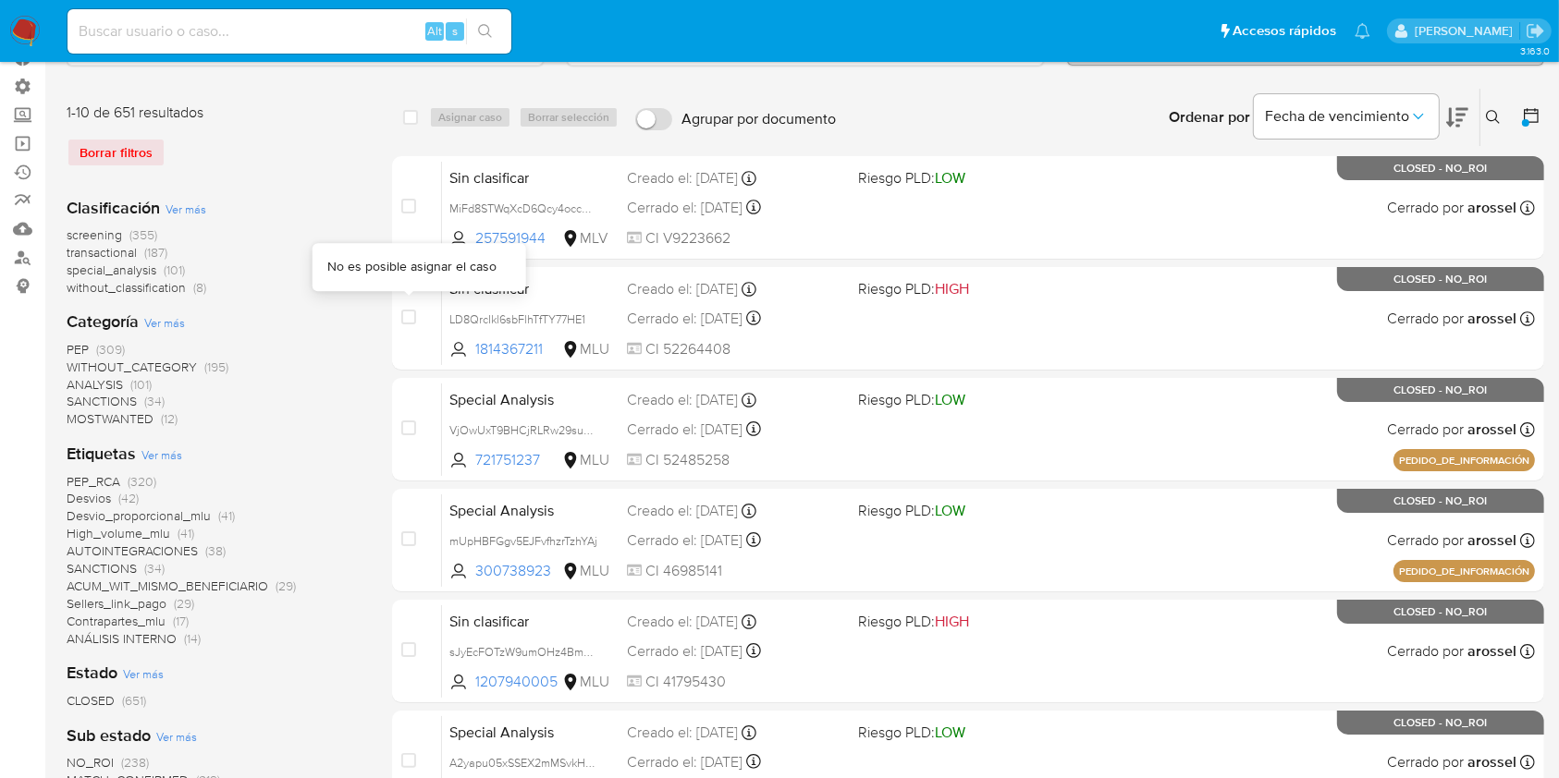
scroll to position [0, 0]
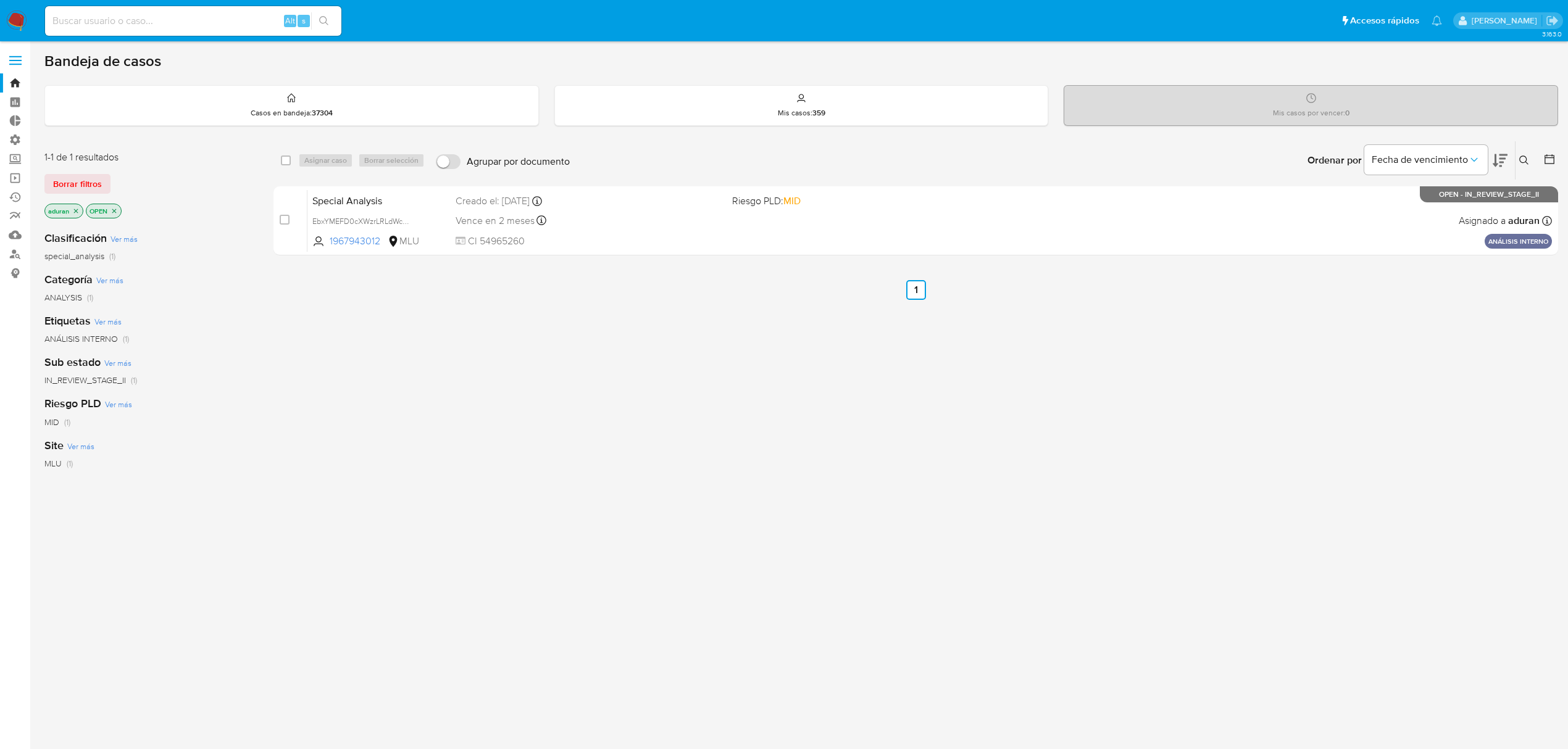
click at [102, 25] on input at bounding box center [193, 21] width 297 height 16
paste input "434497560"
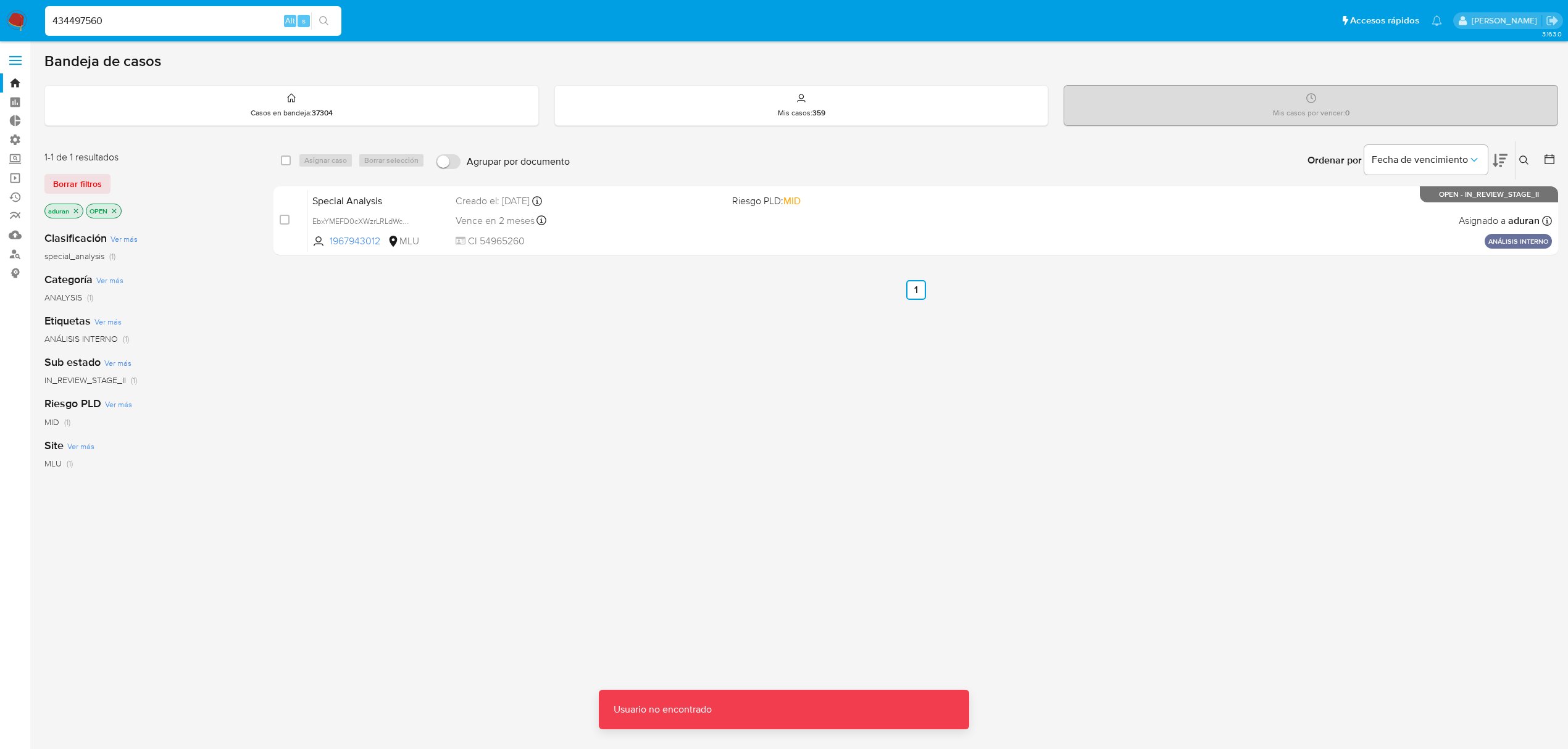
click at [191, 28] on input "434497560" at bounding box center [193, 21] width 297 height 16
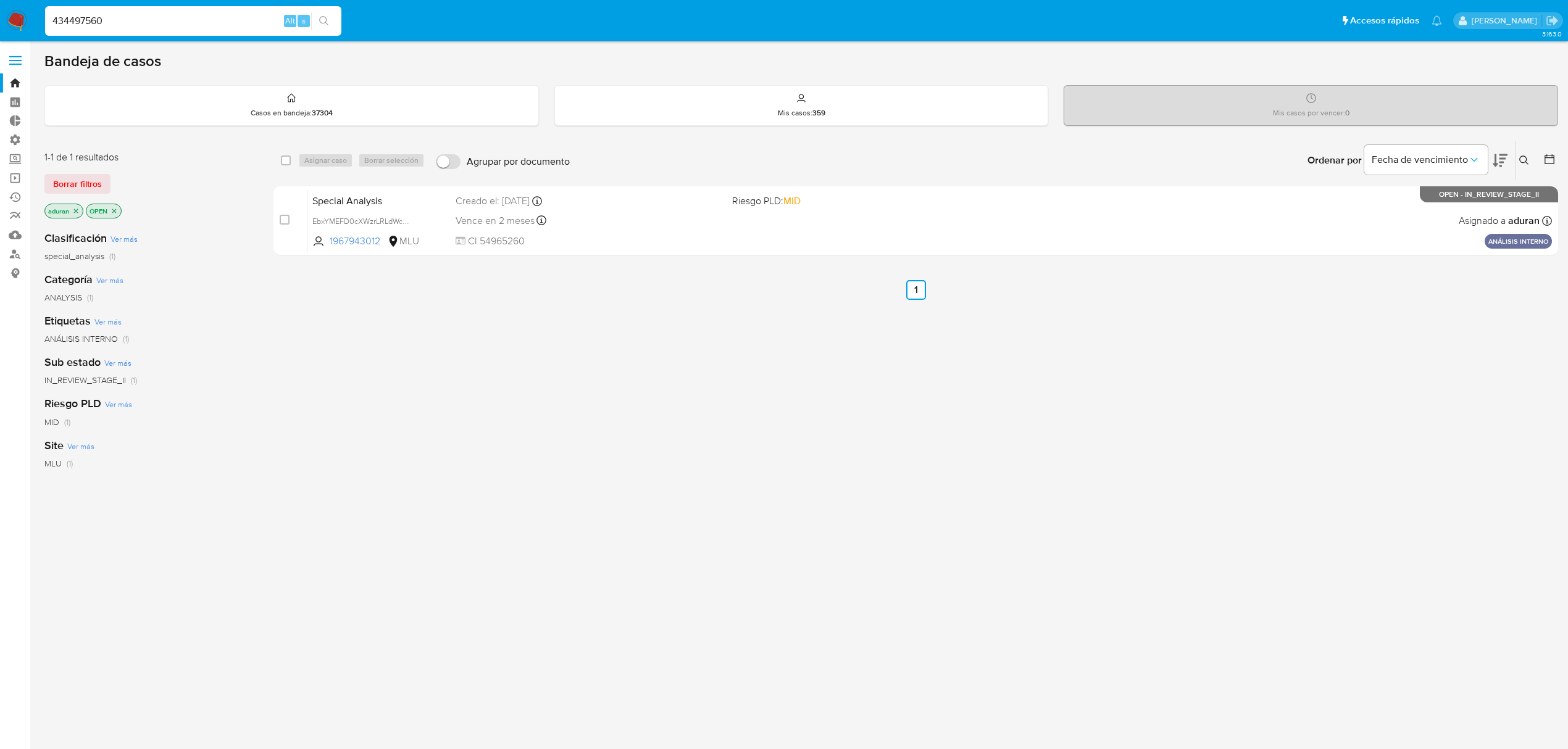
type input "434497560"
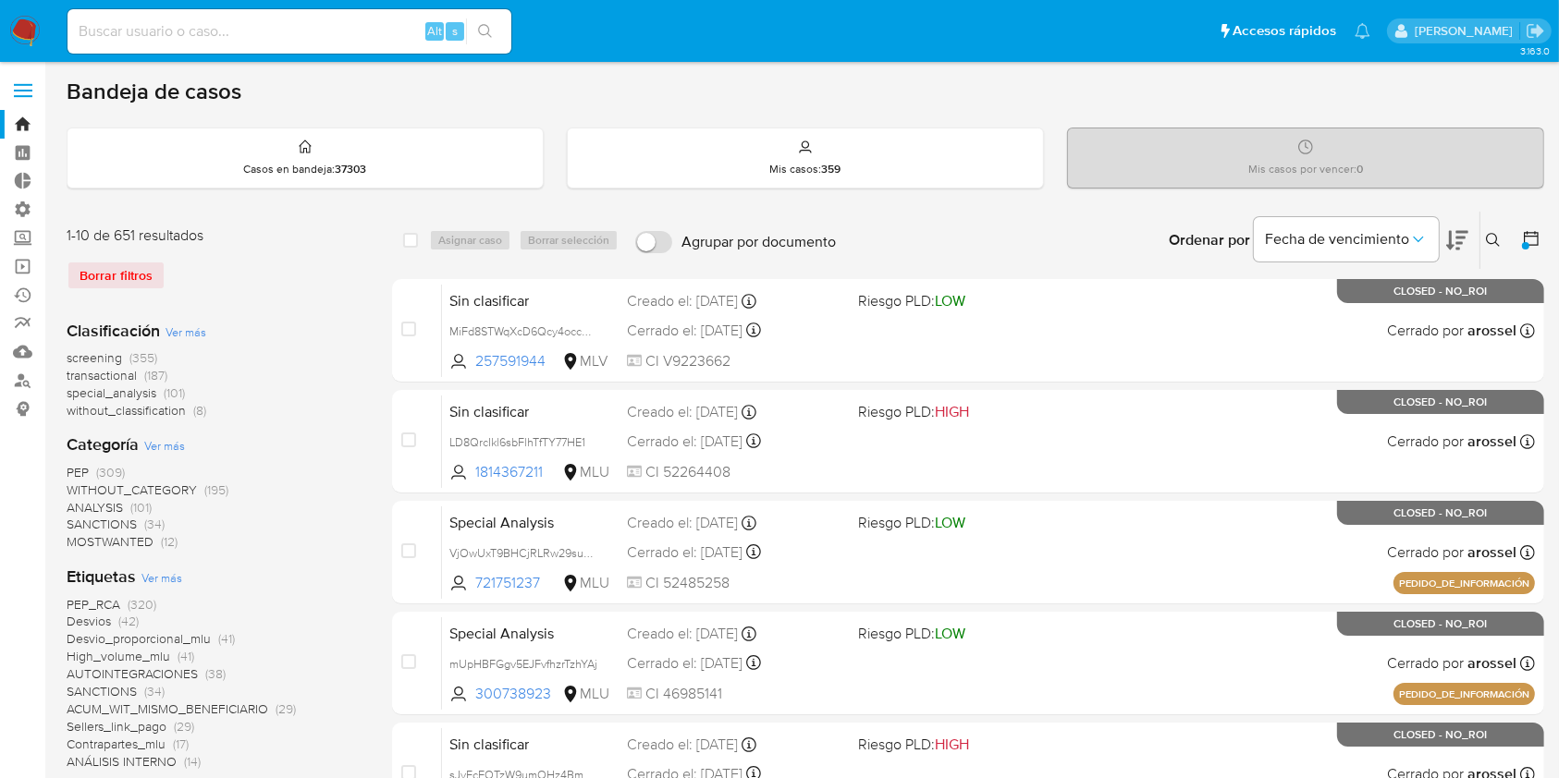
click at [21, 20] on img at bounding box center [24, 31] width 31 height 31
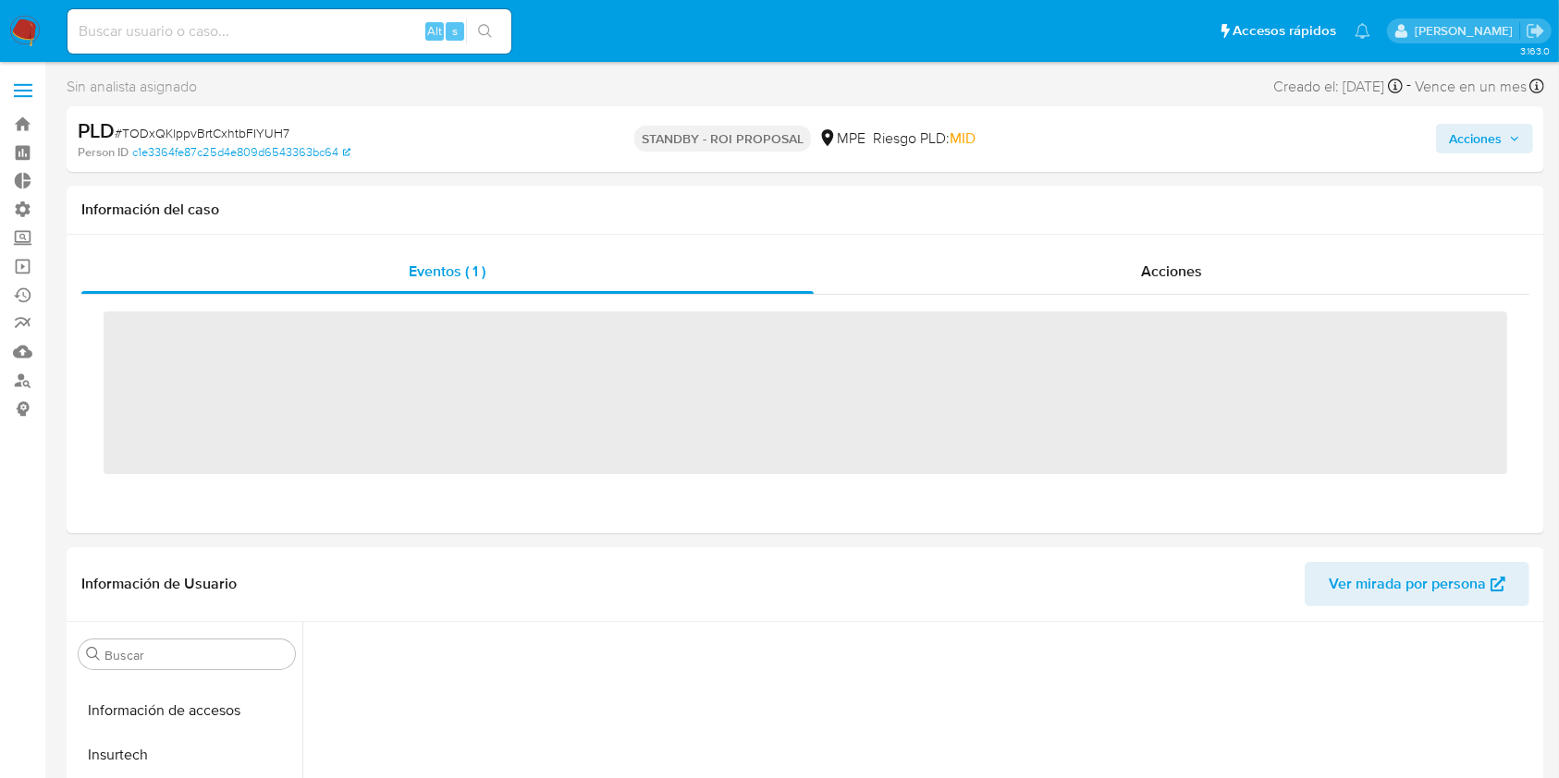
scroll to position [914, 0]
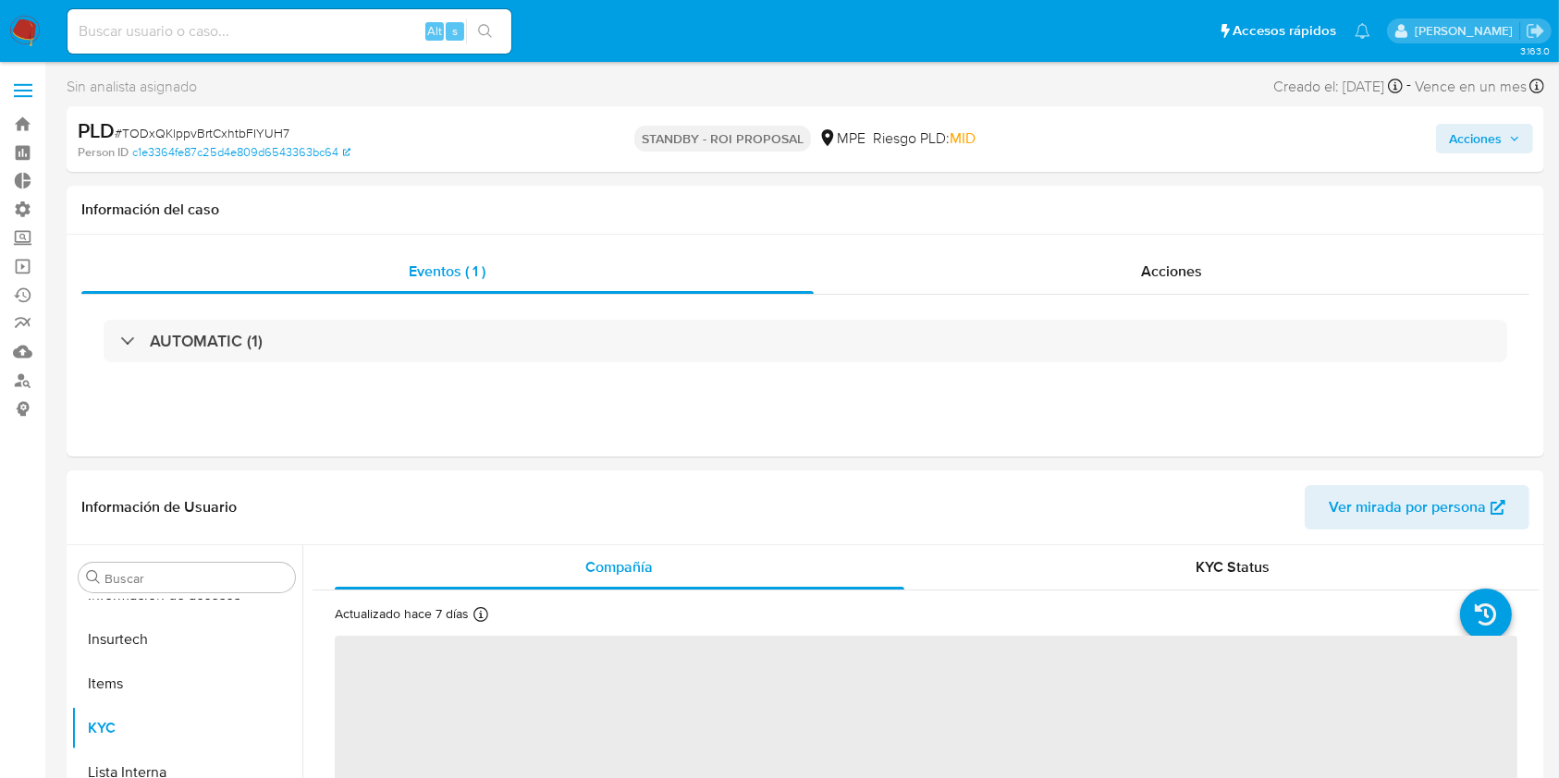
select select "10"
